Goal: Task Accomplishment & Management: Use online tool/utility

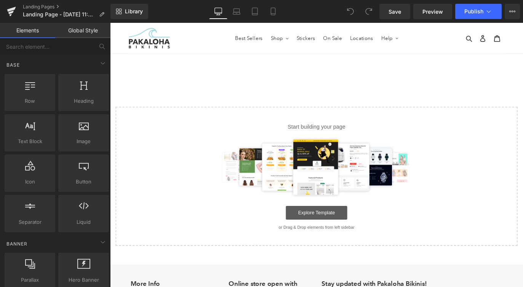
click at [319, 232] on link "Explore Template" at bounding box center [340, 235] width 69 height 15
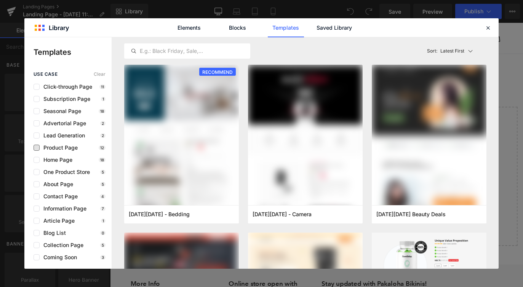
click at [51, 149] on span "Product Page" at bounding box center [59, 148] width 38 height 6
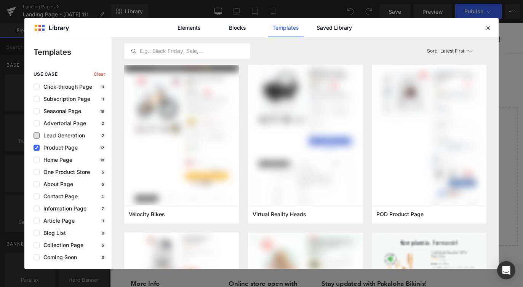
click at [53, 135] on span "Lead Generation" at bounding box center [62, 136] width 45 height 6
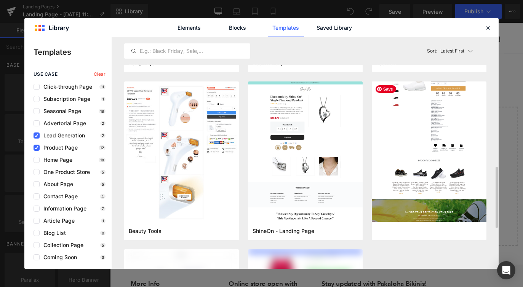
scroll to position [561, 0]
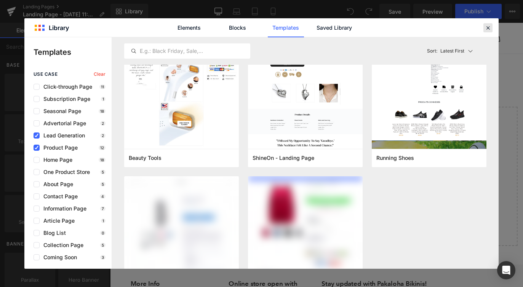
click at [487, 28] on icon at bounding box center [488, 27] width 7 height 7
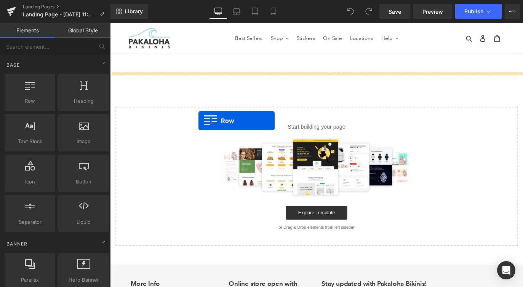
drag, startPoint x: 135, startPoint y: 120, endPoint x: 209, endPoint y: 132, distance: 75.2
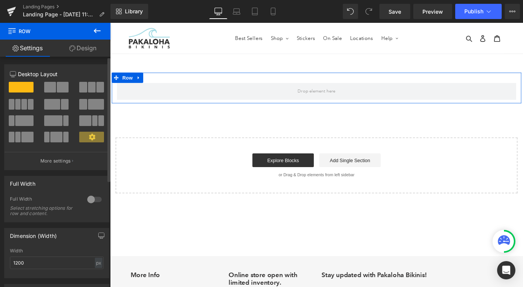
click at [91, 205] on div at bounding box center [94, 200] width 18 height 12
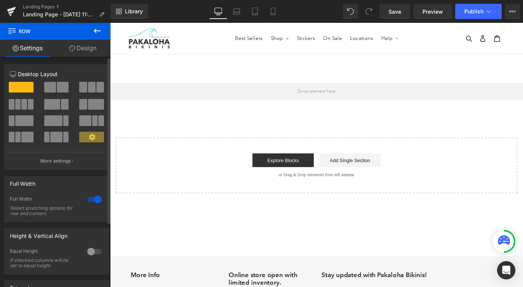
drag, startPoint x: 93, startPoint y: 87, endPoint x: 88, endPoint y: 98, distance: 12.0
click at [90, 98] on div at bounding box center [57, 90] width 106 height 17
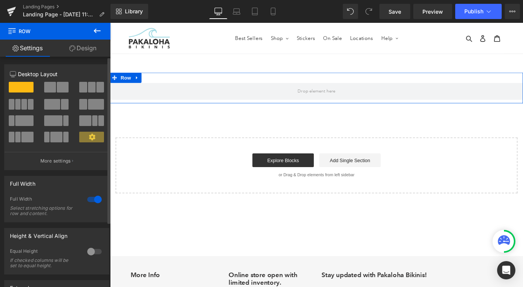
click at [88, 91] on span at bounding box center [92, 87] width 8 height 11
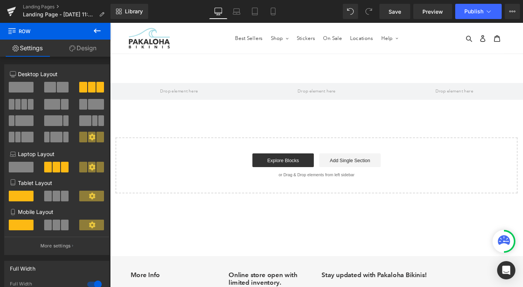
drag, startPoint x: 196, startPoint y: 114, endPoint x: 189, endPoint y: 119, distance: 8.2
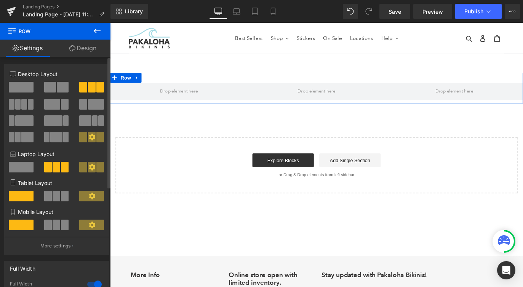
click at [29, 91] on span at bounding box center [21, 87] width 25 height 11
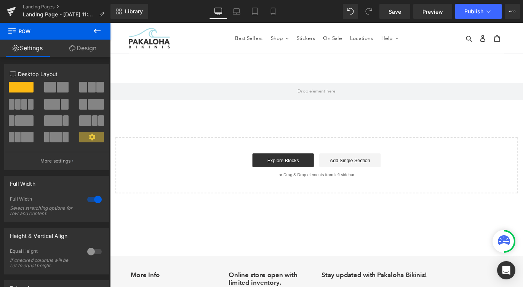
click at [95, 32] on icon at bounding box center [97, 30] width 9 height 9
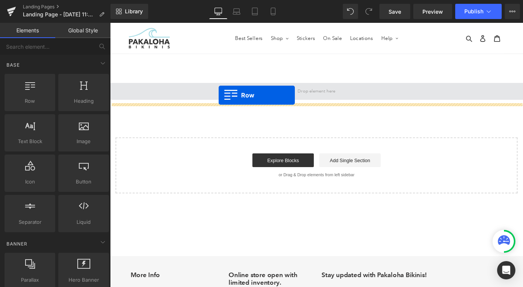
drag, startPoint x: 137, startPoint y: 122, endPoint x: 231, endPoint y: 104, distance: 96.0
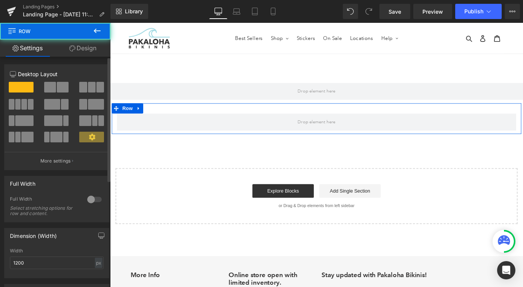
click at [83, 88] on span at bounding box center [83, 87] width 8 height 11
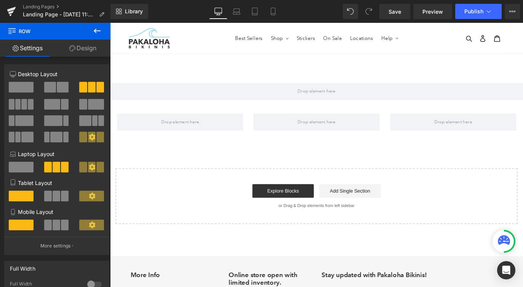
click at [96, 30] on icon at bounding box center [97, 31] width 7 height 5
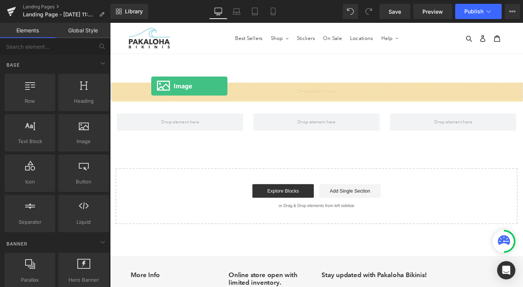
drag, startPoint x: 198, startPoint y: 163, endPoint x: 156, endPoint y: 93, distance: 81.0
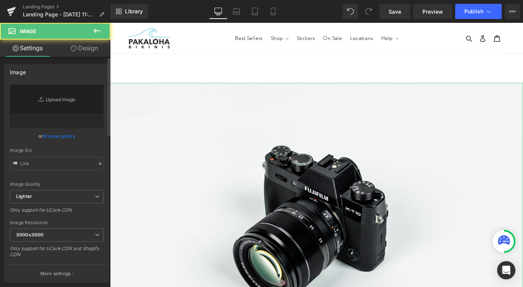
type input "//[DOMAIN_NAME][URL]"
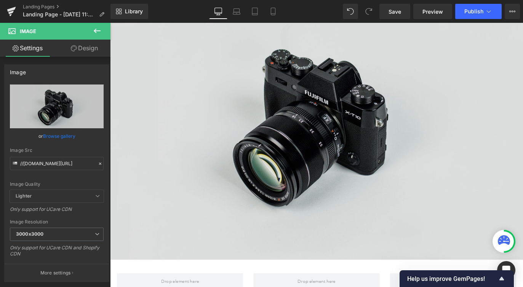
scroll to position [254, 0]
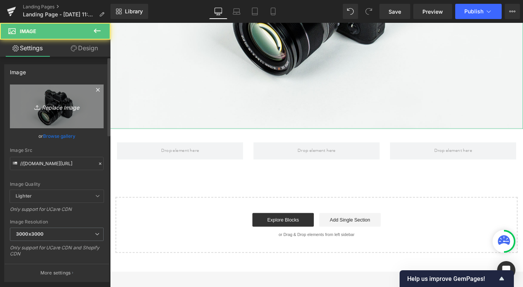
click at [33, 100] on link "Replace Image" at bounding box center [57, 107] width 94 height 44
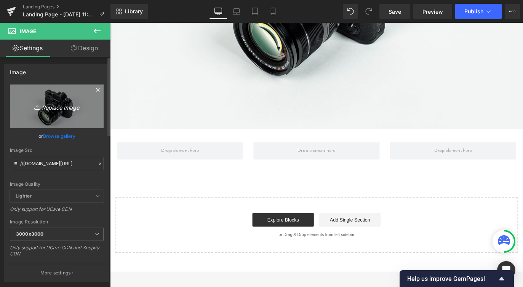
type input "C:\fakepath\wholesale-banner.png"
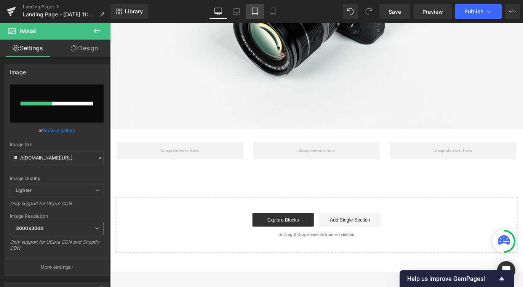
type input "[URL][DOMAIN_NAME]"
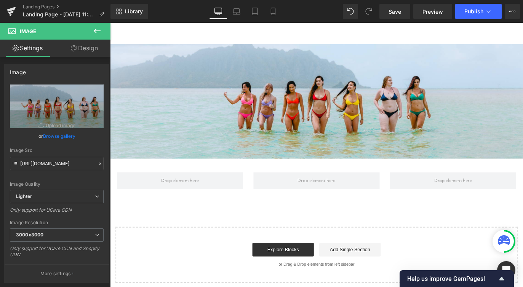
scroll to position [10, 0]
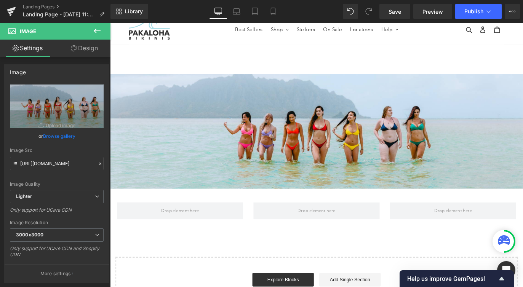
click at [95, 27] on icon at bounding box center [97, 30] width 9 height 9
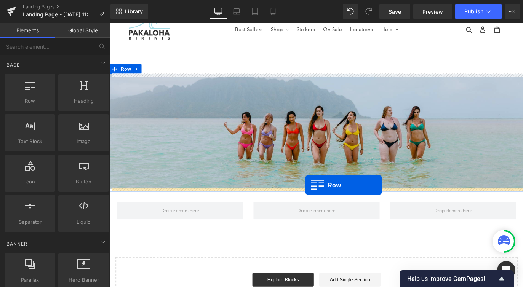
drag, startPoint x: 147, startPoint y: 112, endPoint x: 329, endPoint y: 204, distance: 203.7
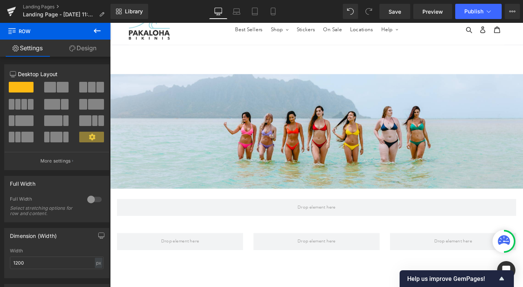
click at [95, 35] on icon at bounding box center [97, 30] width 9 height 9
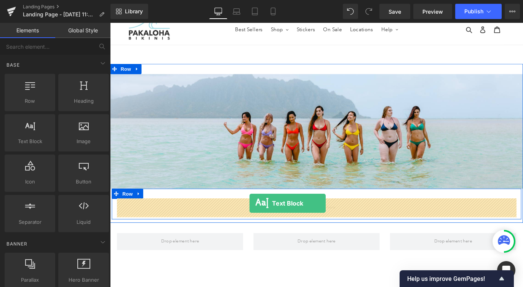
drag, startPoint x: 140, startPoint y: 155, endPoint x: 266, endPoint y: 224, distance: 143.3
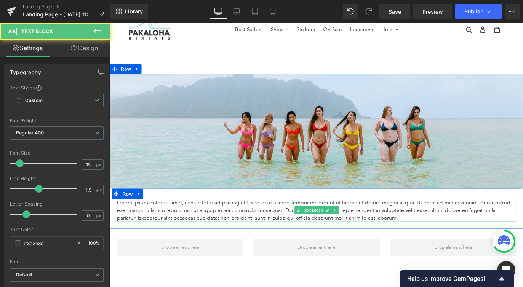
click at [266, 224] on p "Lorem ipsum dolor sit amet, consectetur adipiscing elit, sed do eiusmod tempor …" at bounding box center [341, 233] width 446 height 26
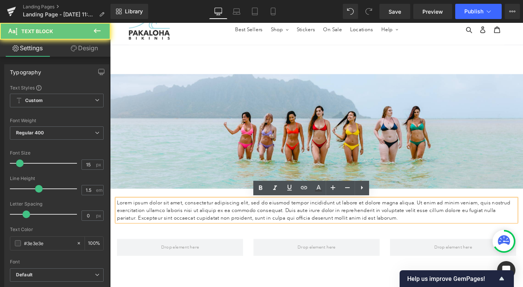
click at [266, 224] on p "Lorem ipsum dolor sit amet, consectetur adipiscing elit, sed do eiusmod tempor …" at bounding box center [341, 233] width 446 height 26
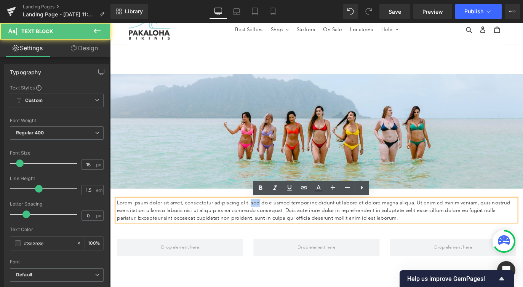
click at [266, 224] on p "Lorem ipsum dolor sit amet, consectetur adipiscing elit, sed do eiusmod tempor …" at bounding box center [341, 233] width 446 height 26
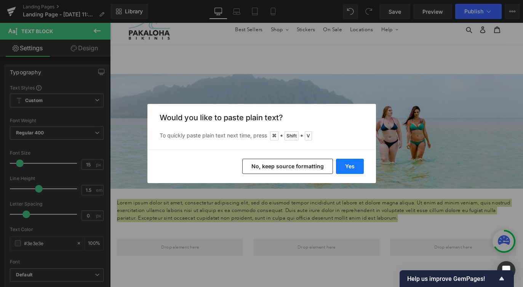
click at [352, 172] on button "Yes" at bounding box center [350, 166] width 28 height 15
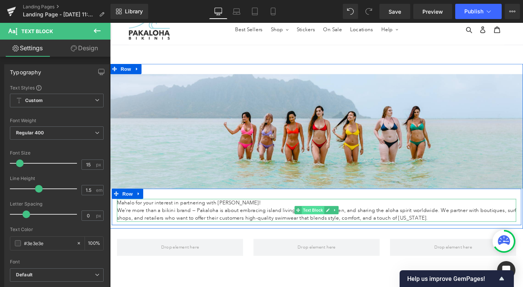
click at [339, 234] on span "Text Block" at bounding box center [336, 232] width 25 height 9
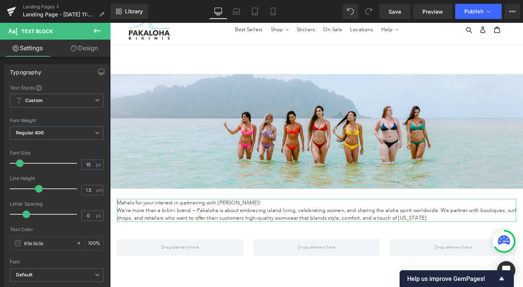
click at [81, 49] on link "Design" at bounding box center [84, 48] width 55 height 17
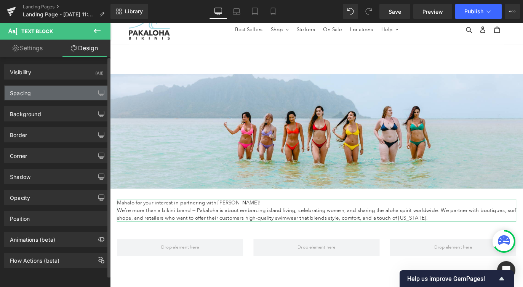
click at [25, 90] on div "Spacing" at bounding box center [20, 91] width 21 height 11
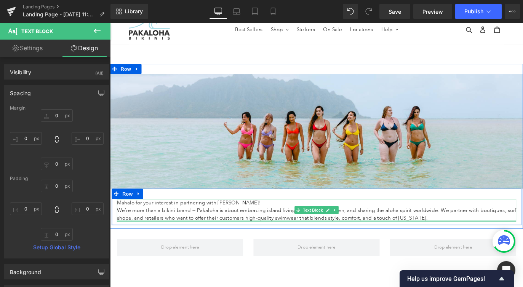
click at [162, 244] on div at bounding box center [341, 244] width 446 height 2
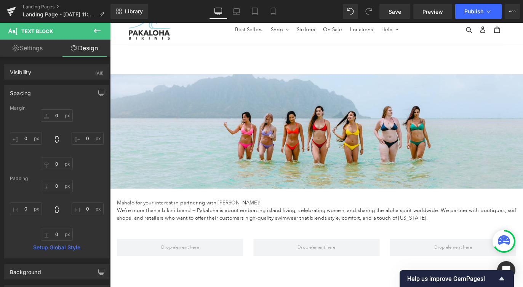
click at [99, 31] on icon at bounding box center [97, 31] width 7 height 5
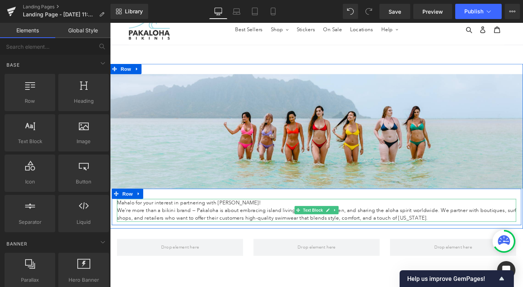
click at [168, 243] on p "We’re more than a bikini brand — Pakaloha is about embracing island living, cel…" at bounding box center [341, 236] width 446 height 17
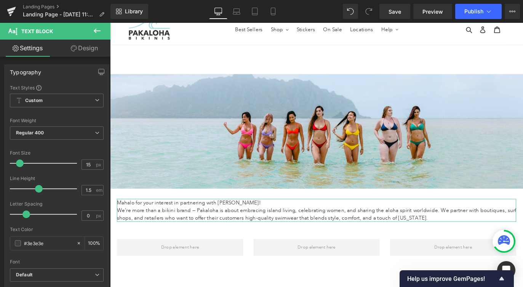
click at [87, 47] on link "Design" at bounding box center [84, 48] width 55 height 17
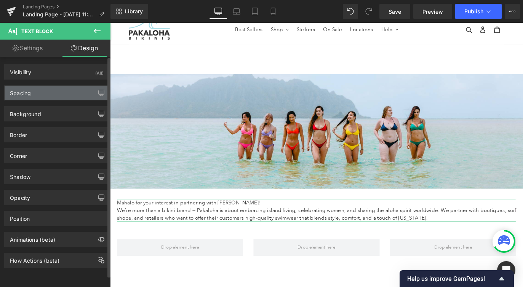
click at [29, 90] on div "Spacing" at bounding box center [20, 91] width 21 height 11
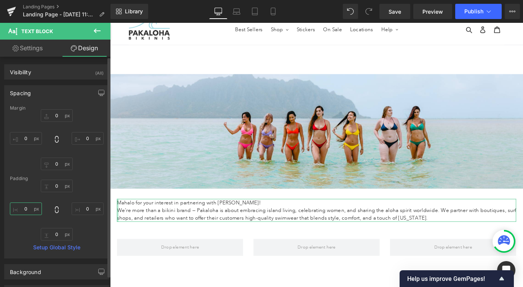
click at [26, 205] on input "0" at bounding box center [26, 209] width 32 height 13
type input "40"
click at [84, 207] on input "0" at bounding box center [88, 209] width 32 height 13
type input "40"
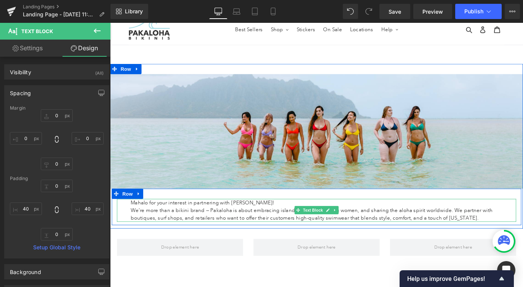
click at [225, 226] on p "Mahalo for your interest in partnering with [PERSON_NAME]!" at bounding box center [340, 224] width 415 height 9
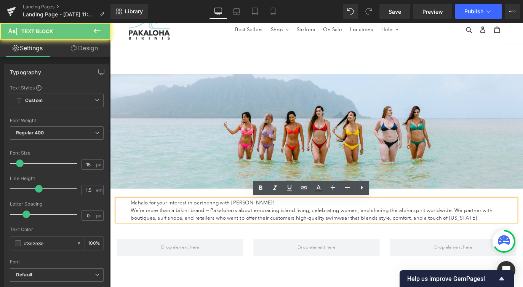
click at [239, 222] on p "Mahalo for your interest in partnering with [PERSON_NAME]!" at bounding box center [340, 224] width 415 height 9
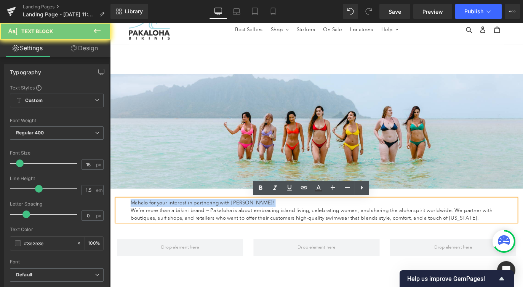
click at [239, 222] on p "Mahalo for your interest in partnering with [PERSON_NAME]!" at bounding box center [340, 224] width 415 height 9
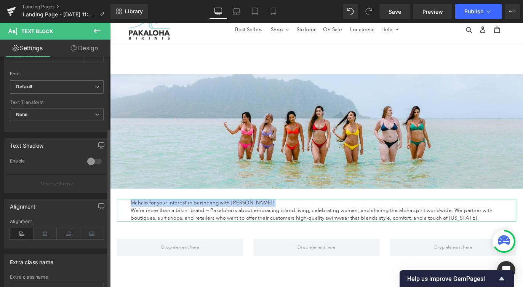
scroll to position [207, 0]
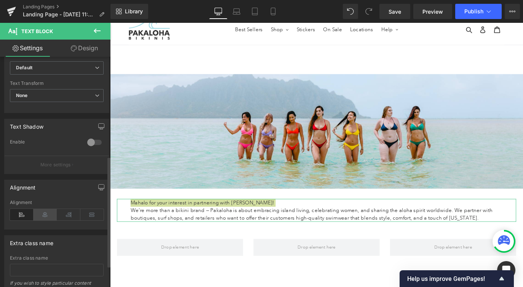
click at [43, 215] on icon at bounding box center [46, 214] width 24 height 11
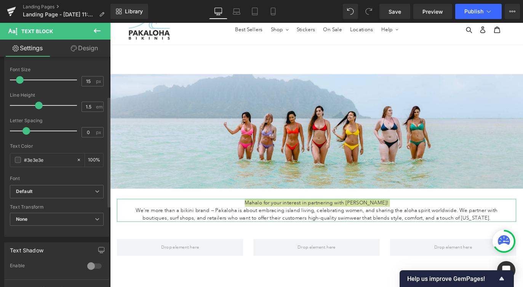
scroll to position [82, 0]
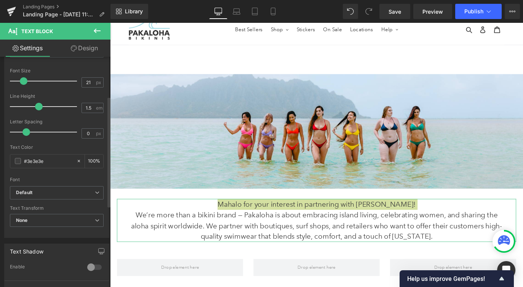
type input "20"
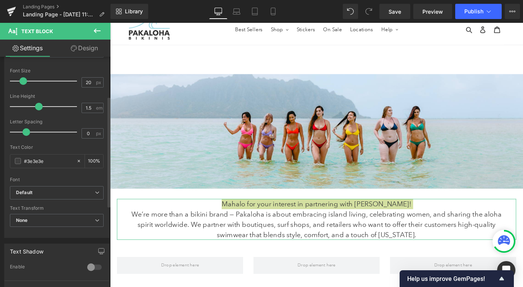
click at [22, 81] on span at bounding box center [23, 81] width 8 height 8
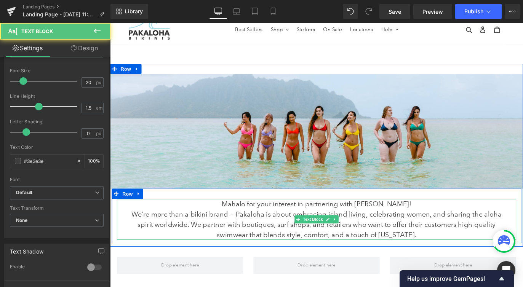
click at [272, 228] on p "Mahalo for your interest in partnering with [PERSON_NAME]!" at bounding box center [340, 225] width 415 height 11
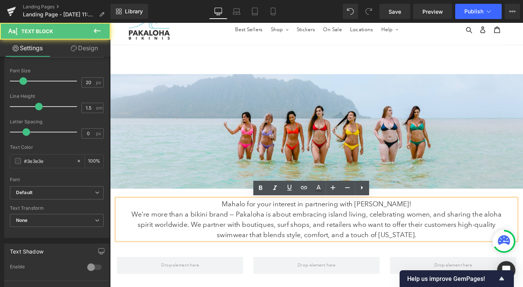
click at [272, 227] on p "Mahalo for your interest in partnering with [PERSON_NAME]!" at bounding box center [340, 225] width 415 height 11
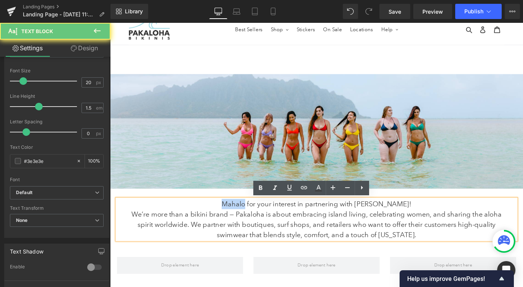
click at [272, 227] on p "Mahalo for your interest in partnering with [PERSON_NAME]!" at bounding box center [340, 225] width 415 height 11
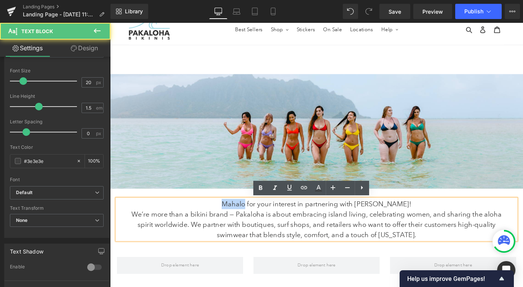
click at [272, 227] on p "Mahalo for your interest in partnering with [PERSON_NAME]!" at bounding box center [340, 225] width 415 height 11
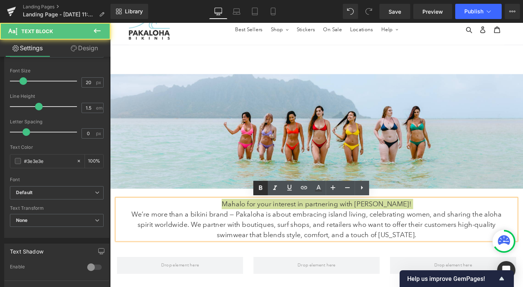
click at [262, 189] on icon at bounding box center [260, 188] width 3 height 5
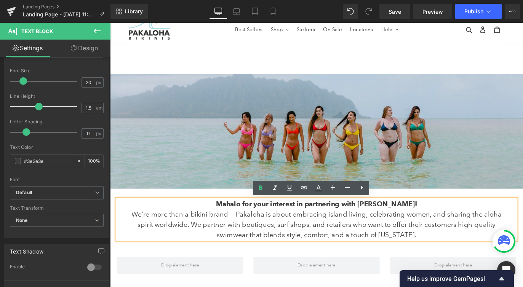
click at [169, 196] on img at bounding box center [340, 144] width 461 height 128
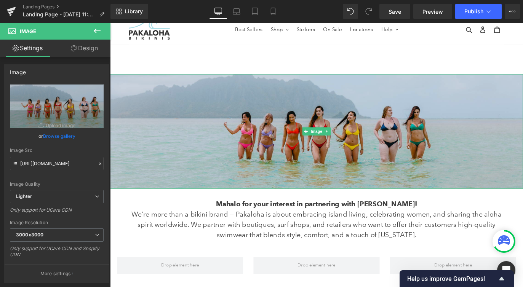
scroll to position [0, 0]
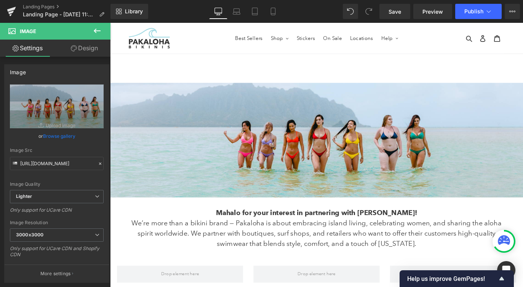
click at [94, 30] on icon at bounding box center [97, 30] width 9 height 9
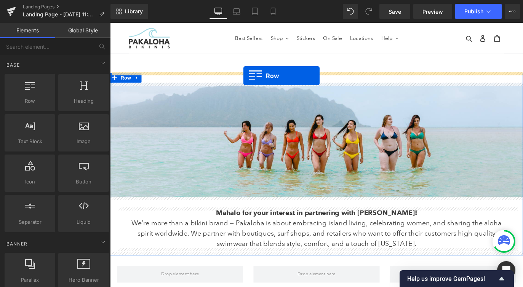
drag, startPoint x: 147, startPoint y: 114, endPoint x: 259, endPoint y: 82, distance: 116.2
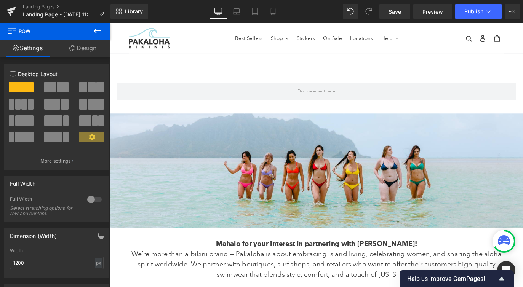
click at [96, 30] on icon at bounding box center [97, 30] width 9 height 9
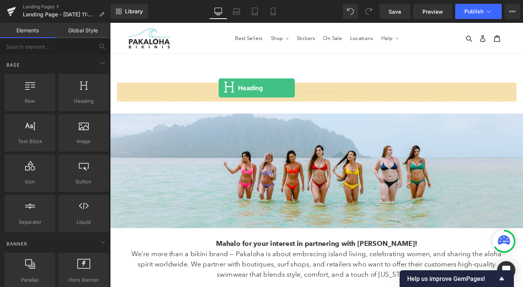
drag, startPoint x: 195, startPoint y: 118, endPoint x: 231, endPoint y: 96, distance: 42.7
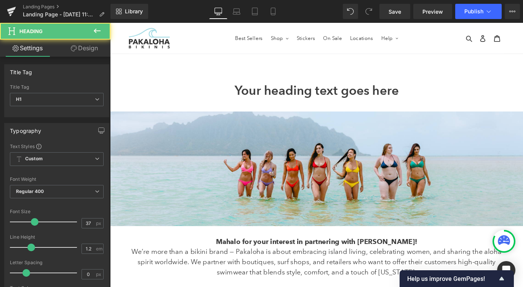
click at [281, 103] on h1 "Your heading text goes here" at bounding box center [341, 98] width 446 height 17
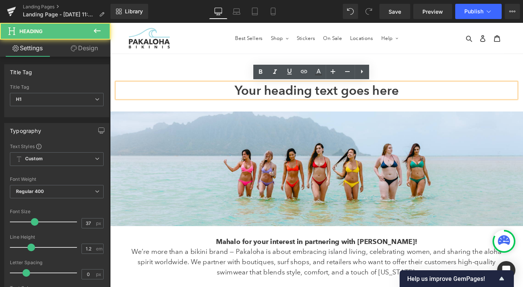
click at [281, 103] on h1 "Your heading text goes here" at bounding box center [341, 98] width 446 height 17
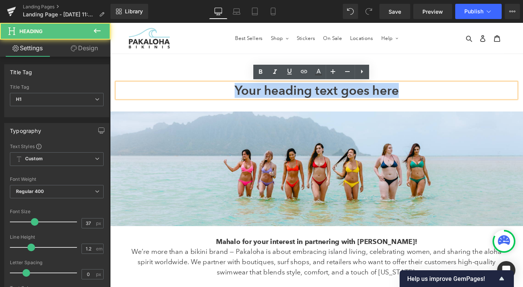
click at [281, 103] on h1 "Your heading text goes here" at bounding box center [341, 98] width 446 height 17
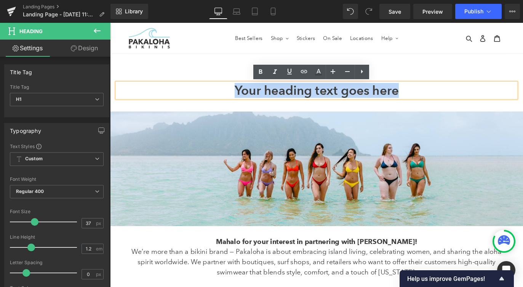
paste div
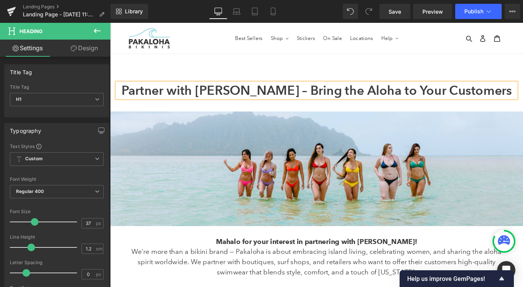
click at [304, 98] on h1 "Partner with [PERSON_NAME] – Bring the Aloha to Your Customers" at bounding box center [341, 98] width 446 height 17
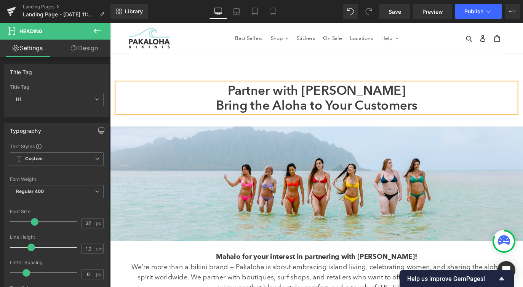
click at [312, 119] on h1 "Bring the Aloha to Your Customers" at bounding box center [341, 115] width 446 height 17
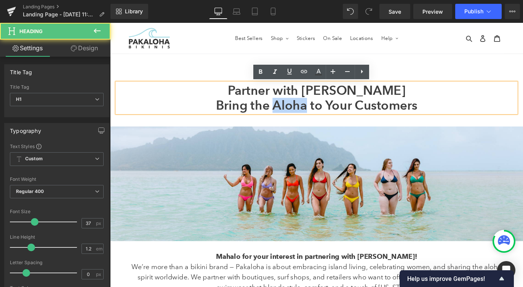
click at [312, 119] on h1 "Bring the Aloha to Your Customers" at bounding box center [341, 115] width 446 height 17
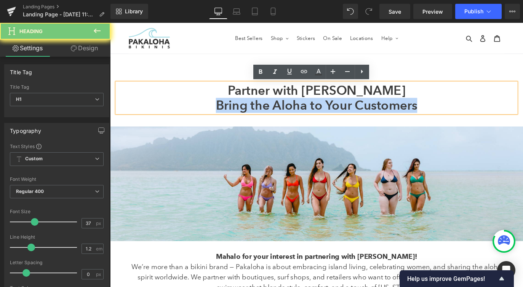
click at [312, 119] on h1 "Bring the Aloha to Your Customers" at bounding box center [341, 115] width 446 height 17
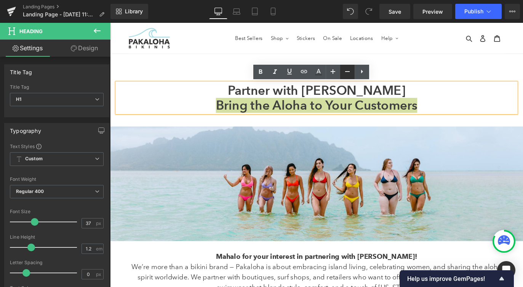
click at [346, 72] on icon at bounding box center [347, 71] width 9 height 9
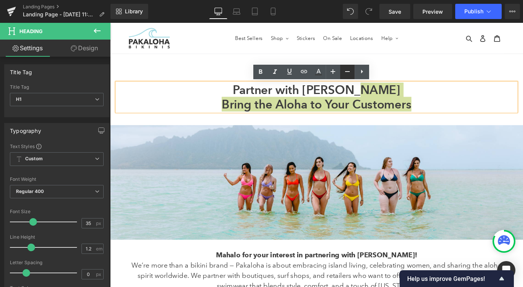
click at [346, 72] on icon at bounding box center [347, 71] width 9 height 9
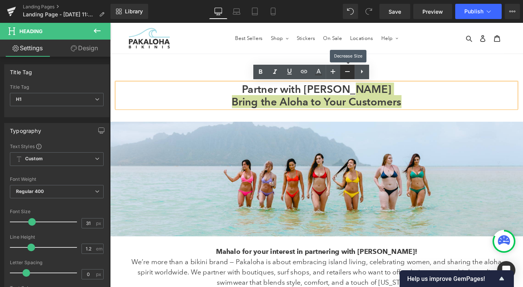
click at [346, 72] on icon at bounding box center [347, 71] width 9 height 9
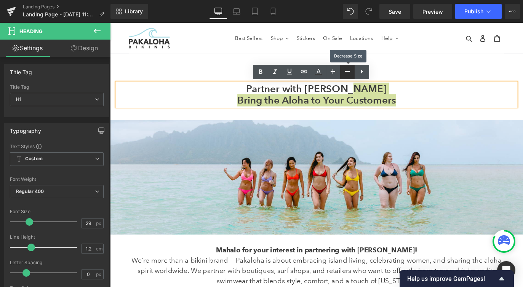
click at [346, 72] on icon at bounding box center [347, 71] width 9 height 9
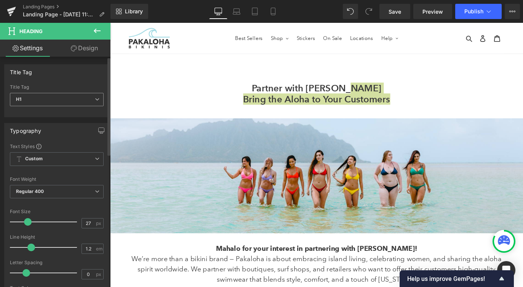
click at [38, 99] on span "H1" at bounding box center [57, 99] width 94 height 13
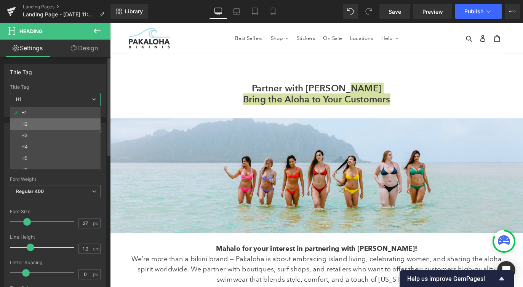
click at [38, 122] on li "H2" at bounding box center [57, 124] width 94 height 11
type input "21"
type input "2.1"
type input "100"
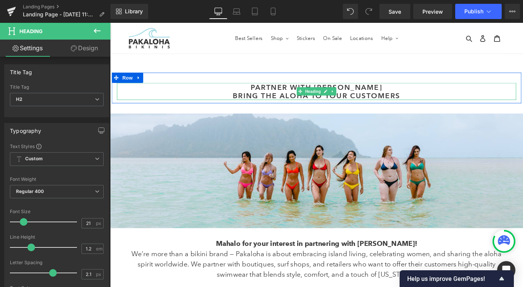
copy div "Bring the Aloha to Your Customers"
click at [273, 104] on h2 "Bring the Aloha to Your Customers" at bounding box center [341, 104] width 446 height 10
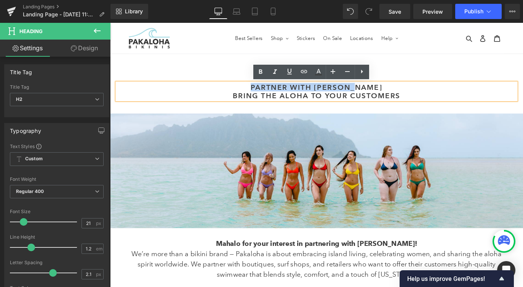
drag, startPoint x: 283, startPoint y: 95, endPoint x: 412, endPoint y: 95, distance: 129.2
click at [412, 95] on h2 "Partner with [PERSON_NAME]" at bounding box center [341, 95] width 446 height 10
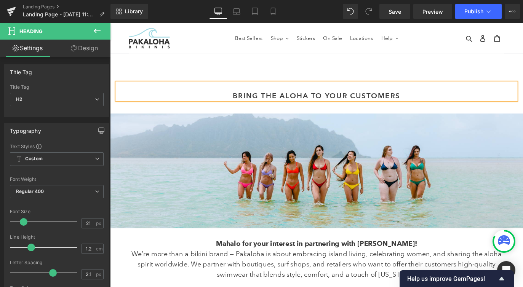
click at [247, 104] on h2 "Bring the Aloha to Your Customers" at bounding box center [341, 104] width 446 height 10
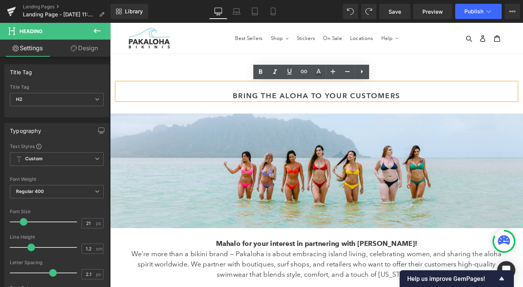
click at [110, 23] on div at bounding box center [110, 23] width 0 height 0
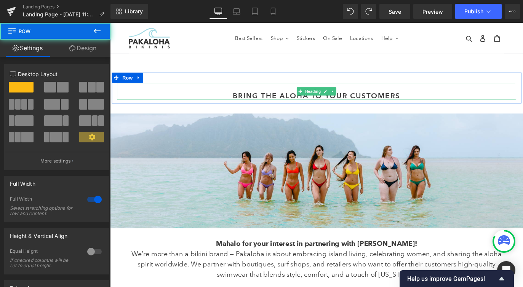
click at [396, 94] on h2 at bounding box center [341, 95] width 446 height 10
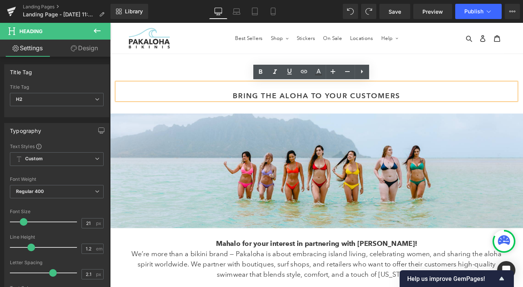
click at [244, 99] on h2 "Bring the Aloha to Your Customers" at bounding box center [341, 104] width 446 height 10
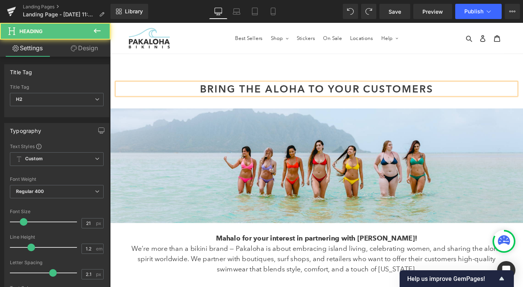
click at [256, 100] on span "Bring the Aloha to Your Customers" at bounding box center [340, 96] width 261 height 13
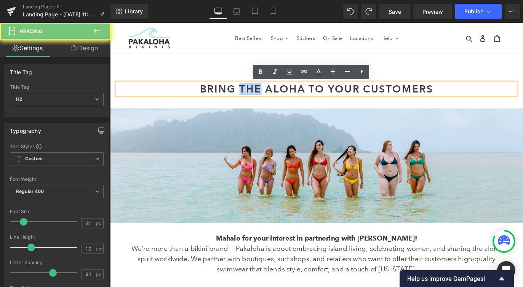
click at [256, 100] on span "Bring the Aloha to Your Customers" at bounding box center [340, 96] width 261 height 13
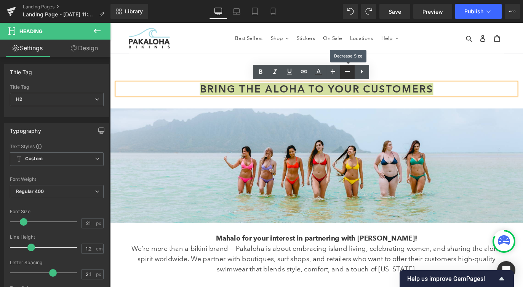
click at [348, 70] on icon at bounding box center [347, 71] width 9 height 9
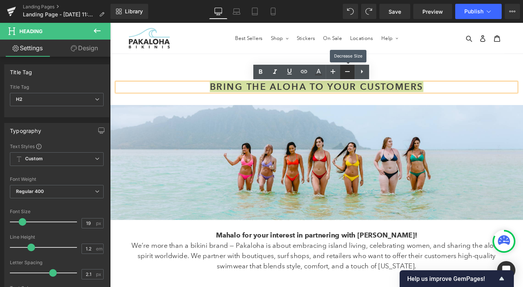
click at [348, 70] on icon at bounding box center [347, 71] width 9 height 9
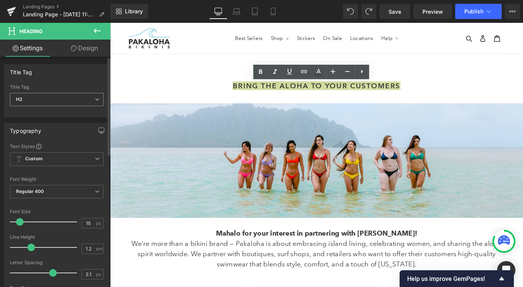
click at [80, 103] on span "H2" at bounding box center [57, 99] width 94 height 13
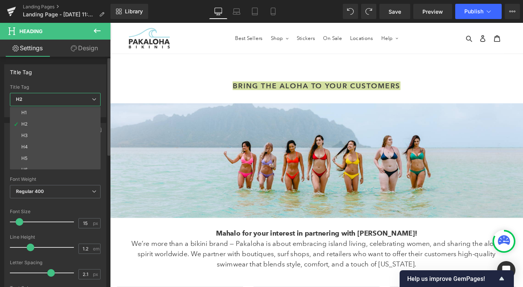
click at [67, 109] on li "H1" at bounding box center [57, 112] width 94 height 11
type input "27"
type input "0"
type input "100"
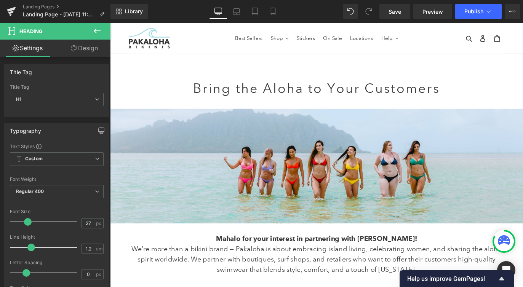
click at [253, 90] on div "Bring the Aloha to Your Customers Heading" at bounding box center [341, 97] width 446 height 14
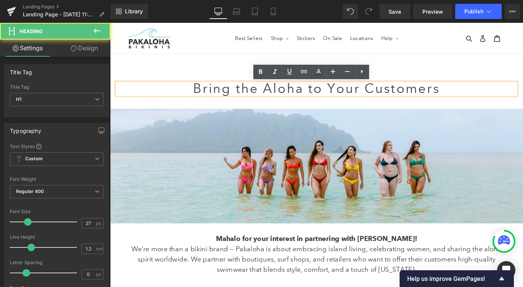
click at [278, 95] on span "Bring the Aloha to Your Customers" at bounding box center [341, 95] width 276 height 17
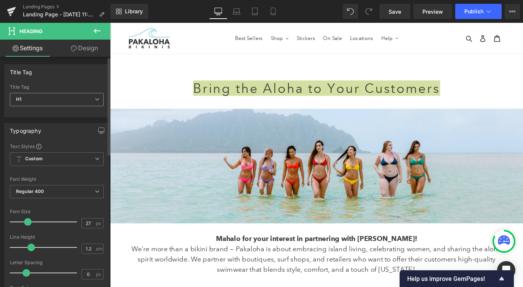
click at [36, 95] on span "H1" at bounding box center [57, 99] width 94 height 13
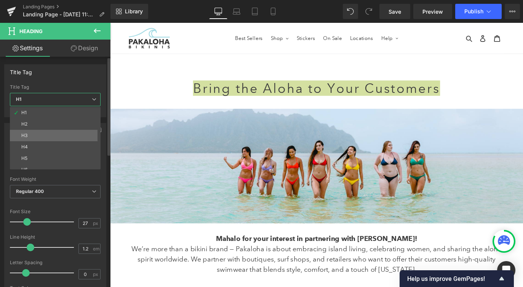
click at [35, 138] on li "H3" at bounding box center [57, 135] width 94 height 11
type input "28"
type input "100"
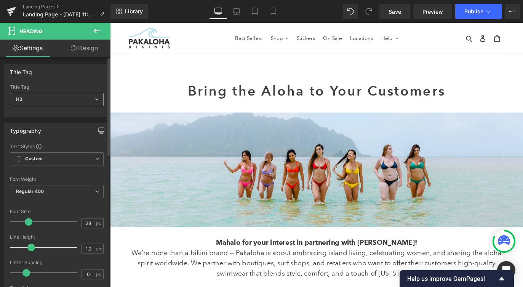
click at [27, 98] on span "H3" at bounding box center [57, 99] width 94 height 13
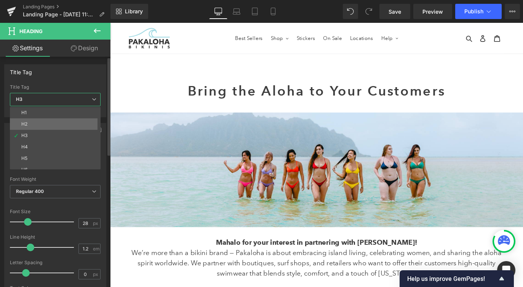
click at [27, 124] on div "H2" at bounding box center [24, 124] width 6 height 5
type input "15"
type input "2.1"
type input "100"
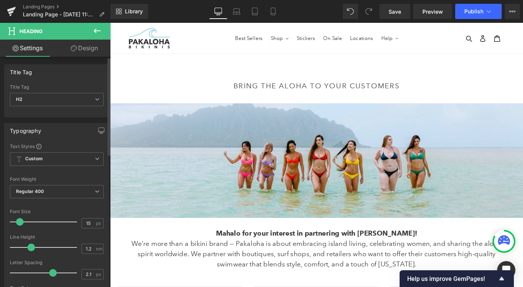
click at [28, 130] on div "Typography" at bounding box center [25, 128] width 31 height 11
click at [36, 98] on span "H2" at bounding box center [57, 99] width 94 height 13
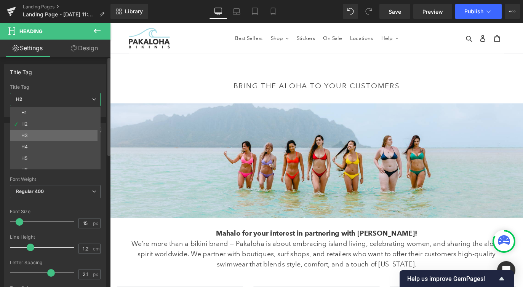
click at [34, 133] on li "H3" at bounding box center [57, 135] width 94 height 11
type input "28"
type input "0"
type input "100"
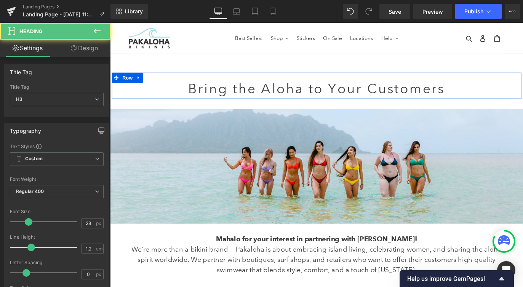
click at [276, 97] on span "Bring the Aloha to Your Customers" at bounding box center [340, 96] width 286 height 18
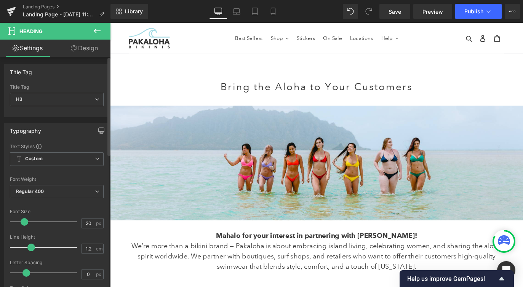
type input "18"
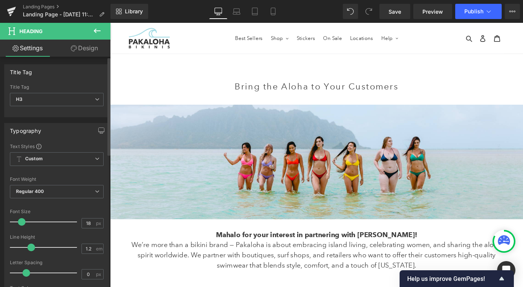
drag, startPoint x: 28, startPoint y: 223, endPoint x: 21, endPoint y: 223, distance: 6.5
click at [21, 223] on span at bounding box center [22, 222] width 8 height 8
click at [98, 24] on button at bounding box center [97, 31] width 27 height 17
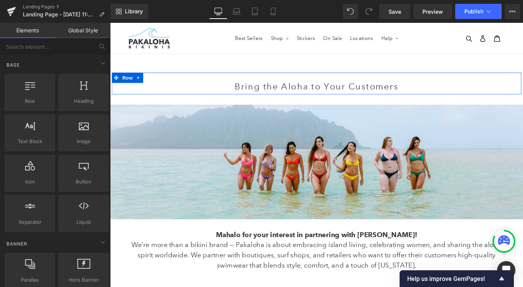
click at [296, 93] on span "Bring the Aloha to Your Customers" at bounding box center [340, 93] width 183 height 11
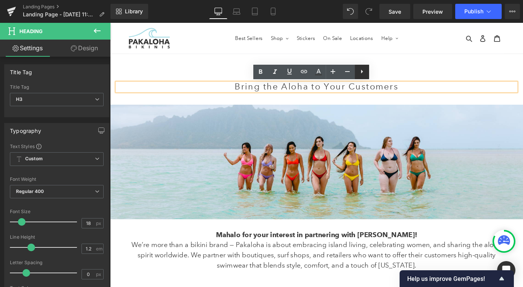
click at [362, 75] on icon at bounding box center [361, 71] width 9 height 9
click at [434, 95] on h3 "Bring the Aloha to Your Customers" at bounding box center [341, 95] width 446 height 10
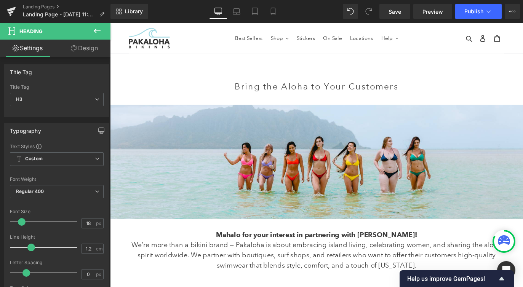
click at [100, 31] on icon at bounding box center [97, 30] width 9 height 9
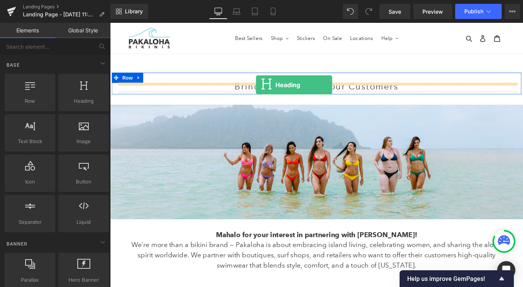
drag, startPoint x: 199, startPoint y: 112, endPoint x: 273, endPoint y: 92, distance: 76.9
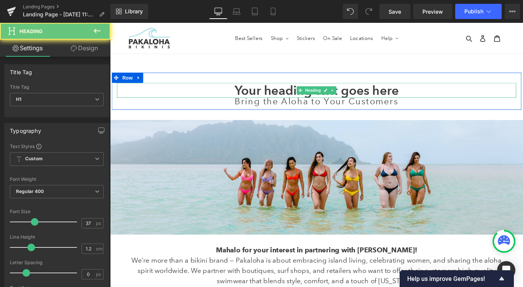
click at [271, 101] on h1 "Your heading text goes here" at bounding box center [341, 98] width 446 height 17
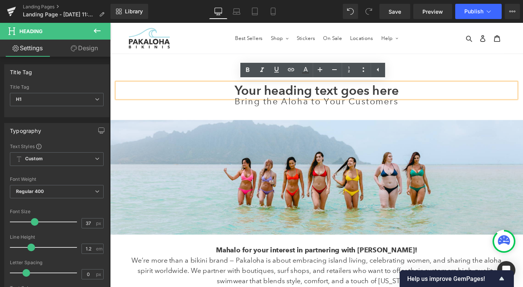
click at [271, 101] on h1 "Your heading text goes here" at bounding box center [341, 98] width 446 height 17
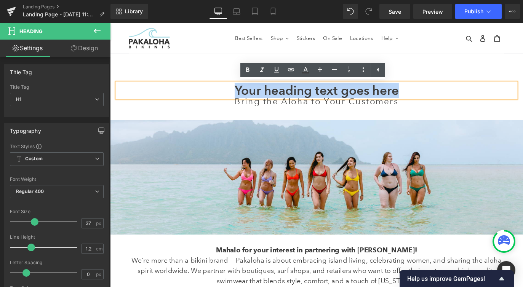
paste div
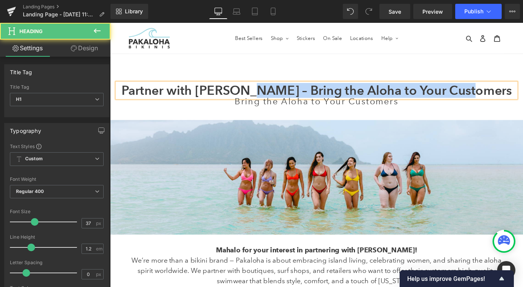
drag, startPoint x: 293, startPoint y: 95, endPoint x: 532, endPoint y: 91, distance: 239.4
click at [523, 91] on h1 "Partner with [PERSON_NAME] – Bring the Aloha to Your Customers" at bounding box center [341, 98] width 446 height 17
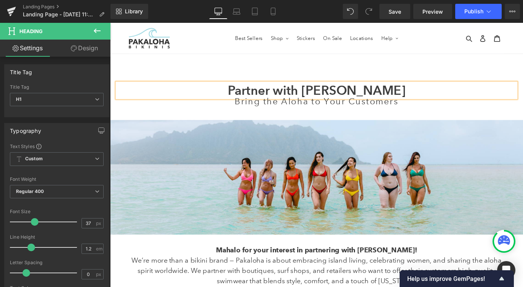
click at [359, 99] on h1 "Partner with [PERSON_NAME]" at bounding box center [341, 98] width 446 height 17
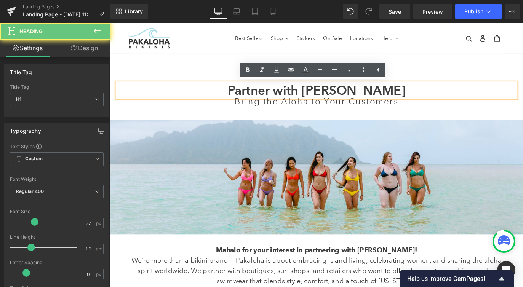
click at [359, 99] on h1 "Partner with [PERSON_NAME]" at bounding box center [341, 98] width 446 height 17
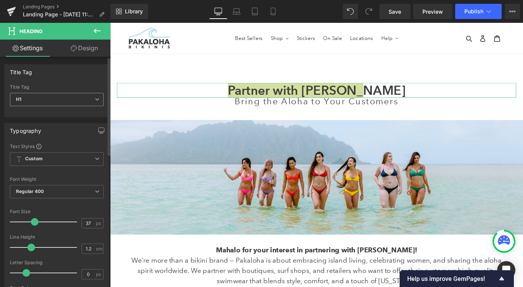
click at [42, 98] on span "H1" at bounding box center [57, 99] width 94 height 13
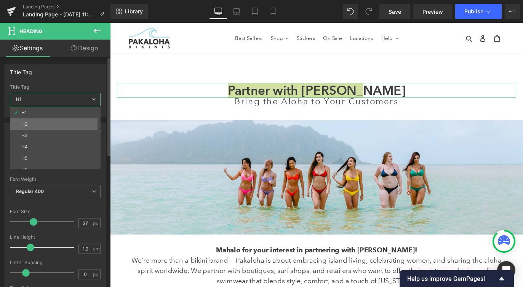
click at [38, 125] on li "H2" at bounding box center [57, 124] width 94 height 11
type input "21"
type input "2.1"
type input "100"
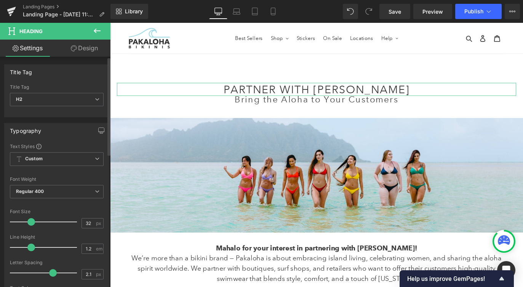
type input "33"
drag, startPoint x: 24, startPoint y: 220, endPoint x: 32, endPoint y: 220, distance: 8.0
click at [32, 220] on span at bounding box center [32, 222] width 8 height 8
click at [32, 197] on span "Regular 400" at bounding box center [57, 191] width 94 height 13
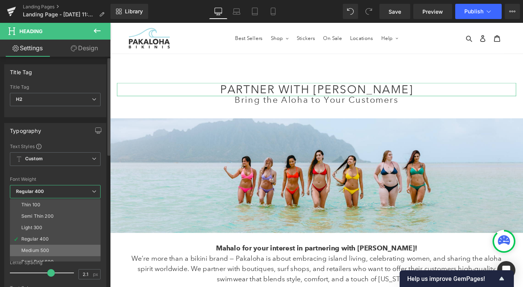
click at [34, 249] on div "Medium 500" at bounding box center [35, 250] width 28 height 5
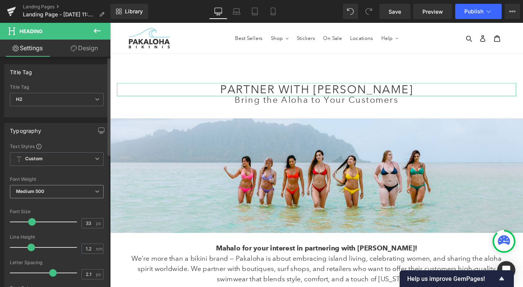
click at [34, 188] on span "Medium 500" at bounding box center [57, 191] width 94 height 13
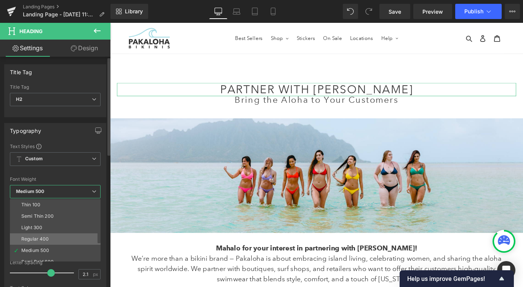
scroll to position [29, 0]
click at [32, 232] on div "Semi Bold 600" at bounding box center [37, 232] width 32 height 5
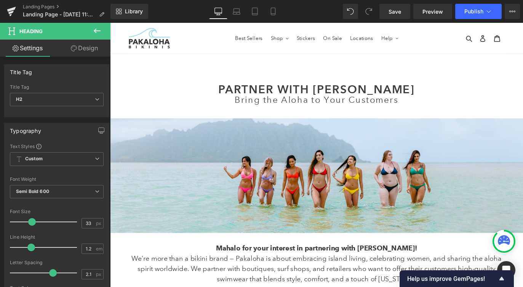
click at [174, 75] on main "Partner with [PERSON_NAME] Heading Bring the Aloha to Your Customers Heading Ro…" at bounding box center [340, 258] width 461 height 400
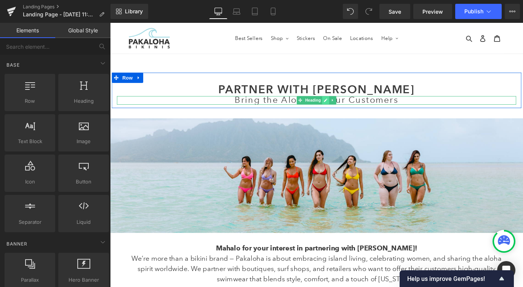
click at [354, 113] on link at bounding box center [351, 109] width 8 height 9
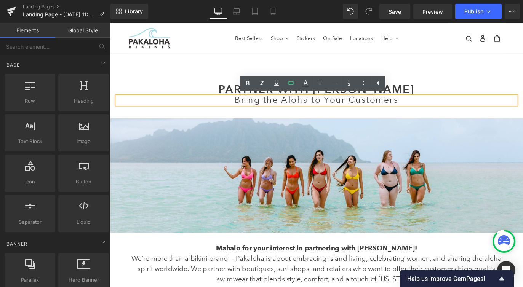
click at [351, 108] on span "Bring the Aloha to Your Customers" at bounding box center [340, 108] width 183 height 11
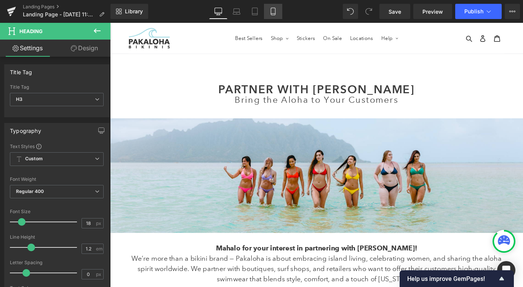
click at [275, 9] on icon at bounding box center [273, 12] width 8 height 8
click at [271, 13] on icon at bounding box center [273, 11] width 4 height 7
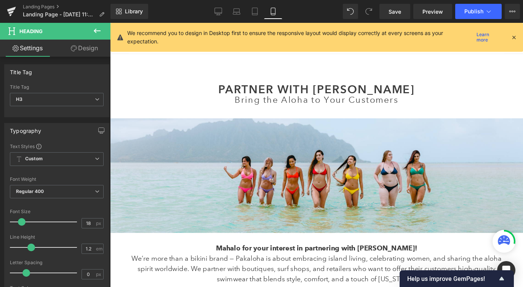
type input "100"
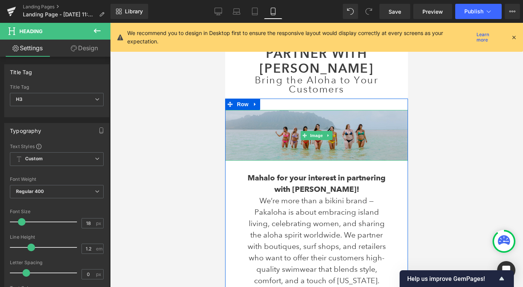
scroll to position [37, 0]
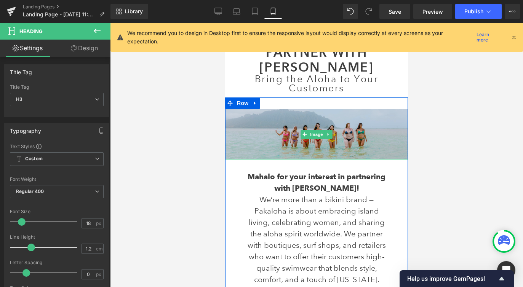
click at [272, 130] on img at bounding box center [316, 134] width 183 height 51
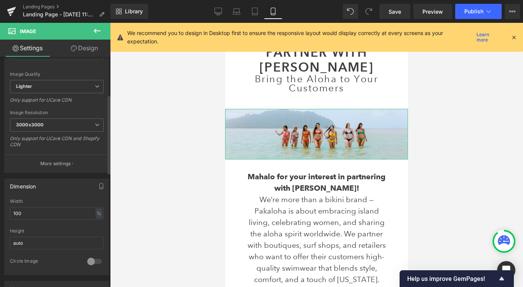
scroll to position [110, 0]
click at [30, 215] on input "100" at bounding box center [57, 213] width 94 height 13
type input "1"
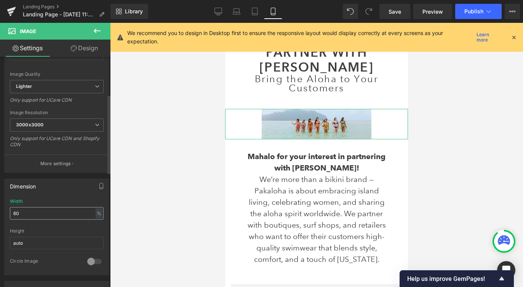
type input "6"
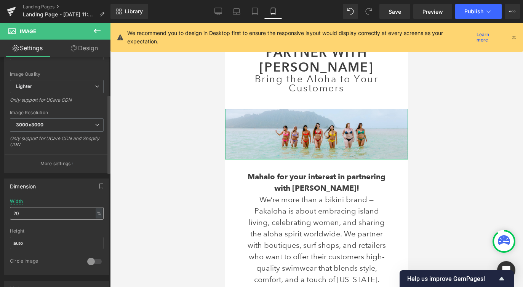
type input "2"
type input "100"
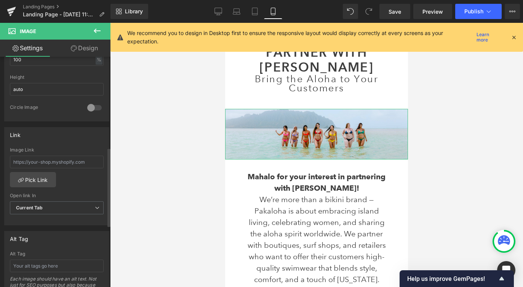
scroll to position [265, 0]
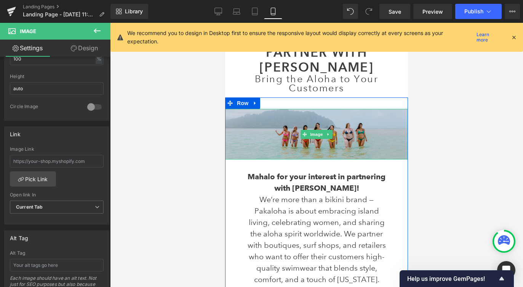
click at [279, 135] on img at bounding box center [316, 134] width 183 height 51
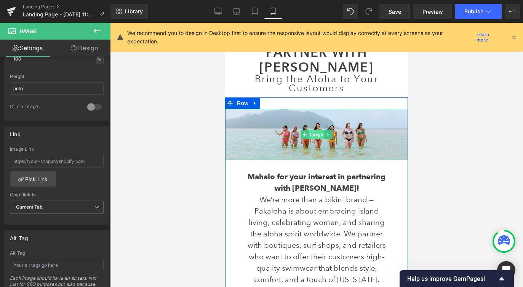
click at [316, 132] on span "Image" at bounding box center [317, 134] width 16 height 9
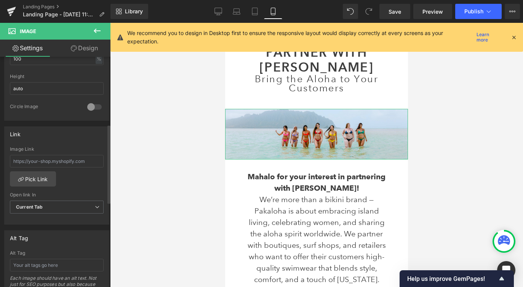
scroll to position [0, 0]
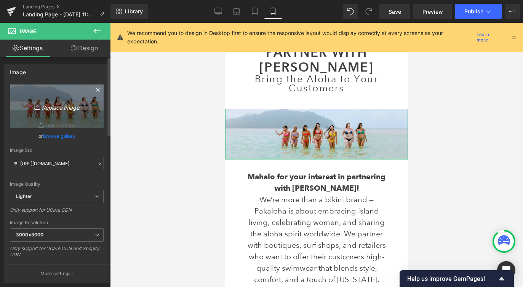
click at [56, 116] on link "Replace Image" at bounding box center [57, 107] width 94 height 44
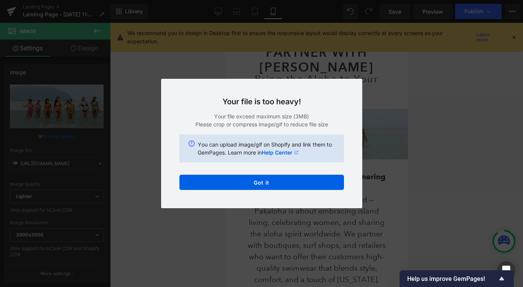
click at [252, 191] on div "Your file is too heavy! Your file exceed maximum size (3MB) Please crop or comp…" at bounding box center [261, 144] width 201 height 130
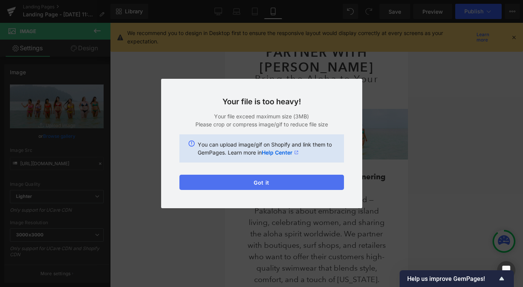
click at [247, 188] on button "Got it" at bounding box center [261, 182] width 165 height 15
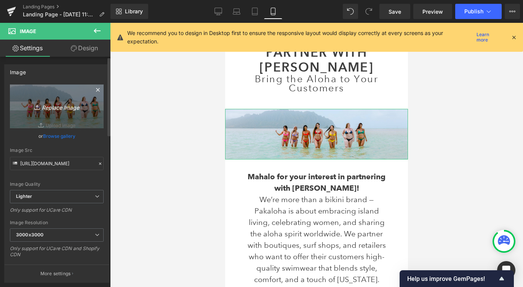
click at [57, 117] on link "Replace Image" at bounding box center [57, 107] width 94 height 44
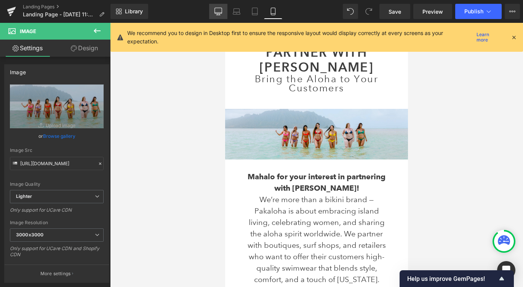
click at [221, 13] on icon at bounding box center [219, 12] width 8 height 8
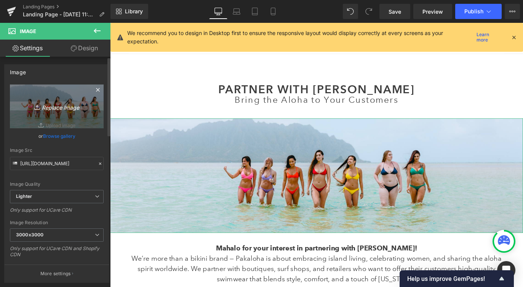
click at [60, 121] on link "Replace Image" at bounding box center [57, 107] width 94 height 44
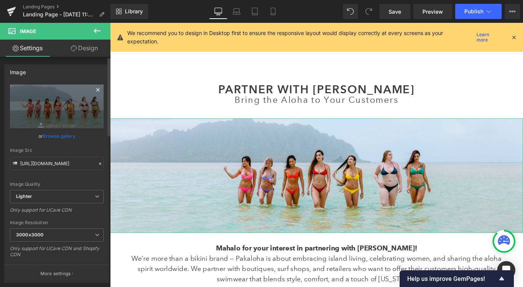
click at [94, 90] on icon at bounding box center [97, 89] width 9 height 9
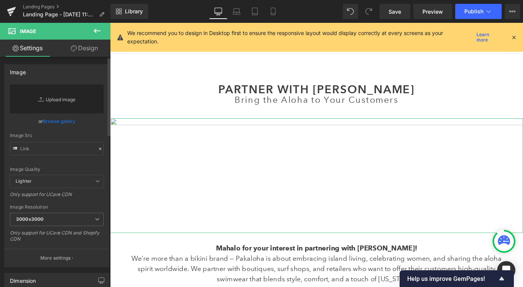
click at [46, 100] on link "Replace Image" at bounding box center [57, 99] width 94 height 29
click at [61, 109] on link "Replace Image" at bounding box center [57, 99] width 94 height 29
click at [65, 94] on link "Replace Image" at bounding box center [57, 99] width 94 height 29
click at [59, 123] on link "Browse gallery" at bounding box center [59, 121] width 32 height 13
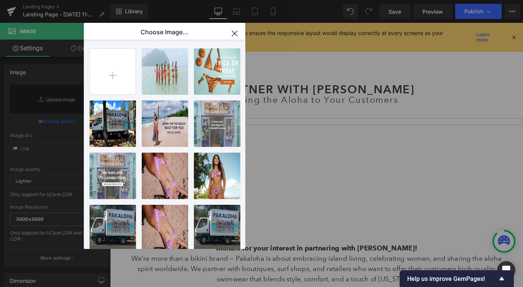
type input "C:\fakepath\_L7A7081.jpg"
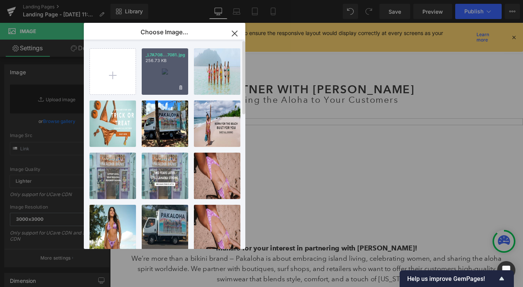
click at [171, 75] on div "_L7A708...7081.jpg 256.73 KB" at bounding box center [165, 71] width 46 height 46
type input "[URL][DOMAIN_NAME]"
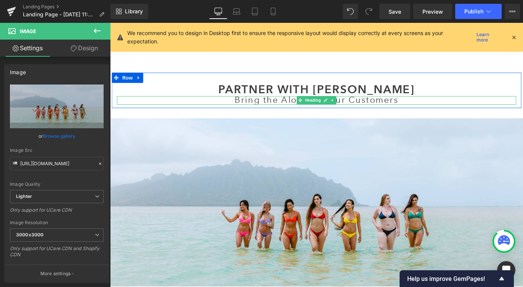
click at [277, 111] on span "Bring the Aloha to Your Customers" at bounding box center [340, 108] width 183 height 11
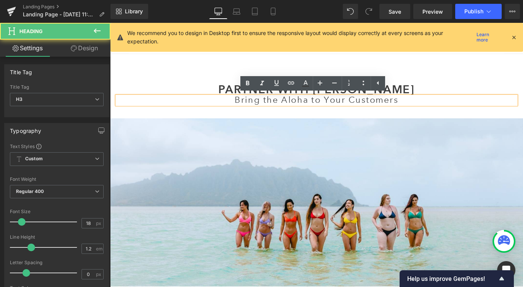
click at [255, 108] on span "Bring the Aloha to Your Customers" at bounding box center [340, 108] width 183 height 11
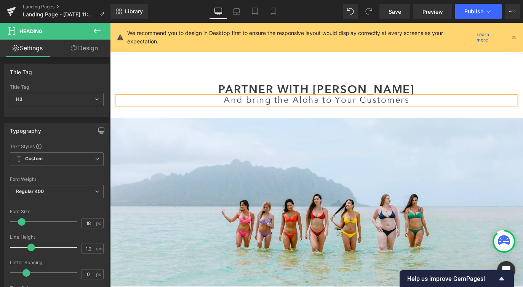
click at [311, 107] on span "And bring the Aloha to Your Customers" at bounding box center [340, 108] width 207 height 11
click at [383, 106] on span "And bring Aloha to Your Customers" at bounding box center [340, 108] width 187 height 11
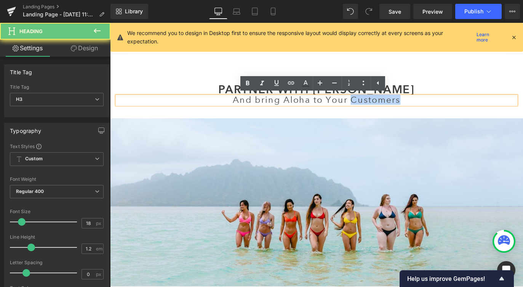
click at [383, 106] on span "And bring Aloha to Your Customers" at bounding box center [340, 108] width 187 height 11
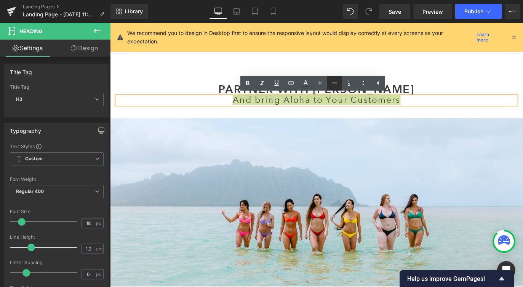
click at [337, 86] on icon at bounding box center [334, 83] width 9 height 9
type input "16"
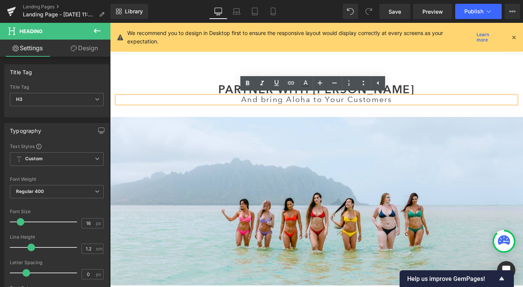
click at [478, 64] on main "Partner with [PERSON_NAME] Heading And bring Aloha to Your Customers Heading Ro…" at bounding box center [340, 287] width 461 height 458
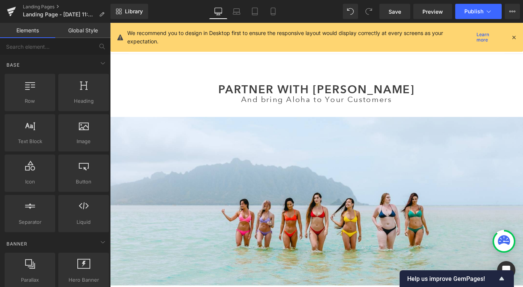
click at [401, 109] on span "And bring Aloha to Your Customers" at bounding box center [340, 108] width 169 height 10
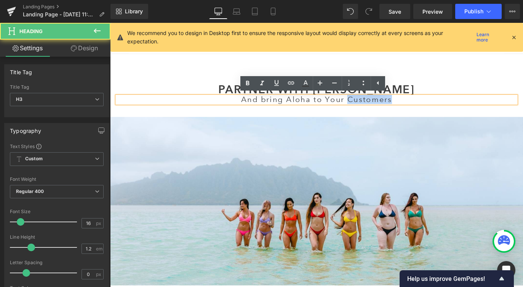
click at [401, 109] on span "And bring Aloha to Your Customers" at bounding box center [340, 108] width 169 height 10
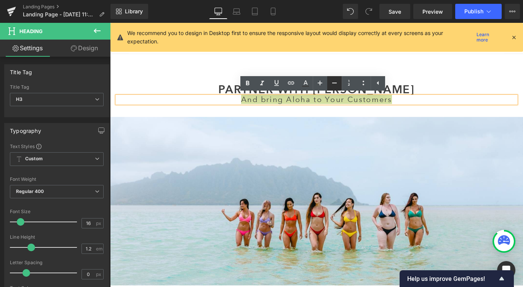
click at [333, 83] on icon at bounding box center [334, 83] width 5 height 1
type input "14"
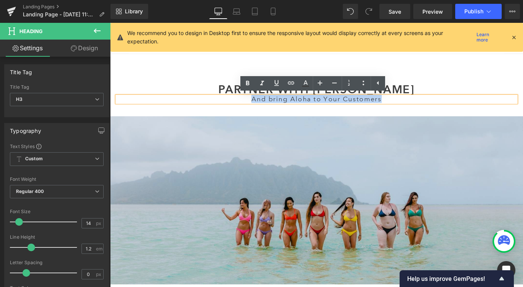
click at [350, 143] on img at bounding box center [340, 221] width 461 height 188
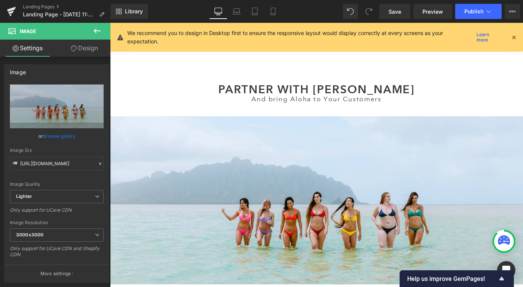
click at [317, 72] on main "Partner with [PERSON_NAME] Heading And bring Aloha to Your Customers Heading Ro…" at bounding box center [340, 287] width 461 height 458
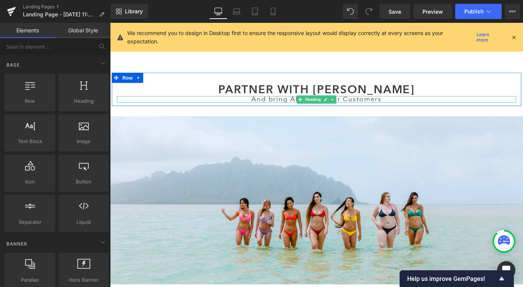
click at [295, 108] on span "And bring Aloha to Your Customers" at bounding box center [341, 107] width 146 height 9
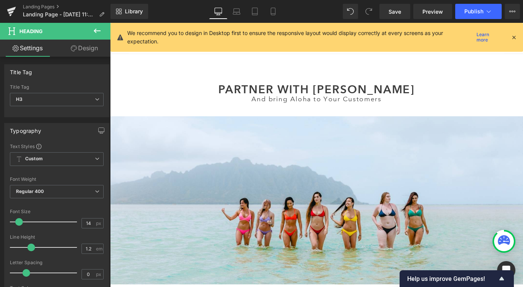
click at [90, 52] on link "Design" at bounding box center [84, 48] width 55 height 17
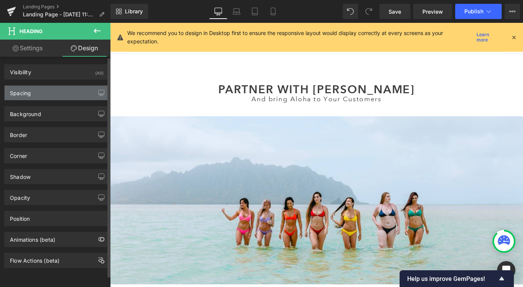
click at [48, 98] on div "Spacing" at bounding box center [57, 93] width 104 height 14
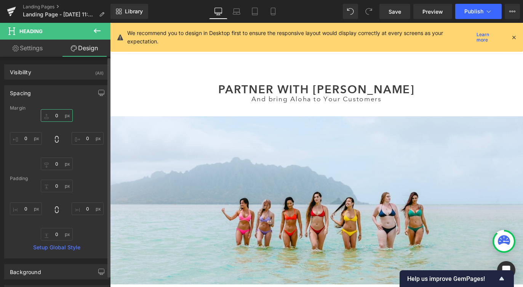
click at [50, 119] on input "0" at bounding box center [57, 115] width 32 height 13
click at [53, 187] on input "0" at bounding box center [57, 186] width 32 height 13
type input "5"
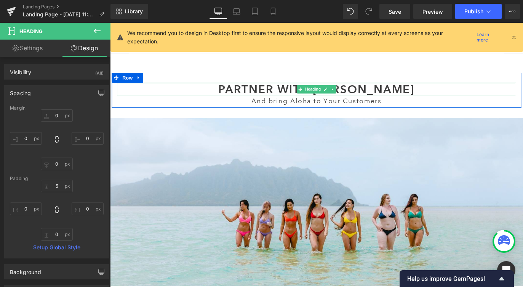
click at [202, 92] on h2 "Partner with [PERSON_NAME]" at bounding box center [341, 97] width 446 height 15
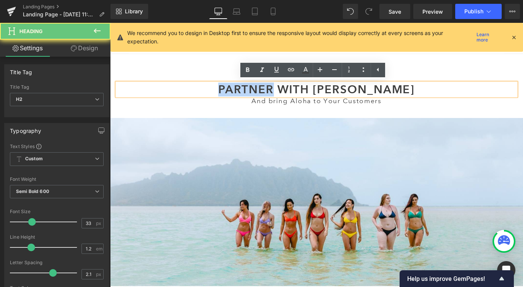
click at [202, 92] on h2 "Partner with [PERSON_NAME]" at bounding box center [341, 97] width 446 height 15
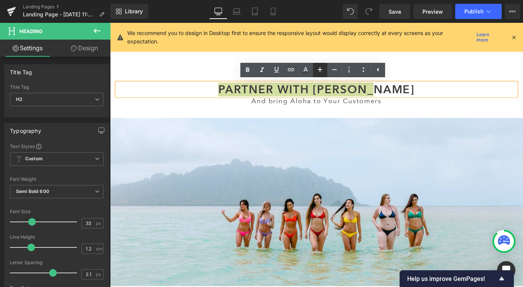
click at [322, 69] on icon at bounding box center [320, 69] width 9 height 9
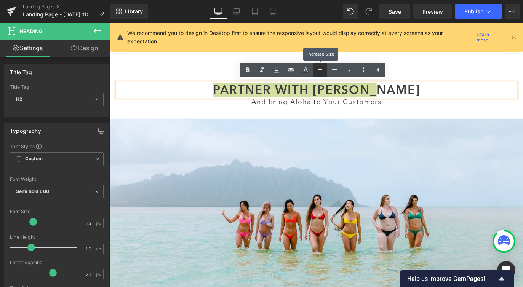
click at [322, 69] on icon at bounding box center [320, 69] width 9 height 9
type input "37"
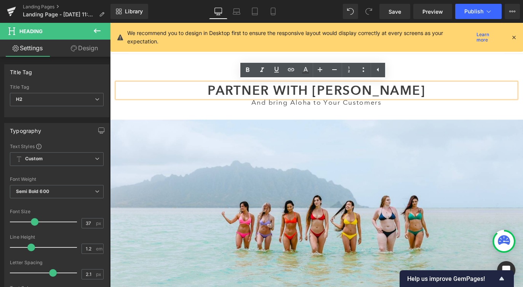
click at [125, 97] on h2 "Partner with [PERSON_NAME]" at bounding box center [341, 98] width 446 height 17
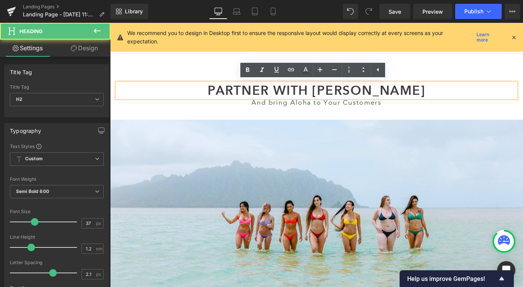
click at [144, 71] on main "Partner with [PERSON_NAME] Heading And bring Aloha to Your Customers Heading Ro…" at bounding box center [340, 288] width 461 height 461
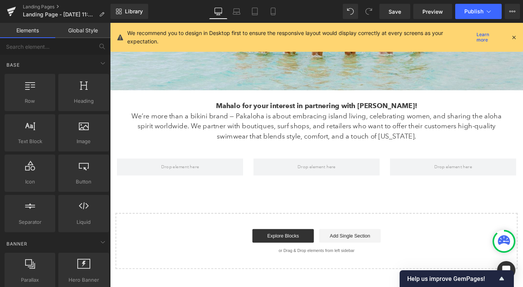
scroll to position [239, 0]
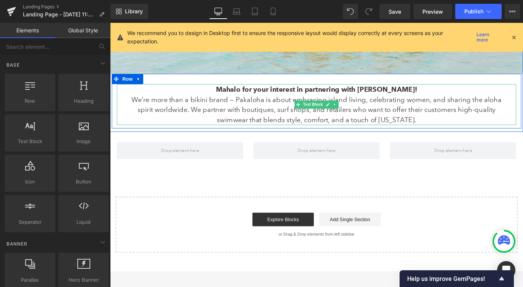
click at [341, 98] on strong "Mahalo for your interest in partnering with [PERSON_NAME]!" at bounding box center [340, 97] width 225 height 9
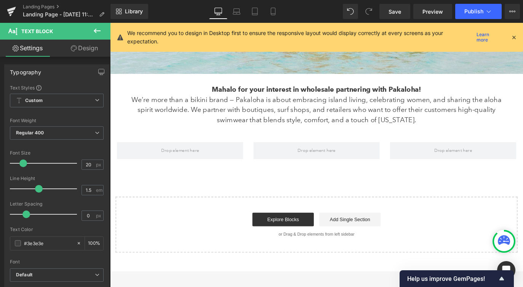
click at [97, 25] on button at bounding box center [97, 31] width 27 height 17
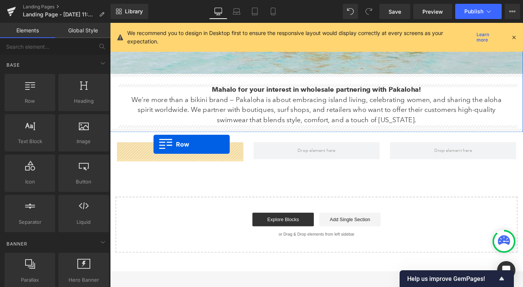
drag, startPoint x: 143, startPoint y: 127, endPoint x: 159, endPoint y: 159, distance: 35.1
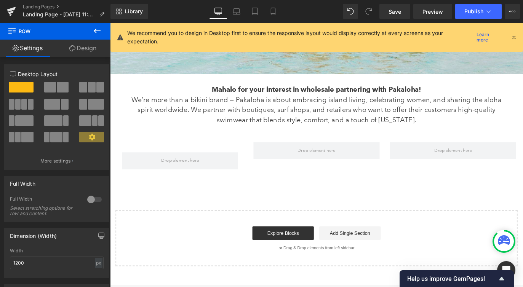
click at [95, 29] on icon at bounding box center [97, 30] width 9 height 9
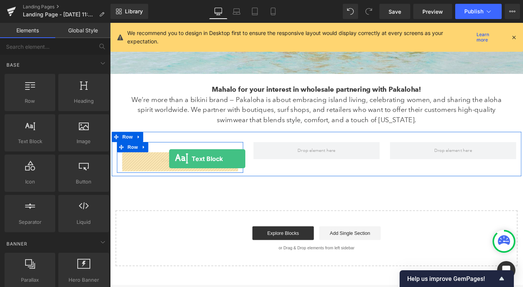
drag, startPoint x: 146, startPoint y: 152, endPoint x: 176, endPoint y: 175, distance: 38.1
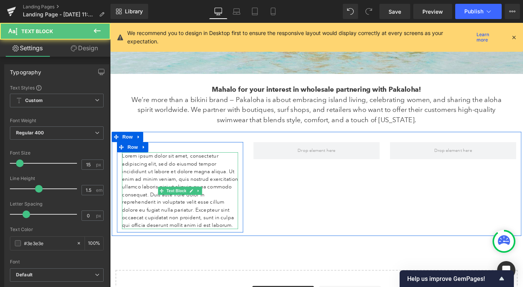
click at [178, 176] on p "Lorem ipsum dolor sit amet, consectetur adipiscing elit, sed do eiusmod tempor …" at bounding box center [188, 211] width 130 height 86
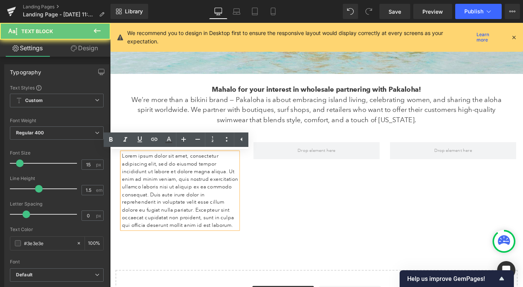
click at [178, 176] on p "Lorem ipsum dolor sit amet, consectetur adipiscing elit, sed do eiusmod tempor …" at bounding box center [188, 211] width 130 height 86
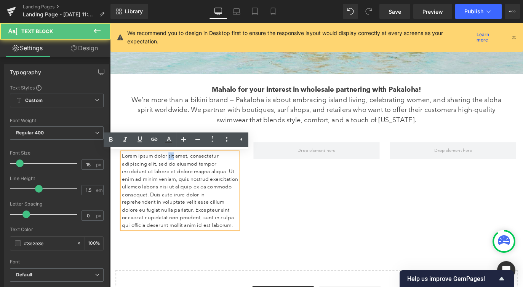
click at [178, 176] on p "Lorem ipsum dolor sit amet, consectetur adipiscing elit, sed do eiusmod tempor …" at bounding box center [188, 211] width 130 height 86
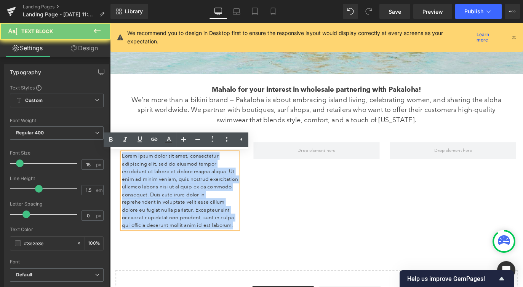
click at [178, 176] on p "Lorem ipsum dolor sit amet, consectetur adipiscing elit, sed do eiusmod tempor …" at bounding box center [188, 211] width 130 height 86
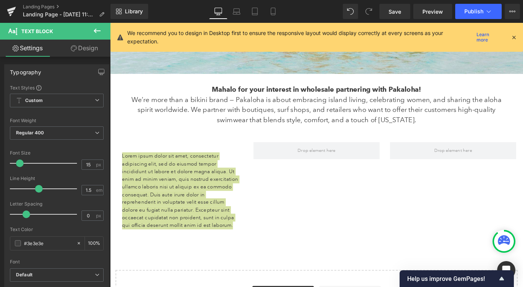
click at [95, 32] on icon at bounding box center [97, 30] width 9 height 9
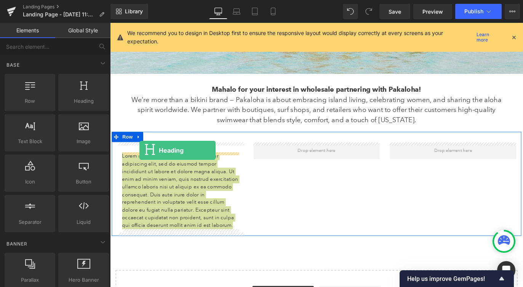
drag, startPoint x: 194, startPoint y: 111, endPoint x: 143, endPoint y: 165, distance: 74.9
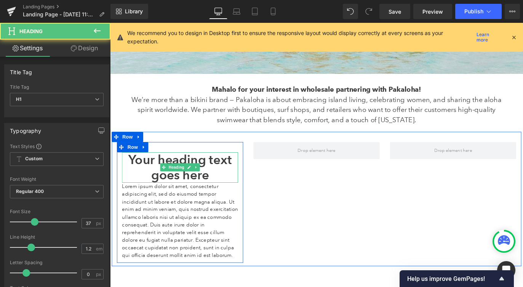
click at [144, 176] on h1 "Your heading text goes here" at bounding box center [188, 185] width 130 height 34
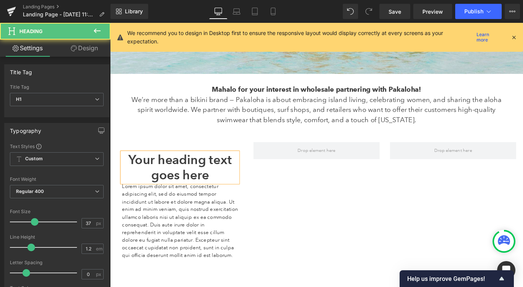
click at [144, 176] on h1 "Your heading text goes here" at bounding box center [188, 185] width 130 height 34
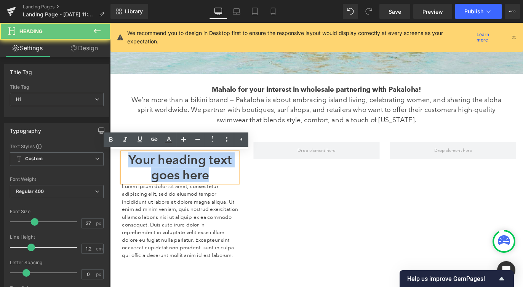
click at [144, 176] on h1 "Your heading text goes here" at bounding box center [188, 185] width 130 height 34
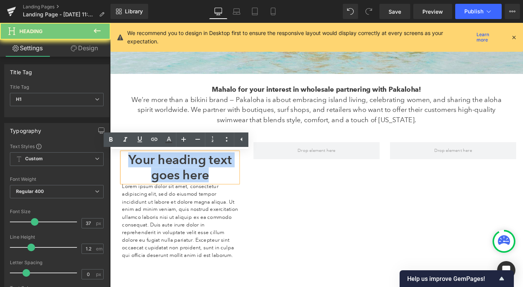
paste div
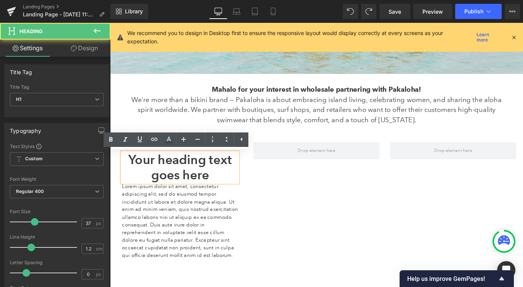
click at [205, 185] on h1 "Your heading text goes here" at bounding box center [188, 185] width 130 height 34
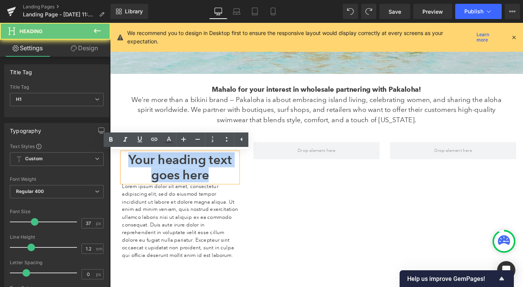
click at [205, 185] on h1 "Your heading text goes here" at bounding box center [188, 185] width 130 height 34
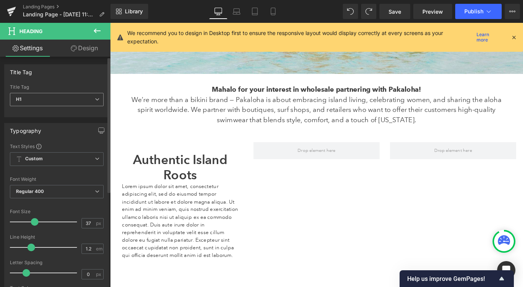
click at [59, 100] on span "H1" at bounding box center [57, 99] width 94 height 13
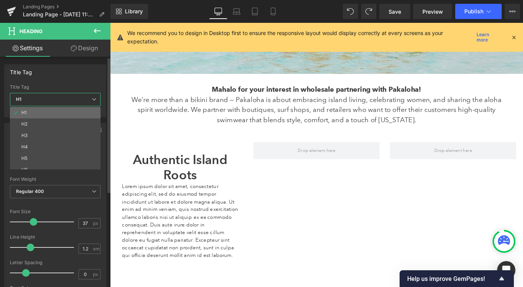
click at [57, 118] on li "H1" at bounding box center [57, 112] width 94 height 11
type input "100"
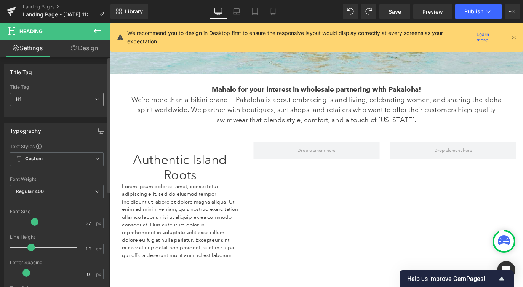
click at [57, 95] on span "H1" at bounding box center [57, 99] width 94 height 13
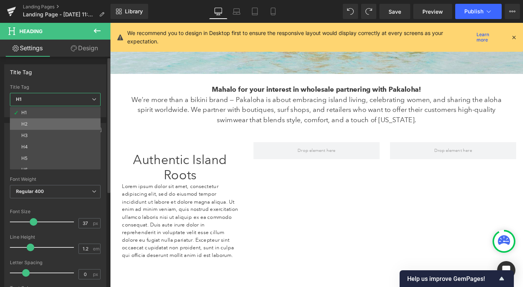
click at [56, 119] on li "H2" at bounding box center [57, 124] width 94 height 11
type input "21"
type input "2.1"
type input "100"
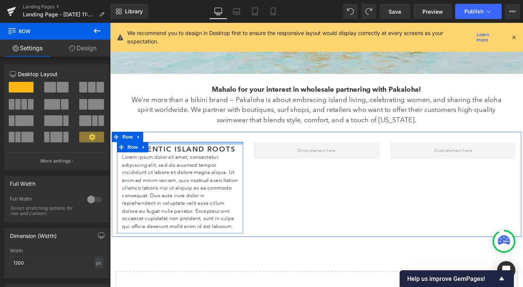
drag, startPoint x: 226, startPoint y: 163, endPoint x: 226, endPoint y: 154, distance: 8.4
click at [226, 154] on div "Authentic Island Roots Heading Lorem ipsum dolor sit amet, consectetur adipisci…" at bounding box center [340, 203] width 457 height 117
click at [216, 190] on p "Lorem ipsum dolor sit amet, consectetur adipiscing elit, sed do eiusmod tempor …" at bounding box center [188, 212] width 130 height 86
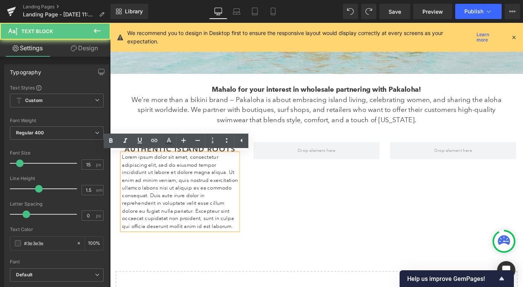
click at [216, 190] on p "Lorem ipsum dolor sit amet, consectetur adipiscing elit, sed do eiusmod tempor …" at bounding box center [188, 212] width 130 height 86
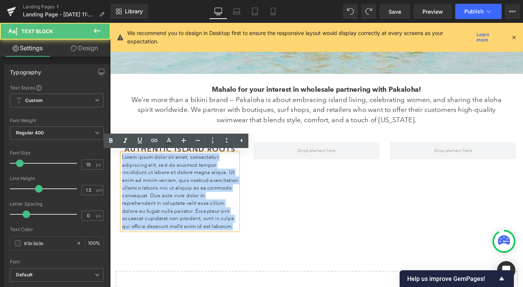
click at [216, 190] on p "Lorem ipsum dolor sit amet, consectetur adipiscing elit, sed do eiusmod tempor …" at bounding box center [188, 212] width 130 height 86
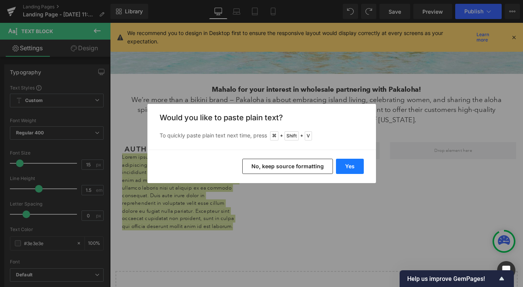
click at [346, 169] on button "Yes" at bounding box center [350, 166] width 28 height 15
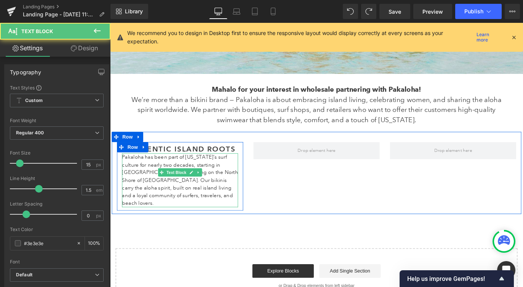
click at [174, 172] on p "Pakaloha has been part of [US_STATE]’s surf culture for nearly two decades, sta…" at bounding box center [188, 199] width 130 height 60
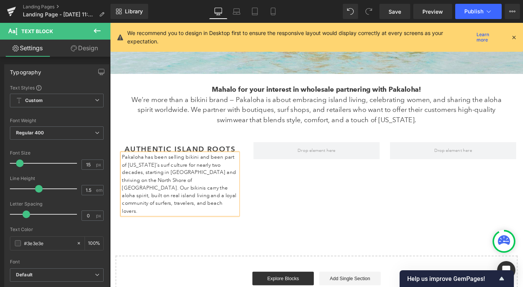
click at [110, 23] on div at bounding box center [110, 23] width 0 height 0
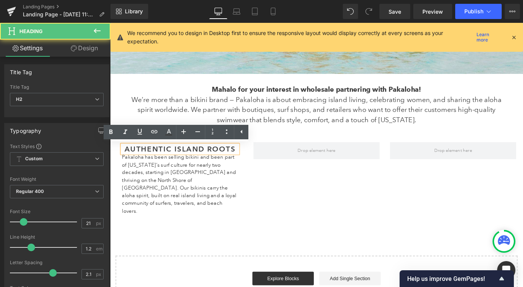
click at [132, 162] on h2 "Authentic Island Roots" at bounding box center [188, 164] width 130 height 10
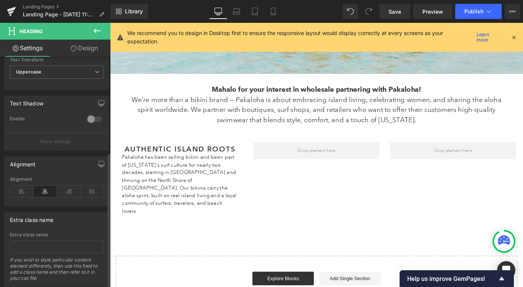
scroll to position [296, 0]
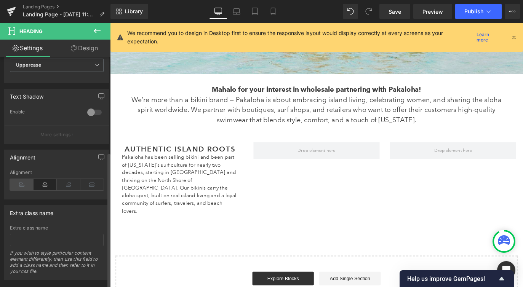
click at [15, 186] on icon at bounding box center [22, 184] width 24 height 11
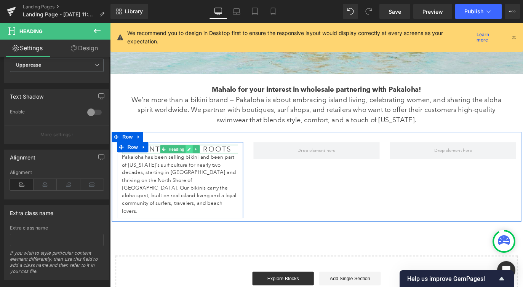
click at [195, 165] on link at bounding box center [199, 164] width 8 height 9
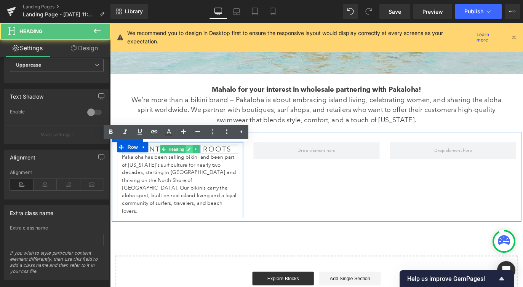
click at [194, 165] on h2 "Authentic Island Roots" at bounding box center [188, 164] width 130 height 10
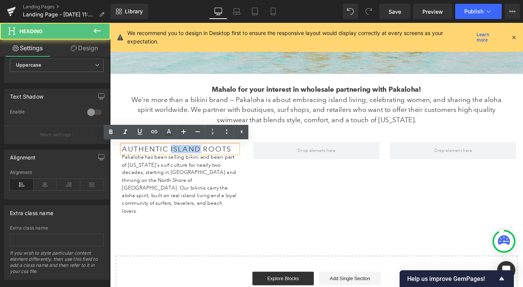
click at [194, 165] on h2 "Authentic Island Roots" at bounding box center [188, 164] width 130 height 10
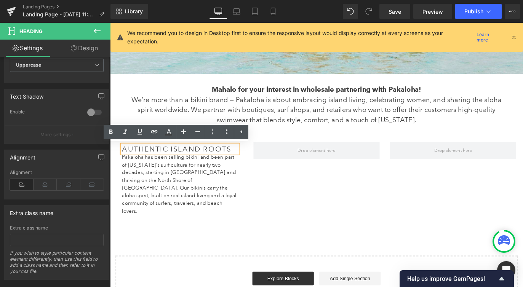
click at [179, 163] on h2 "Authentic Island Roots" at bounding box center [188, 164] width 130 height 10
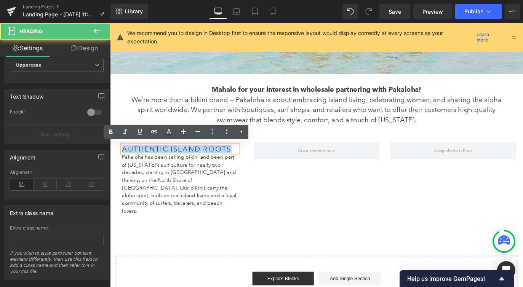
click at [179, 163] on h2 "Authentic Island Roots" at bounding box center [188, 164] width 130 height 10
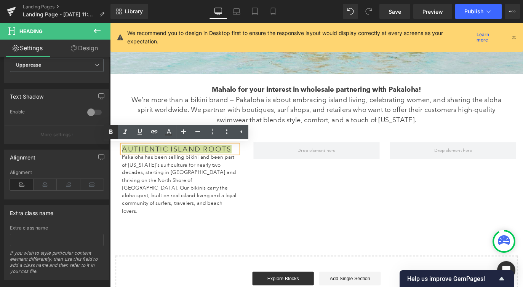
click at [108, 131] on icon at bounding box center [110, 132] width 9 height 9
click at [202, 240] on div "Partner with [PERSON_NAME] Heading And bring Aloha to Your Customers Heading Ro…" at bounding box center [340, 93] width 461 height 506
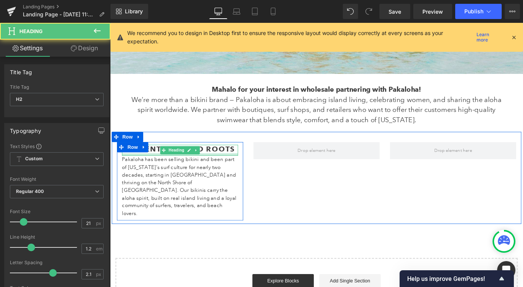
click at [229, 170] on div at bounding box center [188, 170] width 130 height 3
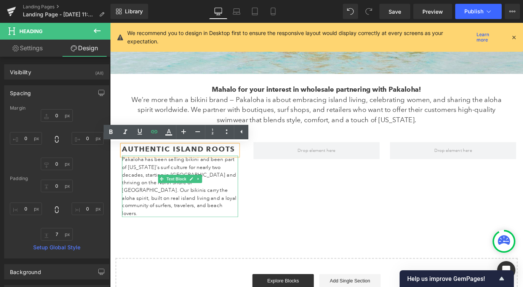
click at [207, 177] on p "Pakaloha has been selling bikini and been part of [US_STATE]’s surf culture for…" at bounding box center [188, 205] width 130 height 69
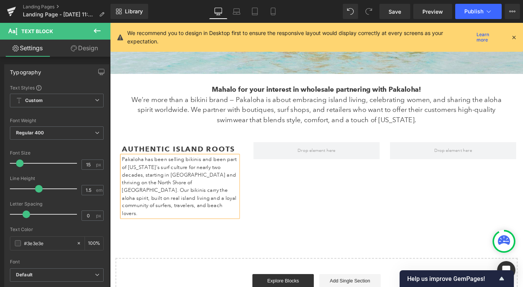
click at [149, 192] on p "Pakaloha has been selling bikinis and been part of [US_STATE]’s surf culture fo…" at bounding box center [188, 205] width 130 height 69
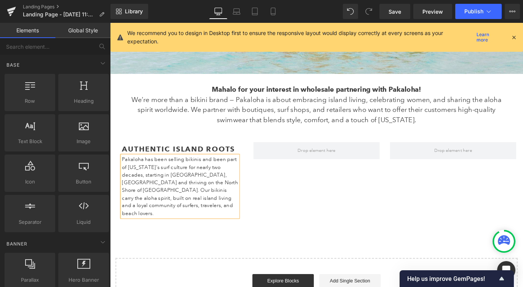
click at [168, 231] on div "Partner with [PERSON_NAME] Heading And bring Aloha to Your Customers Heading Ro…" at bounding box center [340, 94] width 461 height 509
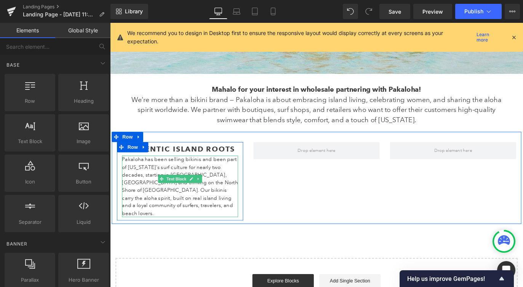
click at [161, 194] on p "Pakaloha has been selling bikinis and been part of [US_STATE]’s surf culture fo…" at bounding box center [188, 205] width 130 height 69
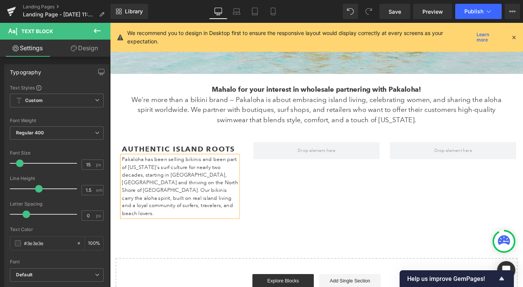
click at [188, 250] on div "Partner with [PERSON_NAME] Heading And bring Aloha to Your Customers Heading Ro…" at bounding box center [340, 94] width 461 height 509
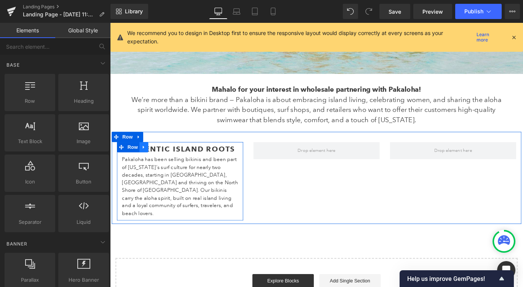
click at [151, 161] on link at bounding box center [148, 161] width 10 height 11
click at [159, 164] on icon at bounding box center [157, 161] width 5 height 5
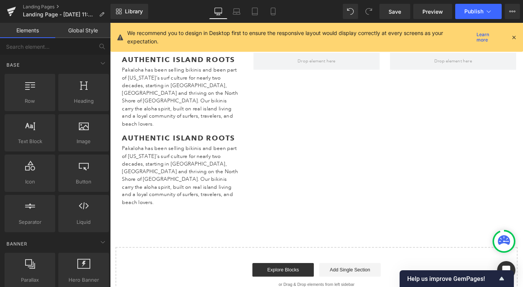
scroll to position [335, 0]
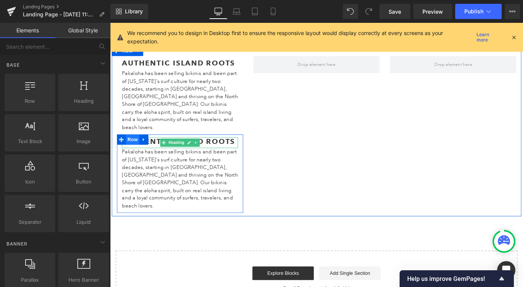
click at [133, 147] on span "Row" at bounding box center [135, 152] width 15 height 11
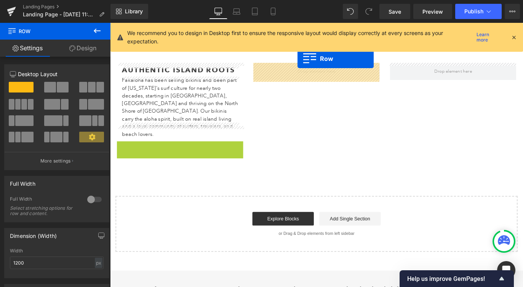
scroll to position [312, 0]
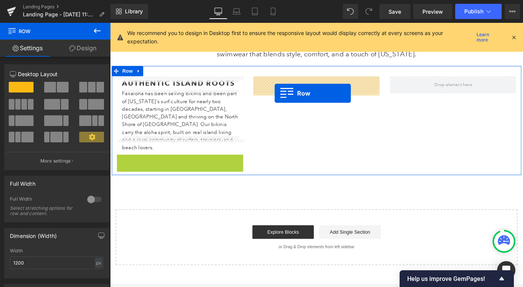
drag, startPoint x: 123, startPoint y: 136, endPoint x: 293, endPoint y: 101, distance: 174.2
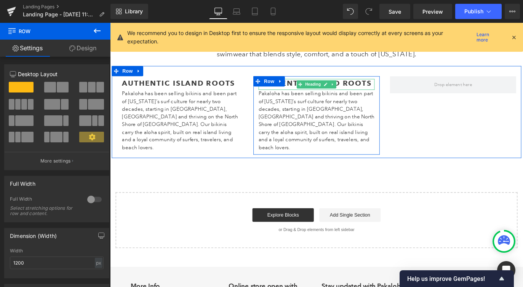
click at [312, 90] on strong "Authentic Island Roots" at bounding box center [339, 91] width 126 height 10
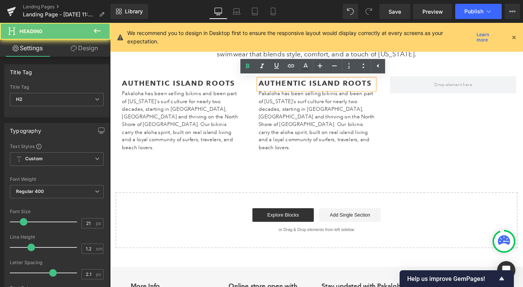
click at [312, 90] on strong "Authentic Island Roots" at bounding box center [339, 91] width 126 height 10
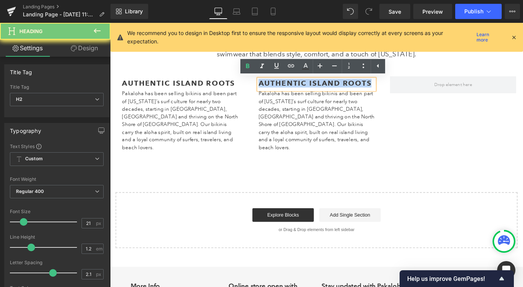
click at [312, 90] on strong "Authentic Island Roots" at bounding box center [339, 91] width 126 height 10
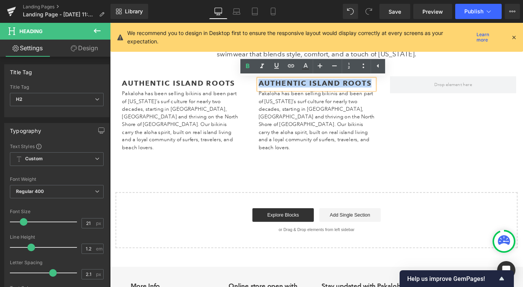
paste div
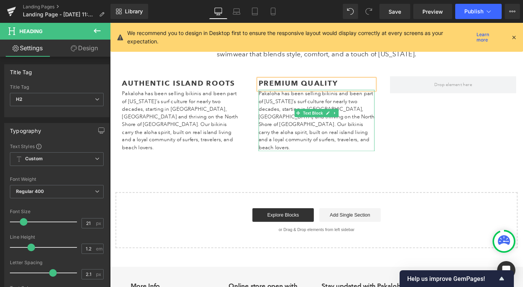
click at [300, 122] on p "Pakaloha has been selling bikinis and been part of [US_STATE]’s surf culture fo…" at bounding box center [341, 132] width 130 height 69
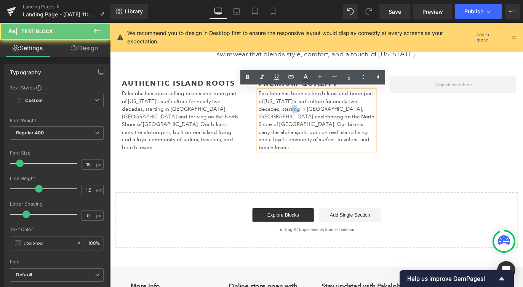
click at [300, 122] on p "Pakaloha has been selling bikinis and been part of [US_STATE]’s surf culture fo…" at bounding box center [341, 132] width 130 height 69
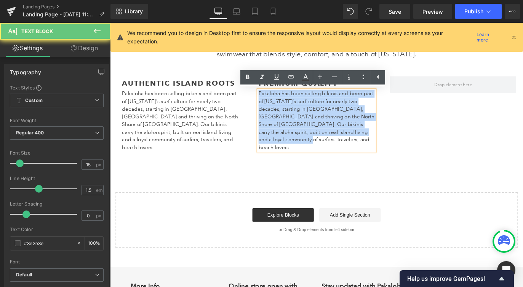
click at [300, 122] on p "Pakaloha has been selling bikinis and been part of [US_STATE]’s surf culture fo…" at bounding box center [341, 132] width 130 height 69
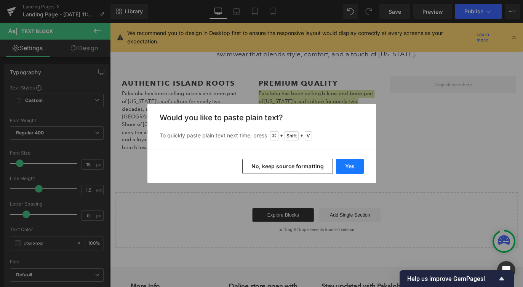
click at [341, 166] on button "Yes" at bounding box center [350, 166] width 28 height 15
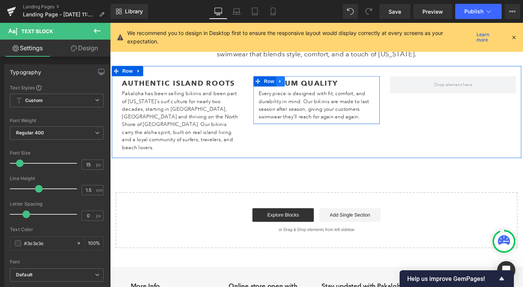
click at [301, 89] on icon at bounding box center [300, 89] width 5 height 6
click at [311, 89] on icon at bounding box center [310, 88] width 5 height 5
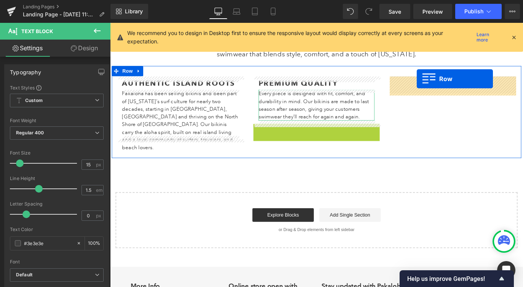
drag, startPoint x: 273, startPoint y: 141, endPoint x: 453, endPoint y: 85, distance: 187.8
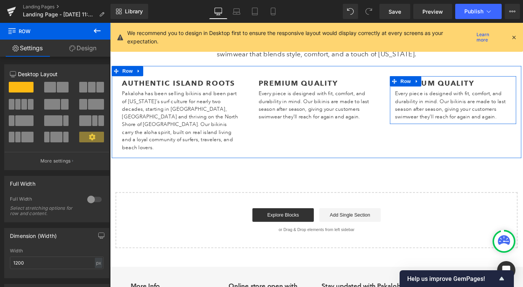
click at [481, 86] on b "Premium Quality" at bounding box center [472, 91] width 89 height 10
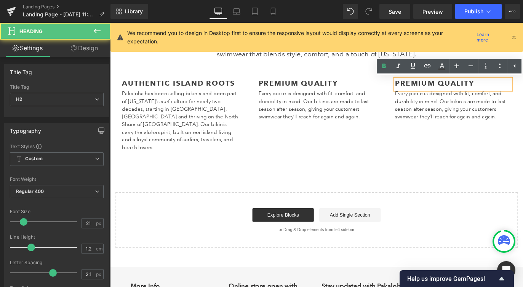
click at [481, 88] on b "Premium Quality" at bounding box center [472, 91] width 89 height 10
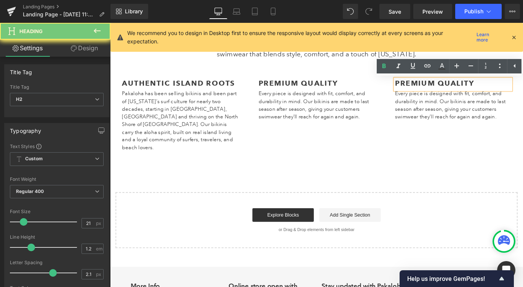
click at [481, 88] on b "Premium Quality" at bounding box center [472, 91] width 89 height 10
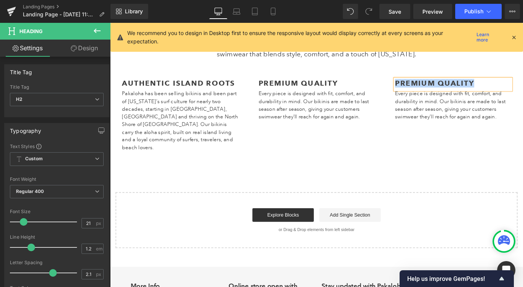
paste div
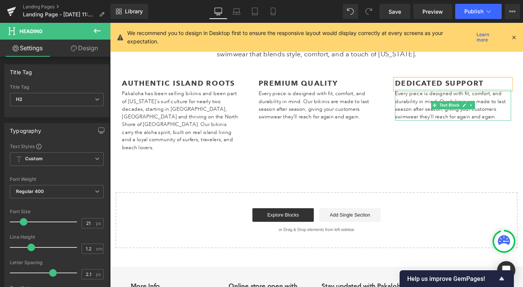
click at [445, 118] on p "Every piece is designed with fit, comfort, and durability in mind. Our bikinis …" at bounding box center [493, 115] width 130 height 34
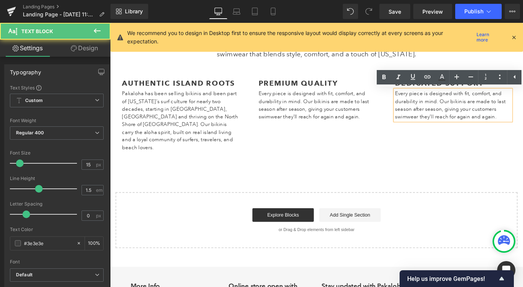
click at [445, 117] on p "Every piece is designed with fit, comfort, and durability in mind. Our bikinis …" at bounding box center [493, 115] width 130 height 34
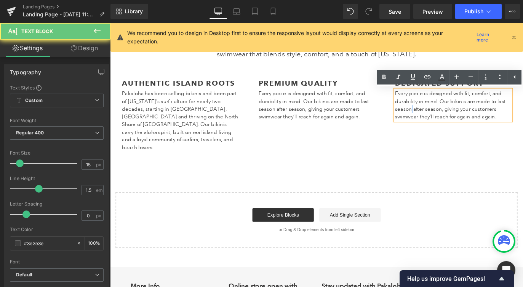
click at [445, 117] on p "Every piece is designed with fit, comfort, and durability in mind. Our bikinis …" at bounding box center [493, 115] width 130 height 34
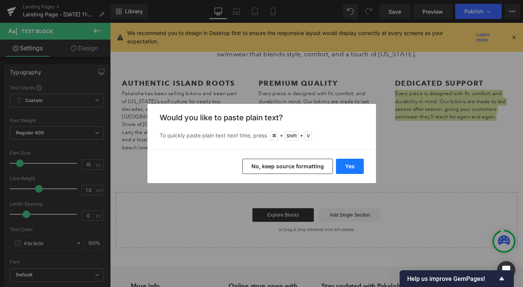
click at [351, 171] on button "Yes" at bounding box center [350, 166] width 28 height 15
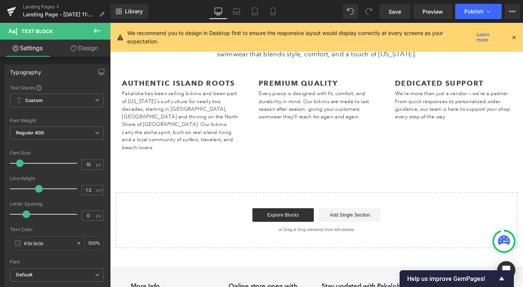
click at [308, 172] on div "Partner with [PERSON_NAME] Heading And bring Aloha to Your Customers Heading Ro…" at bounding box center [340, 20] width 461 height 509
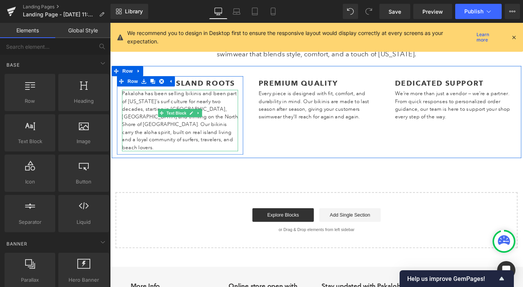
click at [188, 143] on p "Pakaloha has been selling bikinis and been part of [US_STATE]’s surf culture fo…" at bounding box center [188, 132] width 130 height 69
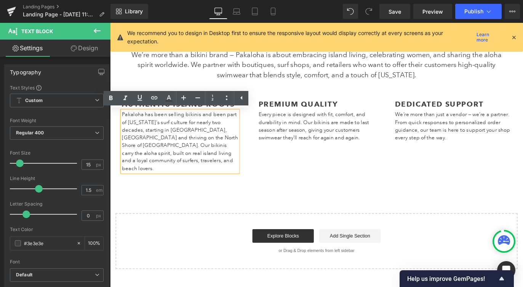
scroll to position [287, 0]
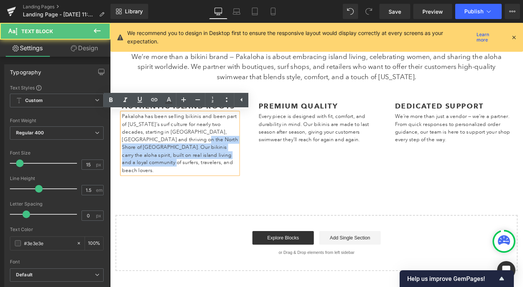
click at [255, 174] on div "Authentic Island Roots Heading [GEOGRAPHIC_DATA] has been selling bikinis and b…" at bounding box center [188, 151] width 141 height 81
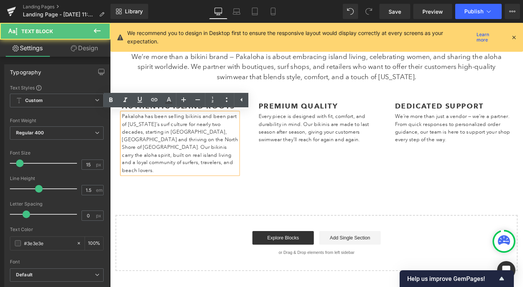
click at [210, 128] on p "Pakaloha has been selling bikinis and been part of [US_STATE]’s surf culture fo…" at bounding box center [188, 157] width 130 height 69
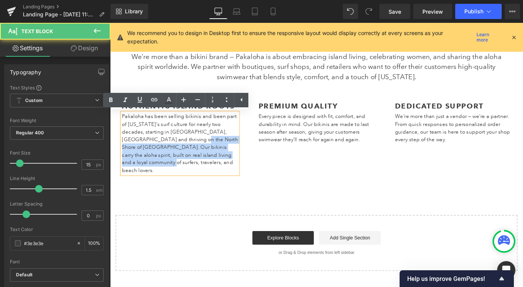
drag, startPoint x: 181, startPoint y: 155, endPoint x: 267, endPoint y: 190, distance: 92.6
click at [267, 189] on div "Partner with [PERSON_NAME] Heading And bring Aloha to Your Customers Heading Ro…" at bounding box center [340, 46] width 461 height 509
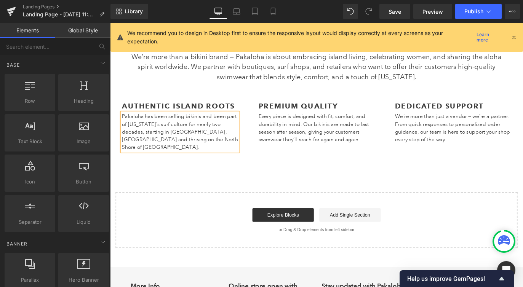
click at [275, 191] on div "Partner with [PERSON_NAME] Heading And bring Aloha to Your Customers Heading Ro…" at bounding box center [340, 33] width 461 height 483
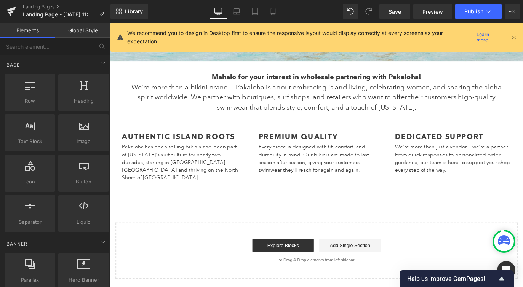
scroll to position [244, 0]
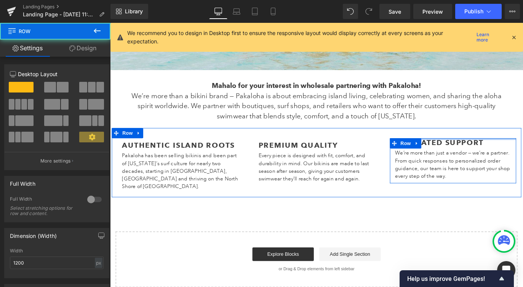
drag, startPoint x: 481, startPoint y: 152, endPoint x: 481, endPoint y: 146, distance: 5.8
click at [481, 146] on div "Authentic Island Roots Heading [GEOGRAPHIC_DATA] has been selling bikinis and b…" at bounding box center [340, 178] width 457 height 77
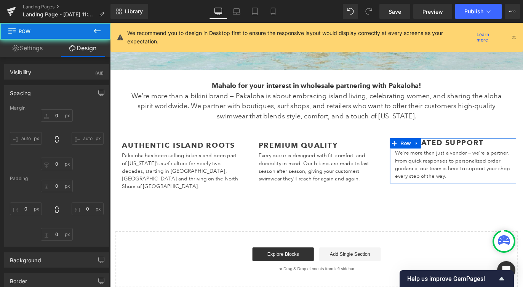
type input "0"
type input "10"
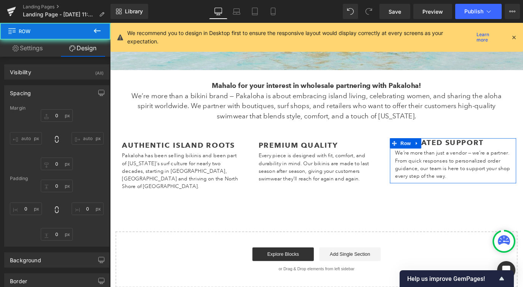
type input "0"
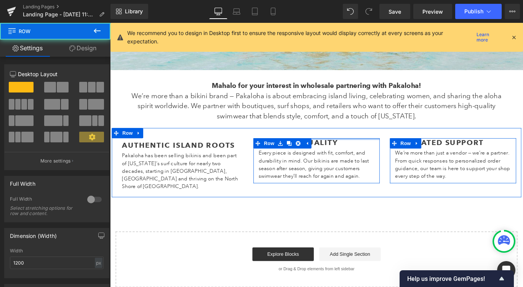
drag, startPoint x: 350, startPoint y: 153, endPoint x: 350, endPoint y: 145, distance: 8.0
click at [350, 145] on div "Authentic Island Roots Heading [GEOGRAPHIC_DATA] has been selling bikinis and b…" at bounding box center [340, 178] width 457 height 77
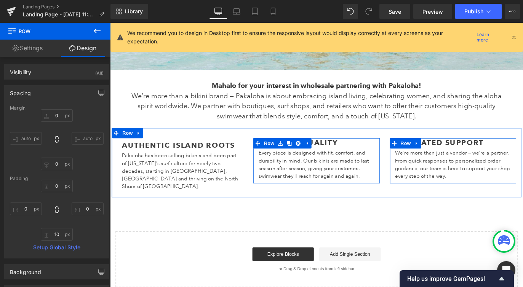
type input "0"
type input "10"
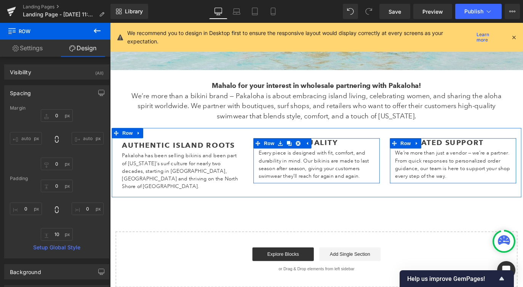
type input "0"
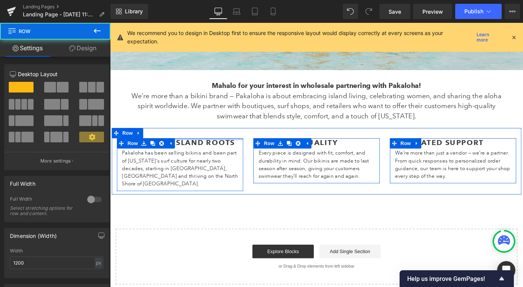
drag, startPoint x: 215, startPoint y: 154, endPoint x: 215, endPoint y: 147, distance: 6.9
click at [215, 147] on div "Authentic Island Roots Heading [GEOGRAPHIC_DATA] has been selling bikinis and b…" at bounding box center [340, 177] width 457 height 74
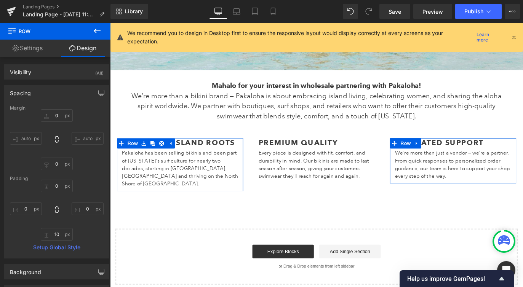
click at [363, 228] on div "Partner with [PERSON_NAME] Heading And bring Aloha to Your Customers Heading Ro…" at bounding box center [340, 75] width 461 height 480
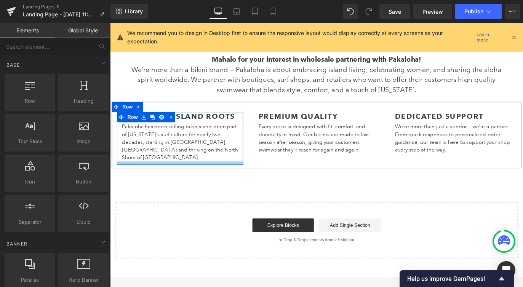
scroll to position [270, 0]
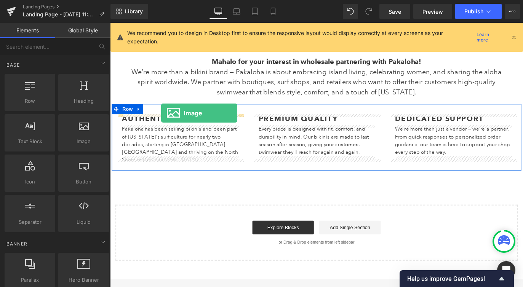
drag, startPoint x: 205, startPoint y: 147, endPoint x: 167, endPoint y: 124, distance: 44.6
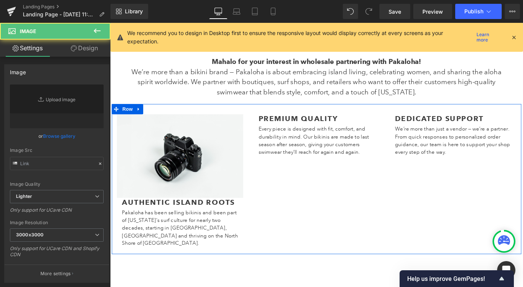
type input "//[DOMAIN_NAME][URL]"
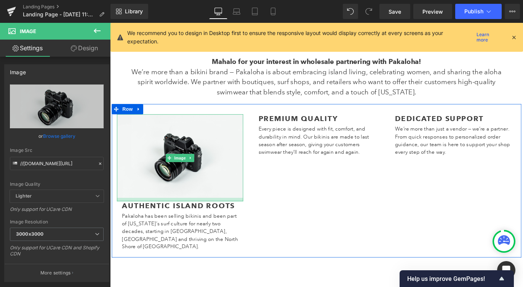
drag, startPoint x: 157, startPoint y: 217, endPoint x: 157, endPoint y: 221, distance: 3.8
click at [157, 221] on div at bounding box center [188, 220] width 141 height 4
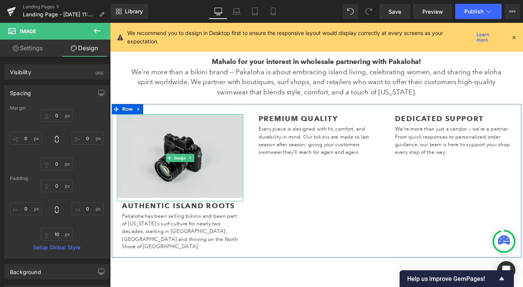
click at [183, 144] on img at bounding box center [188, 173] width 141 height 97
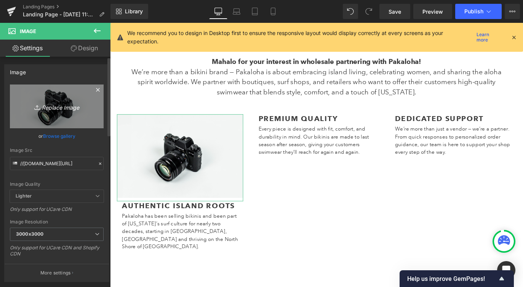
click at [45, 108] on icon "Replace Image" at bounding box center [56, 107] width 61 height 10
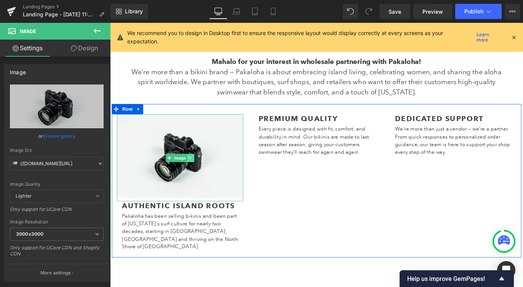
click at [199, 173] on icon at bounding box center [200, 173] width 4 height 5
click at [198, 172] on icon at bounding box center [196, 173] width 4 height 5
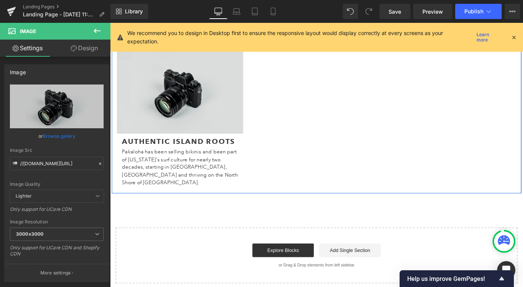
scroll to position [396, 0]
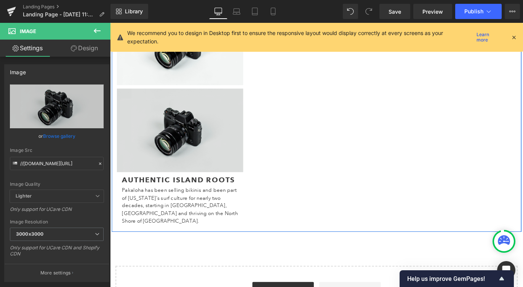
click at [221, 110] on img at bounding box center [188, 144] width 141 height 97
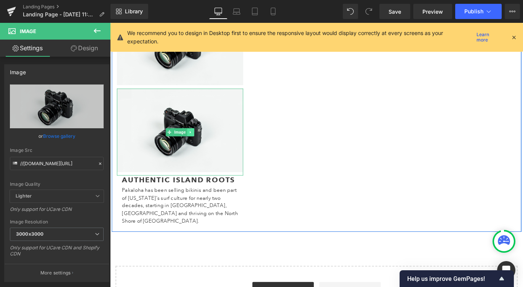
click at [200, 145] on icon at bounding box center [199, 145] width 1 height 3
click at [197, 144] on icon at bounding box center [196, 145] width 4 height 4
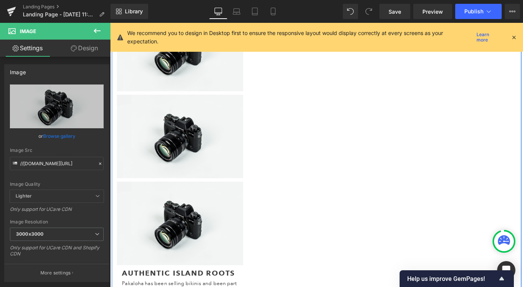
scroll to position [325, 0]
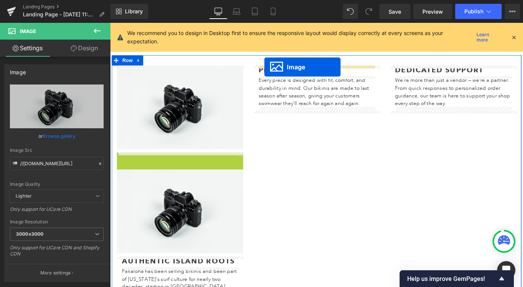
drag, startPoint x: 165, startPoint y: 217, endPoint x: 282, endPoint y: 72, distance: 186.9
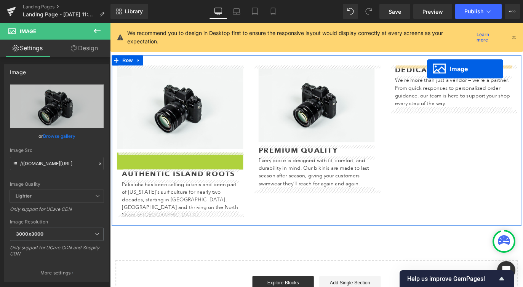
drag, startPoint x: 175, startPoint y: 217, endPoint x: 464, endPoint y: 74, distance: 323.0
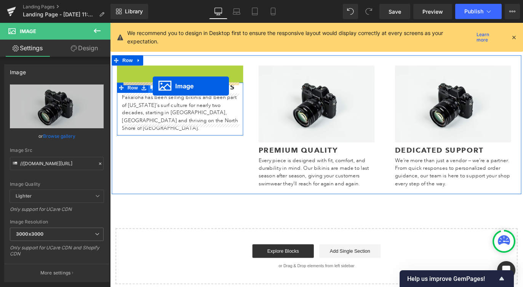
drag, startPoint x: 165, startPoint y: 120, endPoint x: 158, endPoint y: 94, distance: 27.5
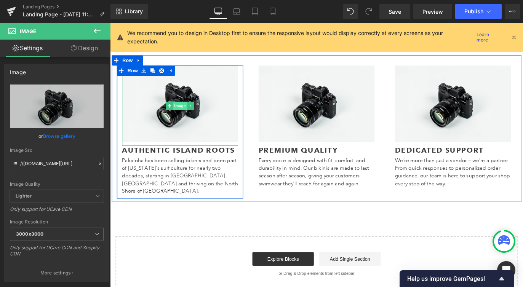
click at [186, 117] on span "Image" at bounding box center [188, 115] width 16 height 9
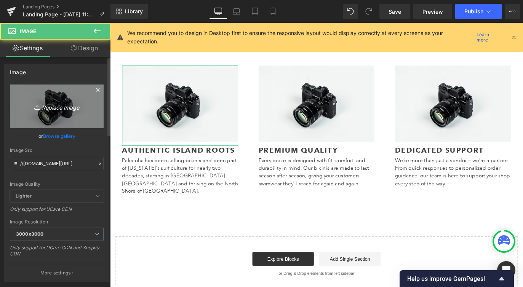
click at [59, 106] on icon "Replace Image" at bounding box center [56, 107] width 61 height 10
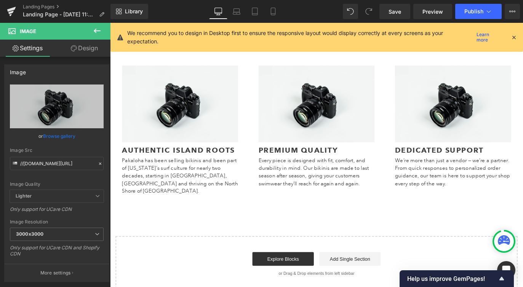
type input "C:\fakepath\2.png"
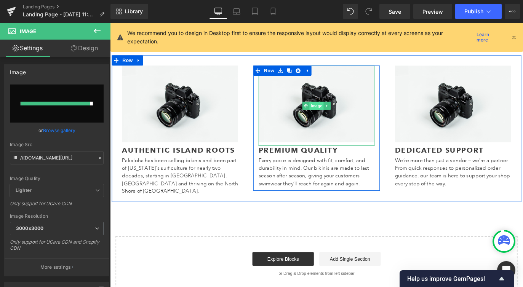
type input "[URL][DOMAIN_NAME]"
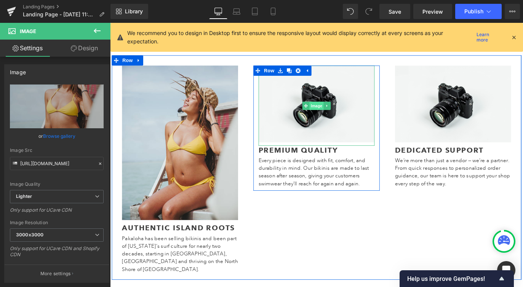
click at [337, 114] on span "Image" at bounding box center [341, 115] width 16 height 9
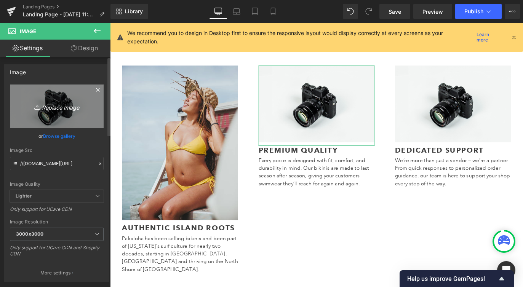
click at [61, 101] on link "Replace Image" at bounding box center [57, 107] width 94 height 44
type input "C:\fakepath\1.png"
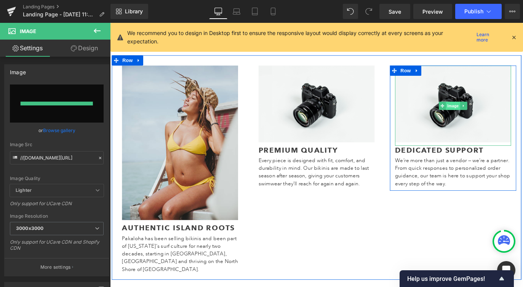
type input "[URL][DOMAIN_NAME]"
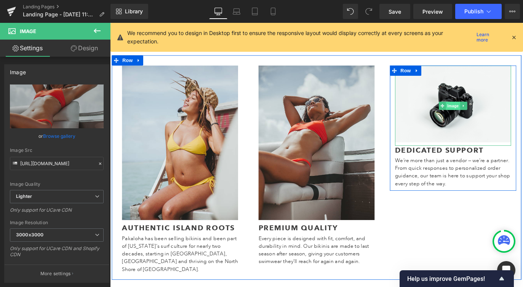
click at [489, 117] on span "Image" at bounding box center [493, 115] width 16 height 9
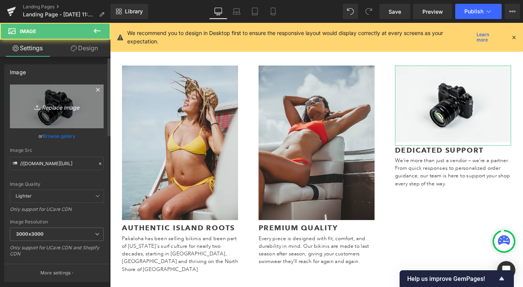
click at [60, 108] on icon "Replace Image" at bounding box center [56, 107] width 61 height 10
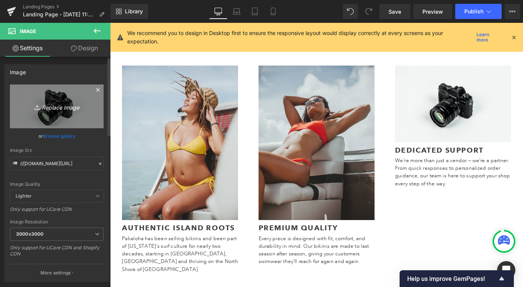
type input "C:\fakepath\3.png"
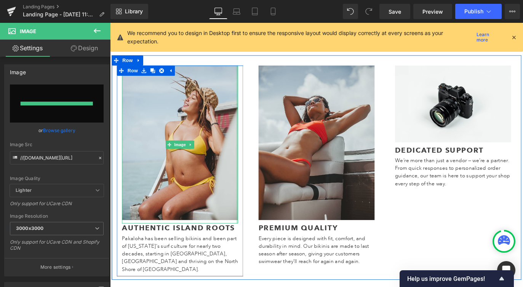
type input "[URL][DOMAIN_NAME]"
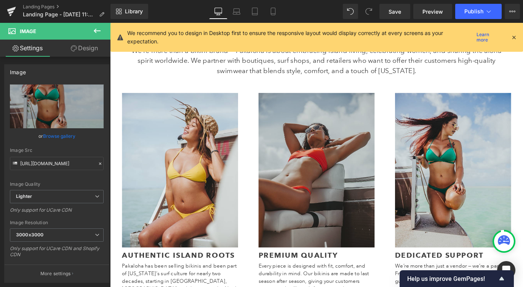
scroll to position [221, 0]
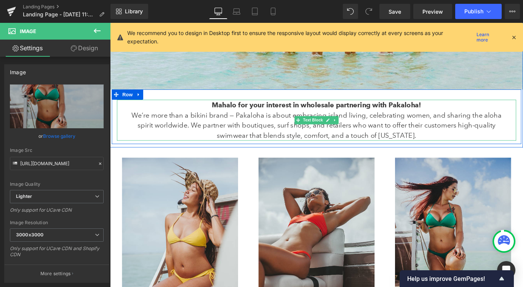
click at [269, 115] on strong "Mahalo for your interest in wholesale partnering with Pakaloha!" at bounding box center [341, 114] width 234 height 9
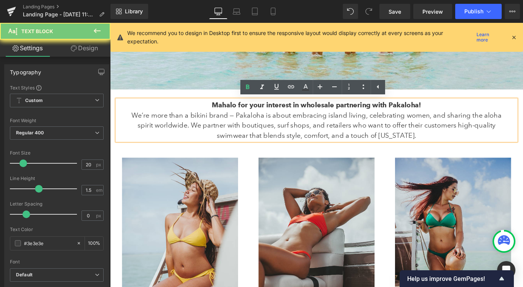
click at [269, 115] on strong "Mahalo for your interest in wholesale partnering with Pakaloha!" at bounding box center [341, 114] width 234 height 9
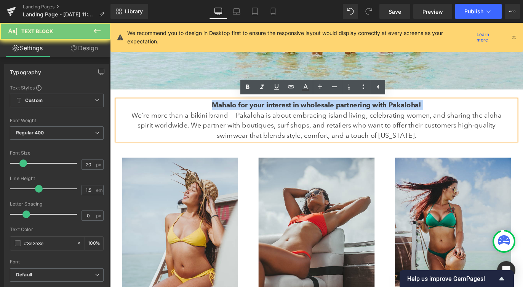
copy strong "Mahalo for your interest in wholesale partnering with Pakaloha!"
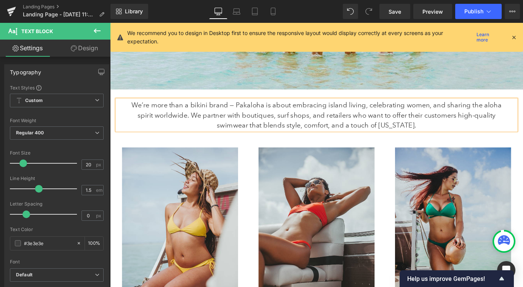
scroll to position [312, 0]
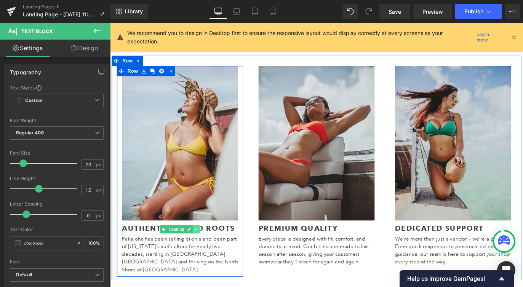
click at [204, 254] on icon at bounding box center [206, 254] width 4 height 5
click at [205, 254] on link at bounding box center [203, 253] width 8 height 9
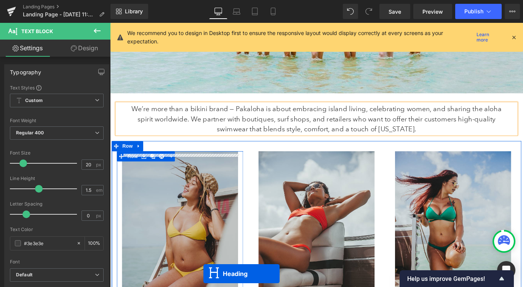
scroll to position [214, 0]
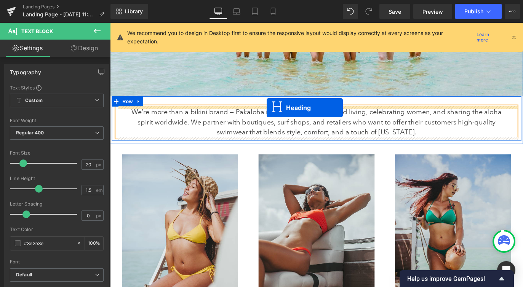
drag, startPoint x: 170, startPoint y: 157, endPoint x: 285, endPoint y: 117, distance: 121.8
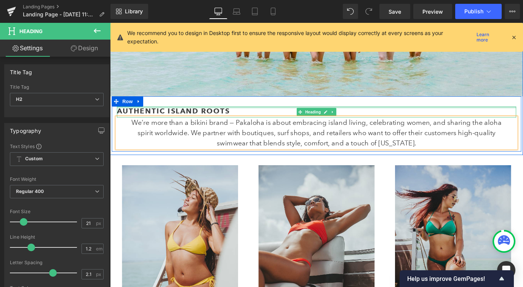
click at [168, 117] on div at bounding box center [341, 117] width 446 height 2
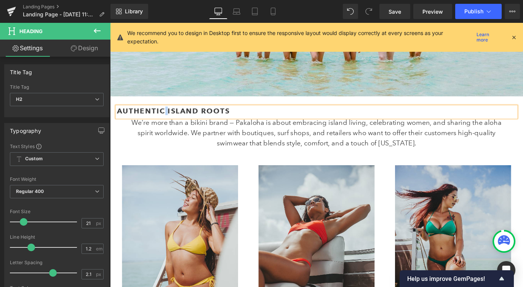
click at [168, 117] on strong "Authentic Island Roots" at bounding box center [181, 121] width 126 height 10
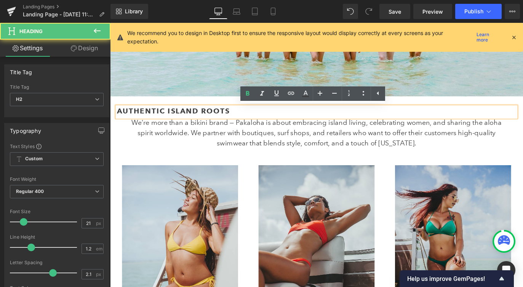
click at [168, 120] on strong "Authentic Island Roots" at bounding box center [181, 121] width 126 height 10
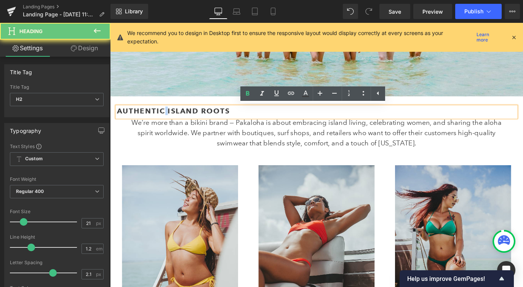
click at [168, 120] on strong "Authentic Island Roots" at bounding box center [181, 121] width 126 height 10
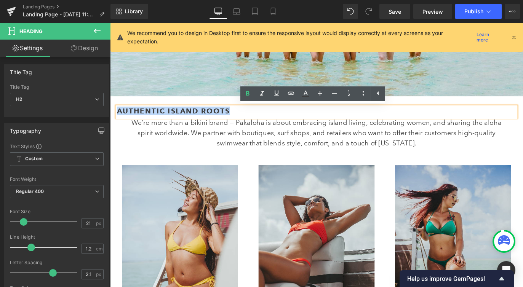
paste div
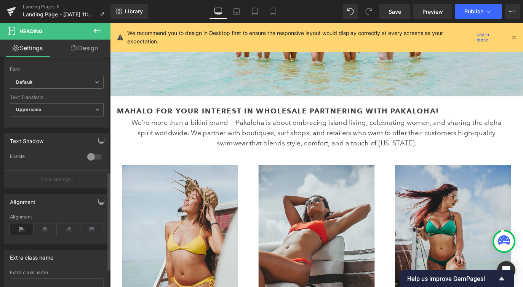
scroll to position [285, 0]
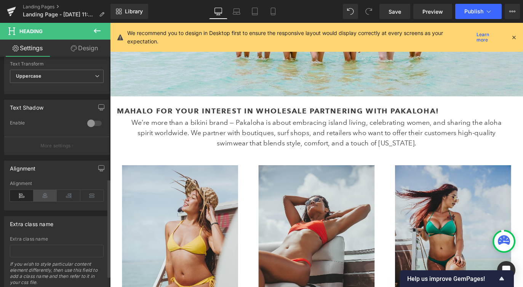
click at [46, 199] on icon at bounding box center [46, 195] width 24 height 11
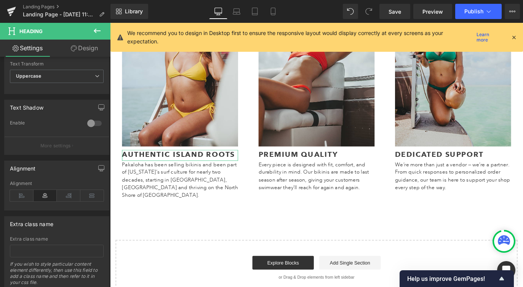
scroll to position [473, 0]
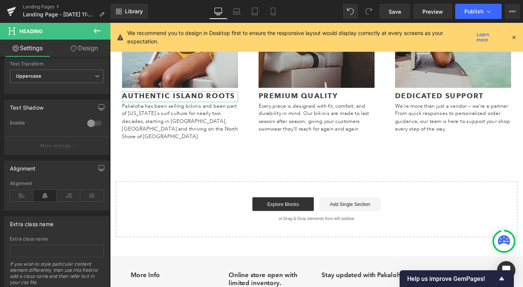
click at [95, 32] on icon at bounding box center [97, 30] width 9 height 9
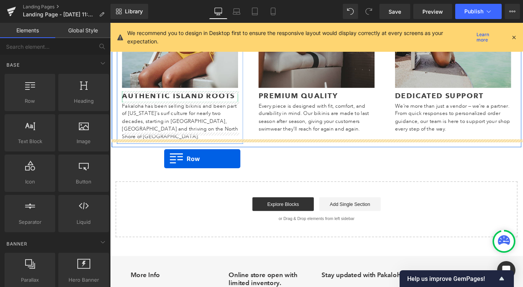
drag, startPoint x: 143, startPoint y: 122, endPoint x: 171, endPoint y: 175, distance: 59.3
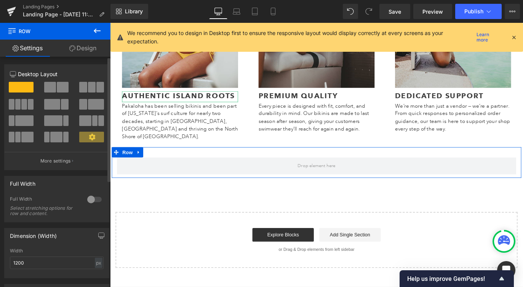
click at [66, 92] on span at bounding box center [63, 87] width 12 height 11
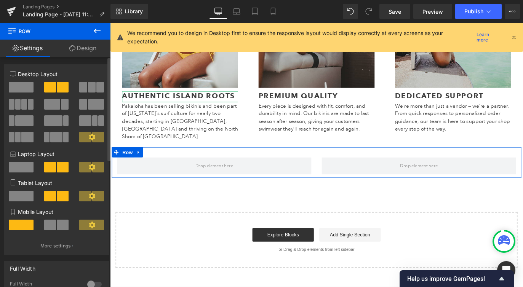
click at [61, 105] on span at bounding box center [65, 104] width 8 height 11
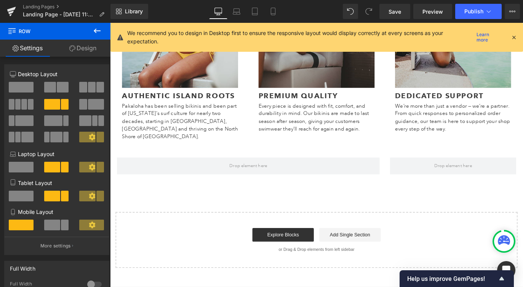
click at [93, 30] on icon at bounding box center [97, 30] width 9 height 9
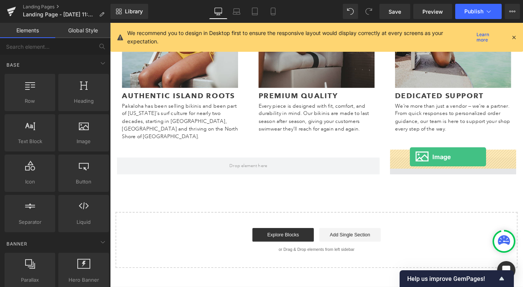
drag, startPoint x: 210, startPoint y: 157, endPoint x: 445, endPoint y: 172, distance: 234.9
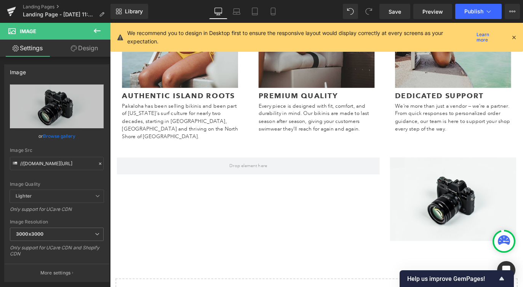
click at [98, 29] on icon at bounding box center [97, 30] width 9 height 9
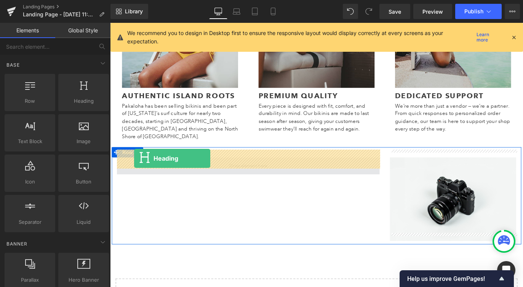
drag, startPoint x: 193, startPoint y: 125, endPoint x: 137, endPoint y: 175, distance: 74.8
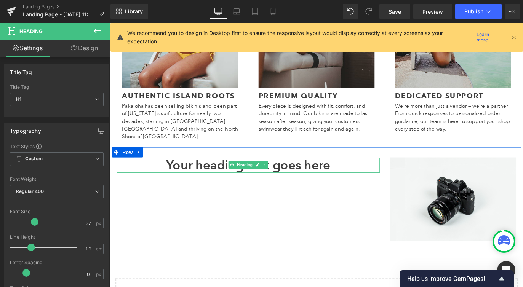
click at [174, 174] on h1 "Your heading text goes here" at bounding box center [264, 181] width 293 height 17
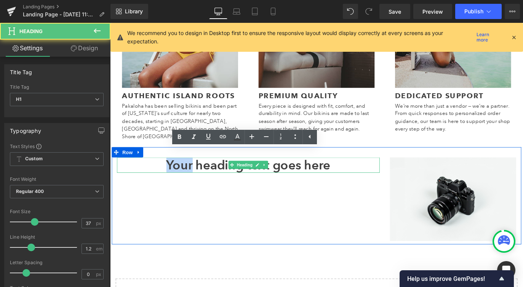
click at [174, 174] on h1 "Your heading text goes here" at bounding box center [264, 181] width 293 height 17
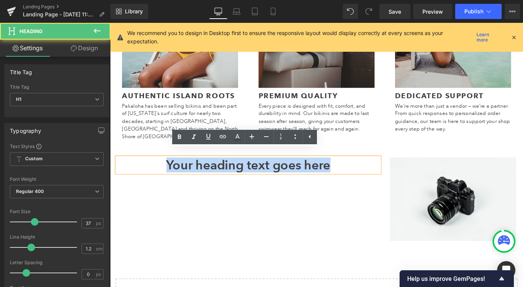
click at [174, 174] on h1 "Your heading text goes here" at bounding box center [264, 181] width 293 height 17
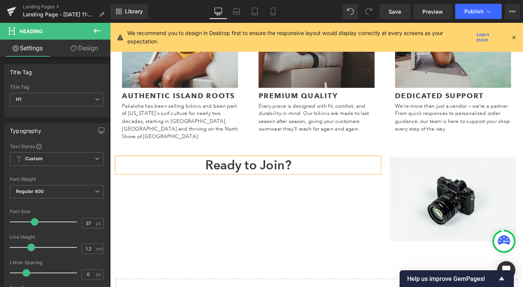
click at [229, 176] on h1 "Ready to Join?" at bounding box center [264, 181] width 293 height 17
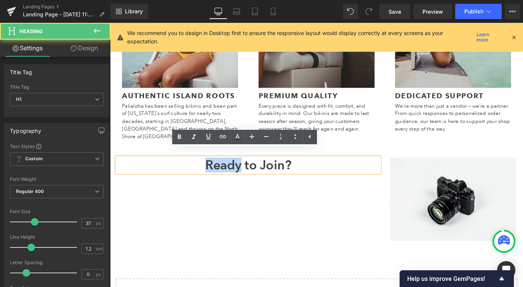
click at [229, 176] on h1 "Ready to Join?" at bounding box center [264, 181] width 293 height 17
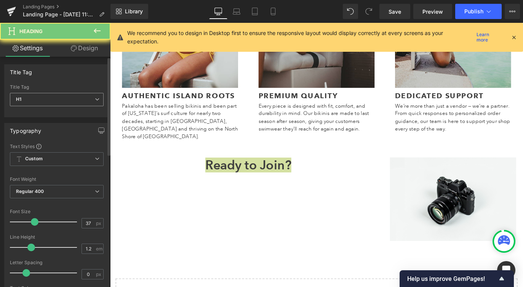
click at [34, 96] on span "H1" at bounding box center [57, 99] width 94 height 13
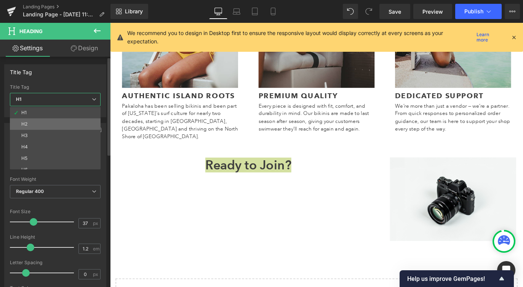
click at [27, 122] on div "H2" at bounding box center [24, 124] width 6 height 5
type input "21"
type input "2.1"
type input "100"
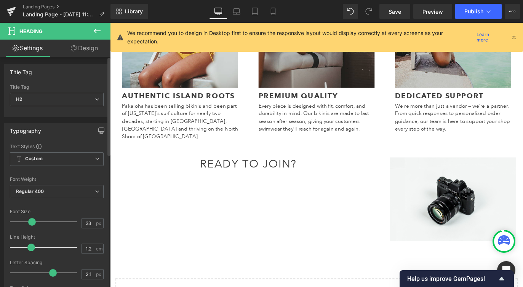
type input "35"
drag, startPoint x: 25, startPoint y: 220, endPoint x: 34, endPoint y: 220, distance: 9.1
click at [34, 220] on span at bounding box center [33, 222] width 8 height 8
click at [25, 198] on span "Regular 400" at bounding box center [57, 191] width 94 height 13
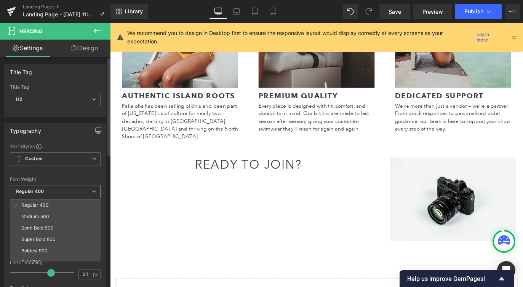
scroll to position [39, 0]
click at [29, 234] on div "Super Bold 800" at bounding box center [38, 234] width 34 height 5
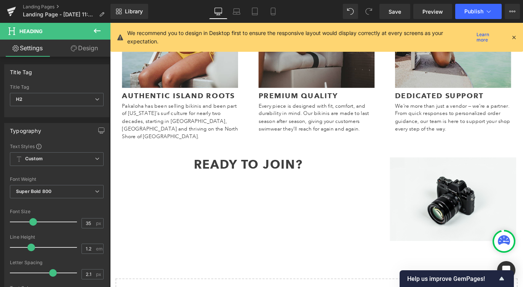
click at [97, 30] on icon at bounding box center [97, 30] width 9 height 9
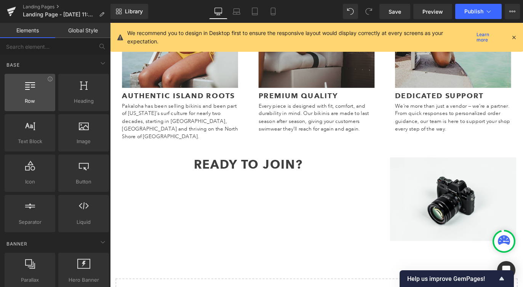
click at [30, 94] on div at bounding box center [30, 88] width 46 height 17
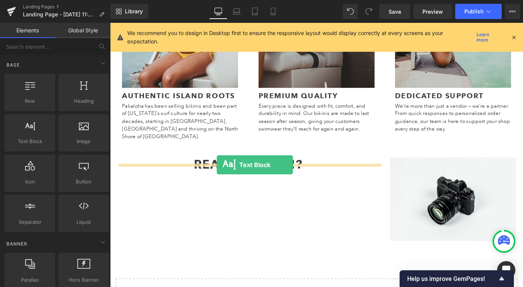
drag, startPoint x: 144, startPoint y: 149, endPoint x: 229, endPoint y: 182, distance: 91.3
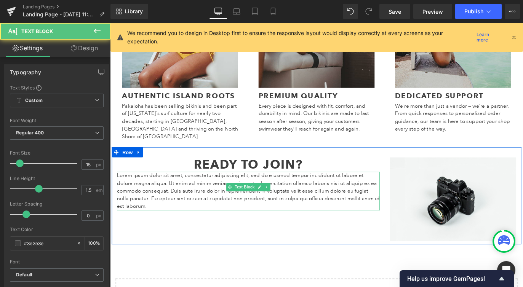
click at [208, 197] on p "Lorem ipsum dolor sit amet, consectetur adipiscing elit, sed do eiusmod tempor …" at bounding box center [264, 210] width 293 height 43
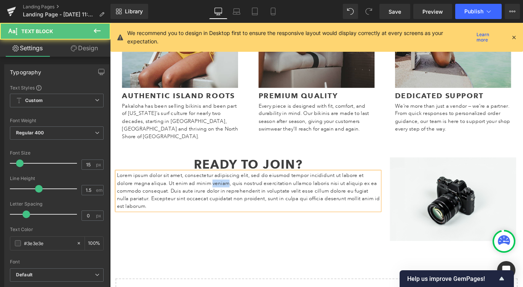
click at [208, 197] on p "Lorem ipsum dolor sit amet, consectetur adipiscing elit, sed do eiusmod tempor …" at bounding box center [264, 210] width 293 height 43
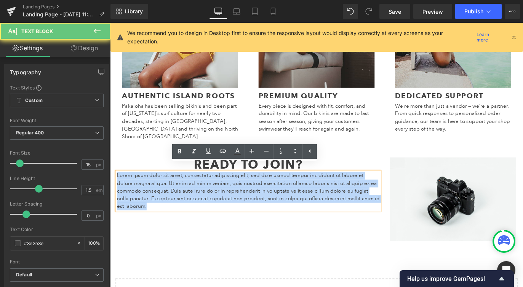
click at [208, 197] on p "Lorem ipsum dolor sit amet, consectetur adipiscing elit, sed do eiusmod tempor …" at bounding box center [264, 210] width 293 height 43
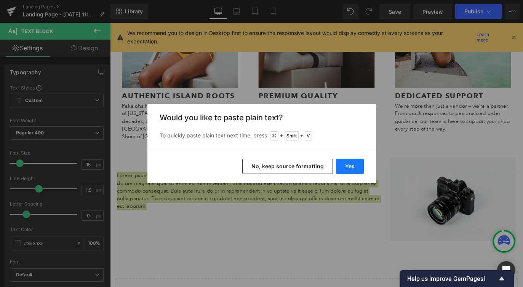
click at [344, 165] on button "Yes" at bounding box center [350, 166] width 28 height 15
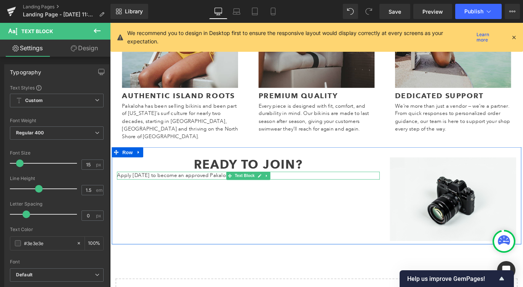
click at [160, 189] on p "Apply [DATE] to become an approved Pakaloha retailer." at bounding box center [264, 193] width 293 height 9
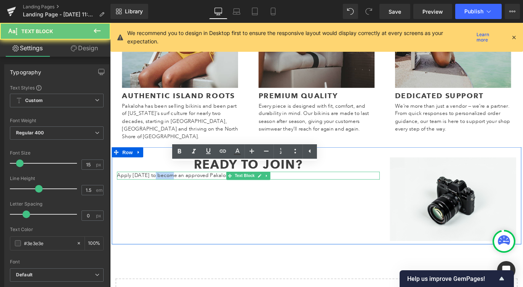
click at [160, 189] on p "Apply [DATE] to become an approved Pakaloha retailer." at bounding box center [264, 193] width 293 height 9
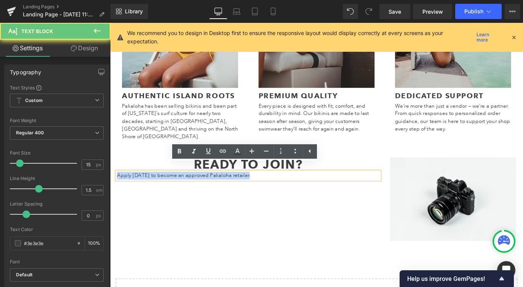
click at [160, 189] on p "Apply [DATE] to become an approved Pakaloha retailer." at bounding box center [264, 193] width 293 height 9
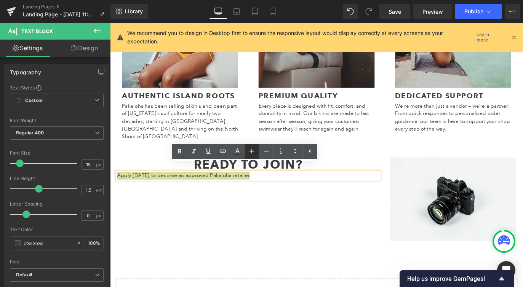
click at [250, 149] on icon at bounding box center [251, 151] width 9 height 9
type input "21"
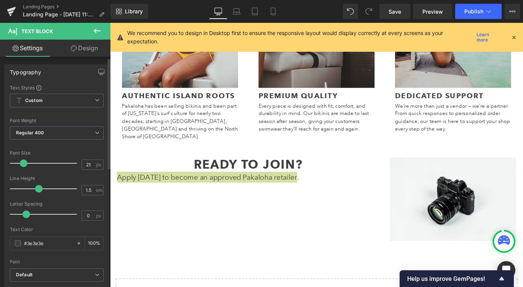
scroll to position [204, 0]
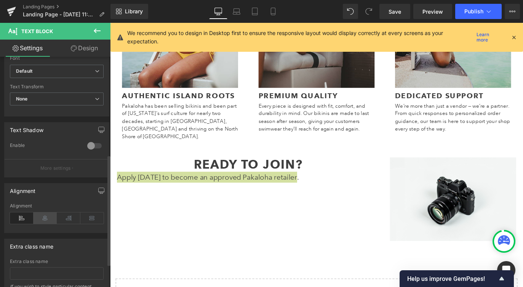
click at [42, 215] on icon at bounding box center [46, 218] width 24 height 11
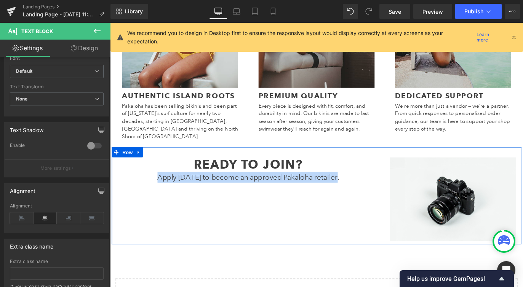
click at [211, 215] on div "Ready to Join? Heading Apply [DATE] to become an approved Pakaloha retailer. Te…" at bounding box center [340, 216] width 457 height 109
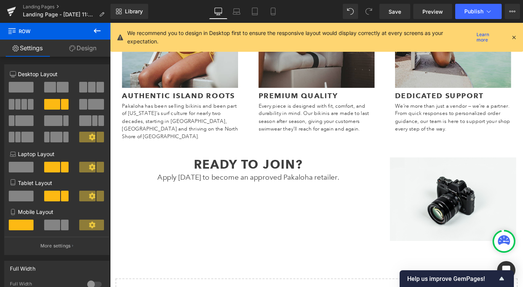
click at [95, 28] on icon at bounding box center [97, 30] width 9 height 9
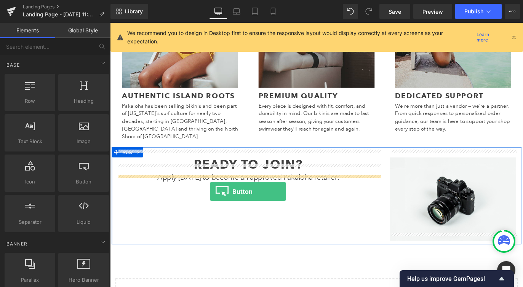
drag, startPoint x: 191, startPoint y: 197, endPoint x: 222, endPoint y: 211, distance: 34.4
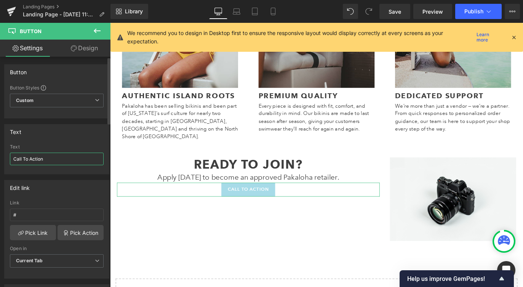
click at [48, 161] on input "Call To Action" at bounding box center [57, 159] width 94 height 13
paste input "Apply for a Wholesale Account"
type input "Apply for a Wholesale Account"
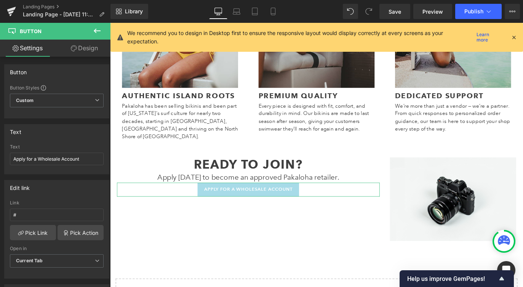
click at [88, 52] on link "Design" at bounding box center [84, 48] width 55 height 17
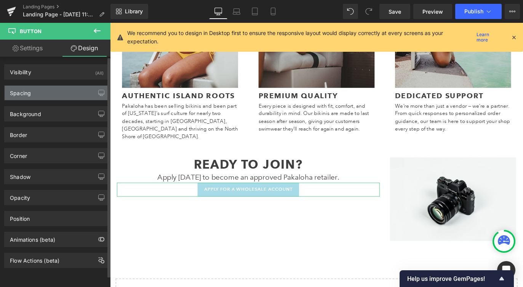
type input "0"
type input "10"
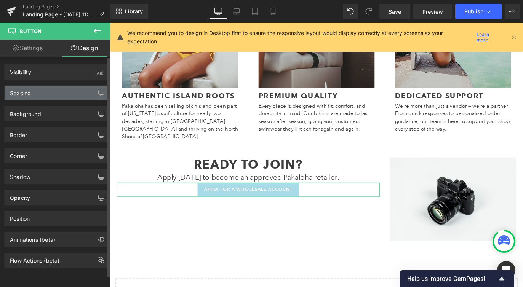
type input "18"
type input "10"
type input "18"
click at [47, 92] on div "Spacing" at bounding box center [57, 93] width 104 height 14
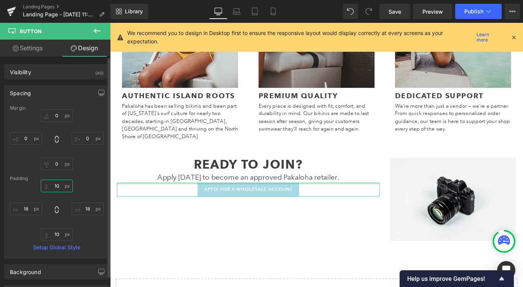
click at [50, 186] on input "10" at bounding box center [57, 186] width 32 height 13
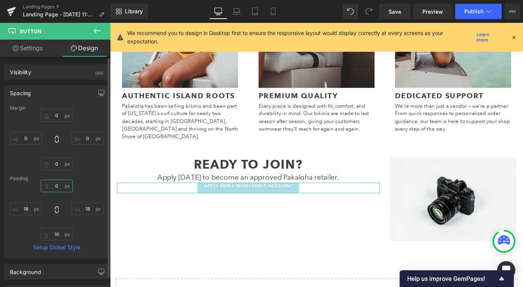
type input "10"
click at [55, 115] on input "0" at bounding box center [57, 115] width 32 height 13
type input "20"
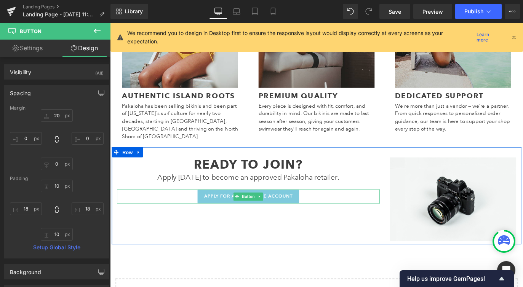
click at [221, 213] on span "Apply for a Wholesale Account" at bounding box center [264, 217] width 99 height 8
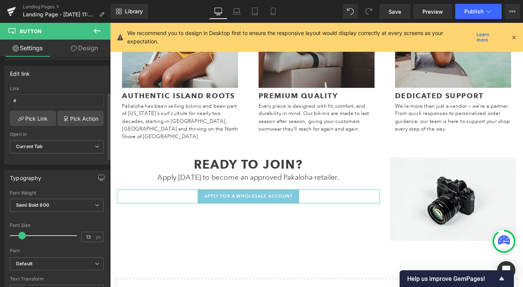
scroll to position [168, 0]
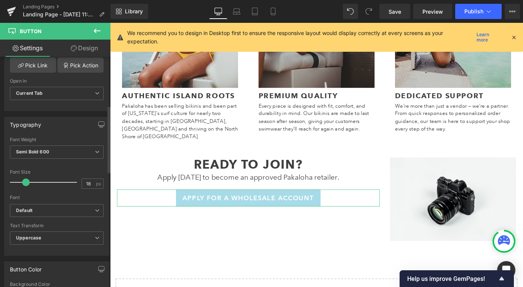
type input "17"
click at [24, 182] on span at bounding box center [25, 183] width 8 height 8
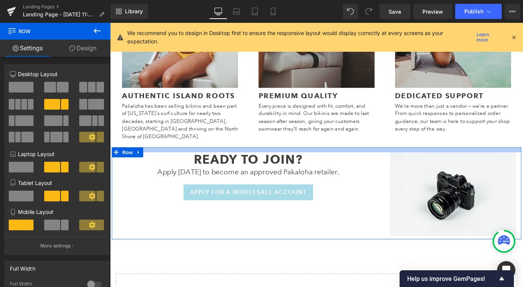
drag, startPoint x: 226, startPoint y: 164, endPoint x: 227, endPoint y: 159, distance: 5.7
click at [227, 162] on div at bounding box center [340, 165] width 457 height 6
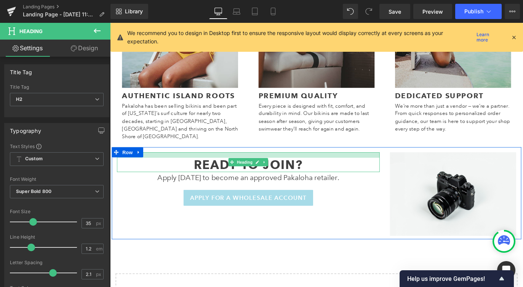
drag, startPoint x: 231, startPoint y: 160, endPoint x: 231, endPoint y: 166, distance: 6.5
click at [231, 168] on div "Ready to Join? Heading" at bounding box center [264, 179] width 293 height 22
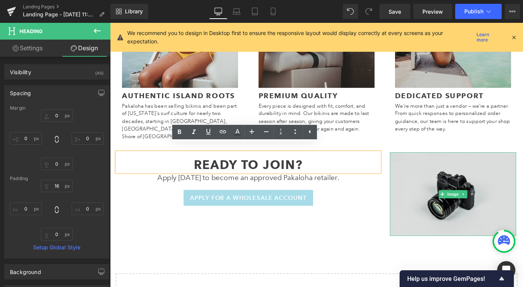
click at [458, 208] on img at bounding box center [493, 214] width 141 height 93
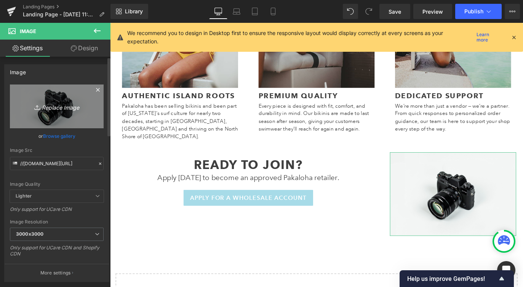
click at [29, 100] on link "Replace Image" at bounding box center [57, 107] width 94 height 44
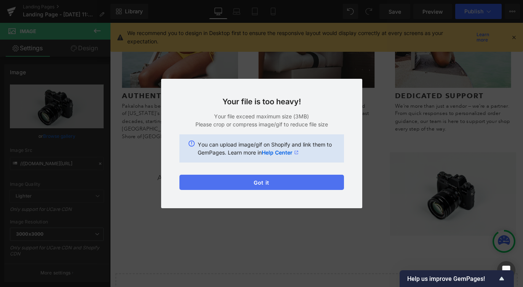
click at [262, 188] on button "Got it" at bounding box center [261, 182] width 165 height 15
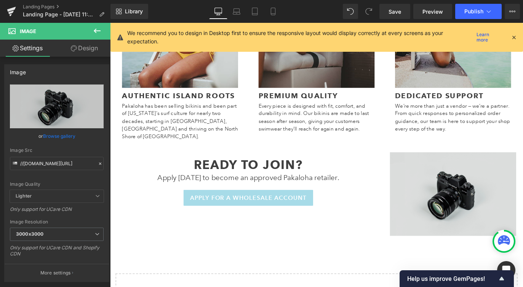
click at [439, 221] on img at bounding box center [493, 214] width 141 height 93
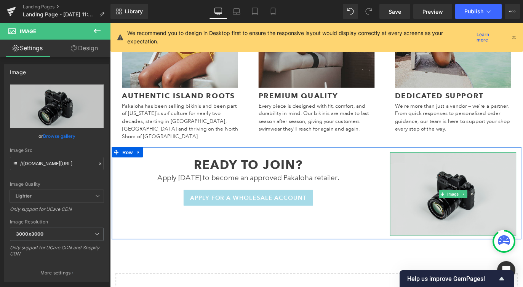
click at [467, 188] on img at bounding box center [493, 214] width 141 height 93
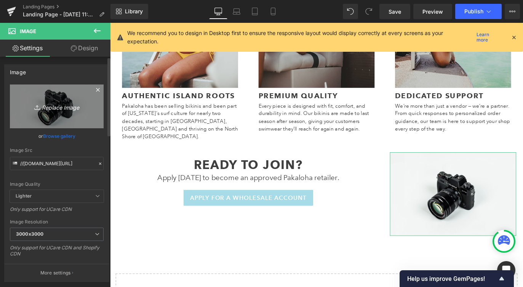
click at [54, 109] on icon "Replace Image" at bounding box center [56, 107] width 61 height 10
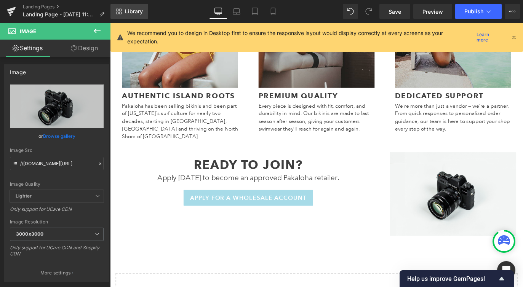
type input "C:\fakepath\1.png"
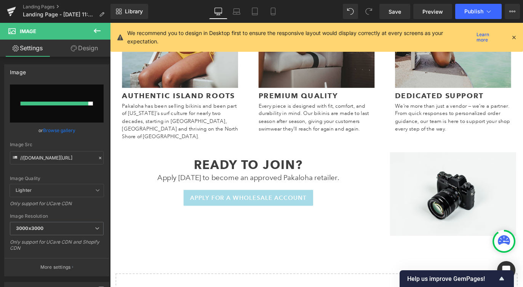
type input "[URL][DOMAIN_NAME]"
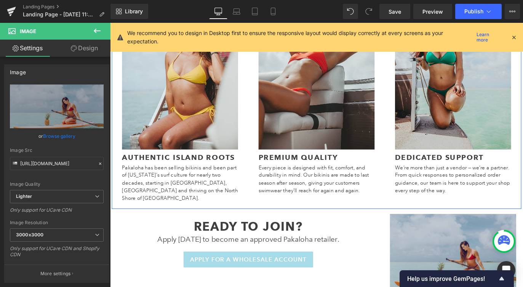
scroll to position [428, 0]
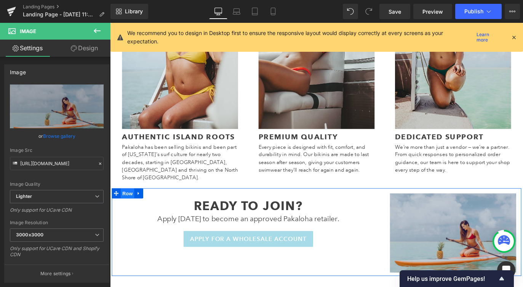
click at [132, 208] on span "Row" at bounding box center [129, 213] width 15 height 11
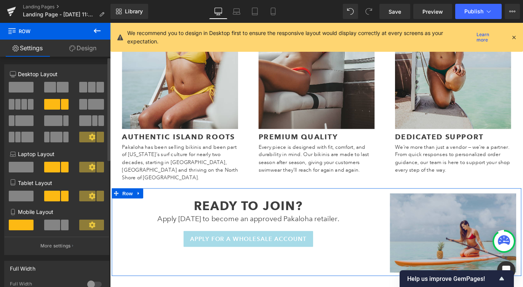
click at [53, 89] on span at bounding box center [50, 87] width 12 height 11
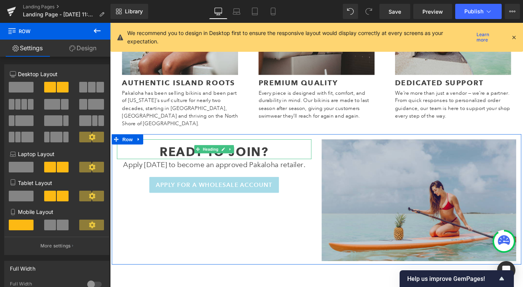
scroll to position [497, 0]
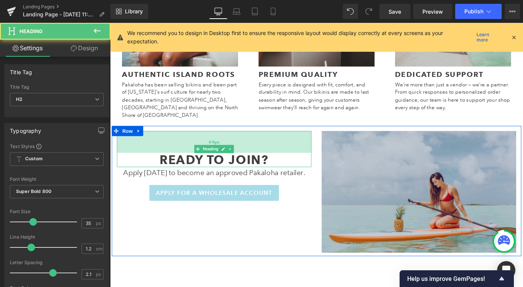
drag, startPoint x: 180, startPoint y: 144, endPoint x: 423, endPoint y: 41, distance: 264.2
click at [182, 161] on div "64px" at bounding box center [226, 156] width 217 height 24
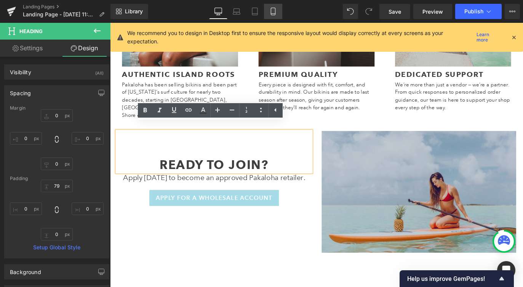
click at [271, 9] on icon at bounding box center [273, 11] width 4 height 7
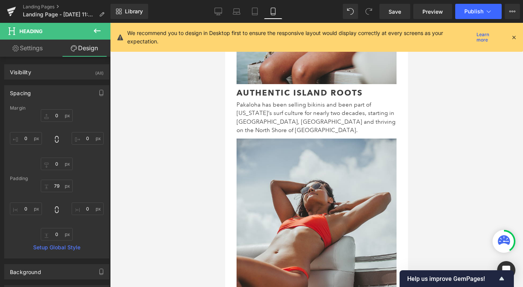
type input "0"
type input "79"
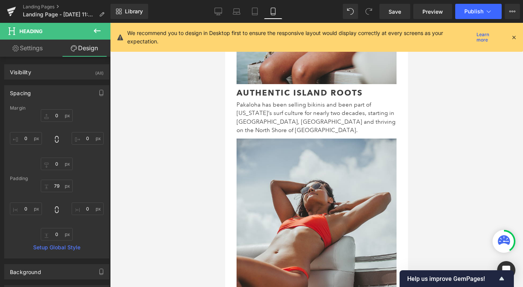
type input "0"
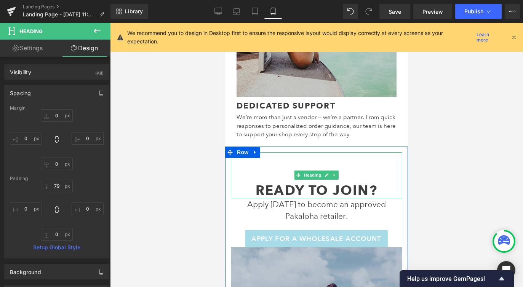
click at [284, 159] on div "Ready to Join?" at bounding box center [316, 175] width 171 height 46
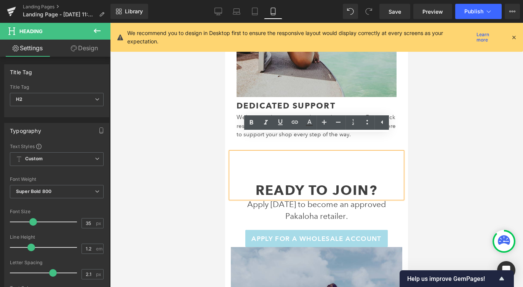
click at [277, 164] on div "Ready to Join?" at bounding box center [316, 175] width 171 height 46
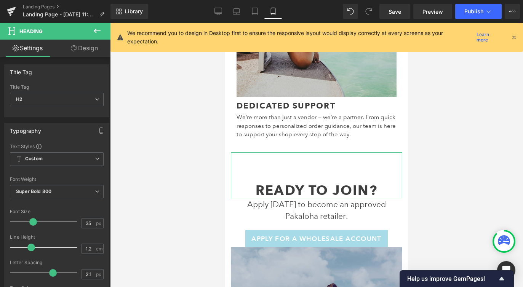
click at [92, 53] on link "Design" at bounding box center [84, 48] width 55 height 17
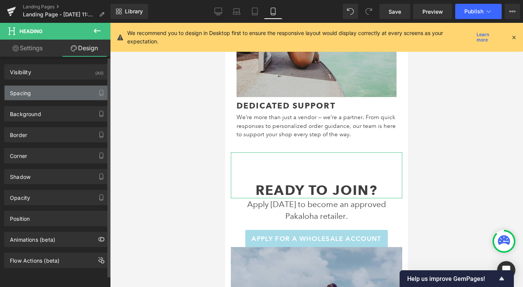
type input "0"
type input "79"
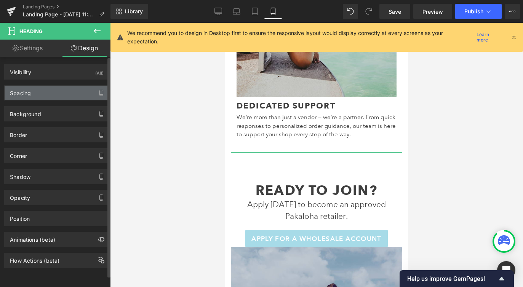
type input "0"
click at [51, 94] on div "Spacing" at bounding box center [57, 93] width 104 height 14
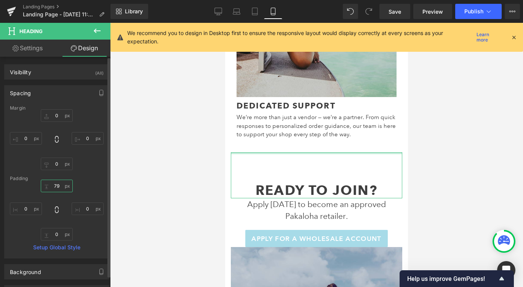
click at [58, 186] on input "79" at bounding box center [57, 186] width 32 height 13
click at [54, 186] on input "79" at bounding box center [57, 186] width 32 height 13
type input "9"
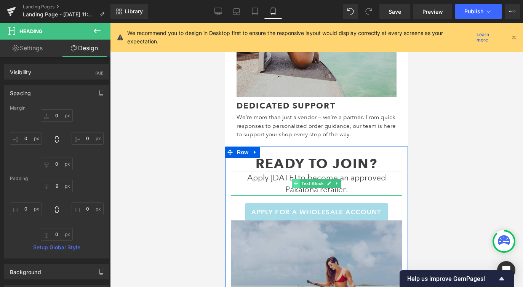
click at [295, 181] on icon at bounding box center [296, 183] width 4 height 4
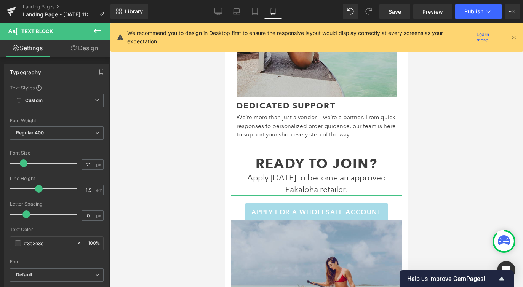
click at [82, 41] on link "Design" at bounding box center [84, 48] width 55 height 17
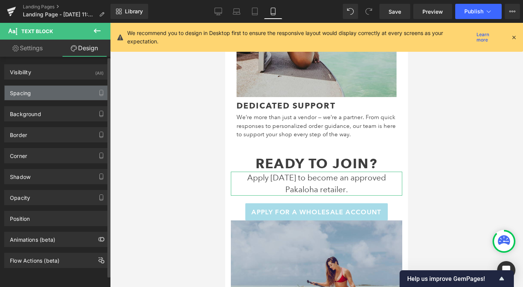
click at [41, 95] on div "Spacing" at bounding box center [57, 93] width 104 height 14
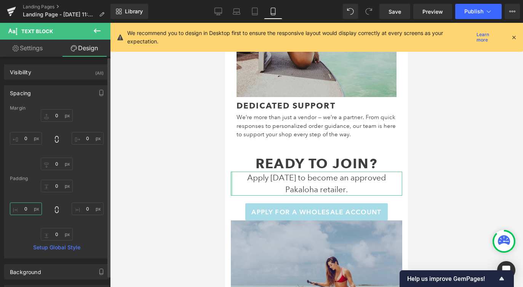
click at [21, 212] on input "0" at bounding box center [26, 209] width 32 height 13
type input "10"
click at [82, 210] on input "0" at bounding box center [88, 209] width 32 height 13
type input "10"
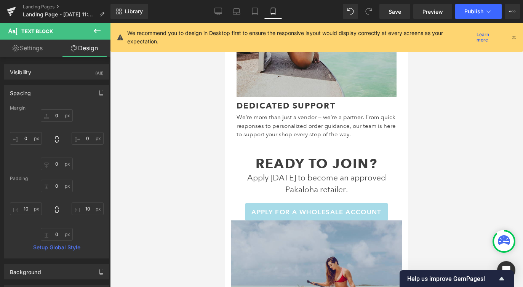
click at [428, 170] on div at bounding box center [316, 155] width 413 height 264
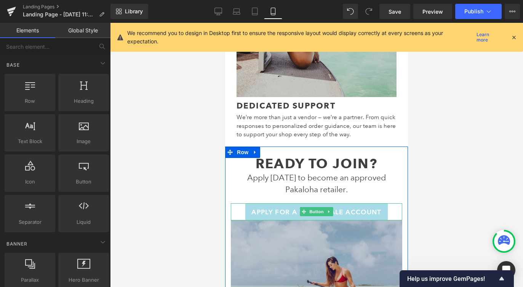
click at [391, 204] on div "Apply for a Wholesale Account" at bounding box center [316, 213] width 171 height 18
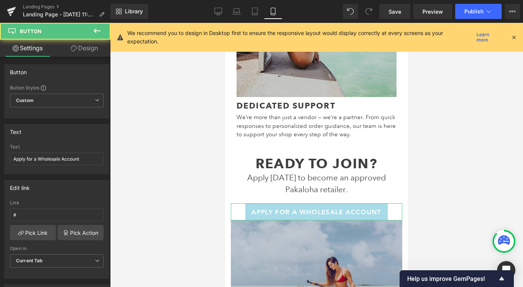
drag, startPoint x: 79, startPoint y: 49, endPoint x: 53, endPoint y: 103, distance: 60.0
click at [79, 49] on link "Design" at bounding box center [84, 48] width 55 height 17
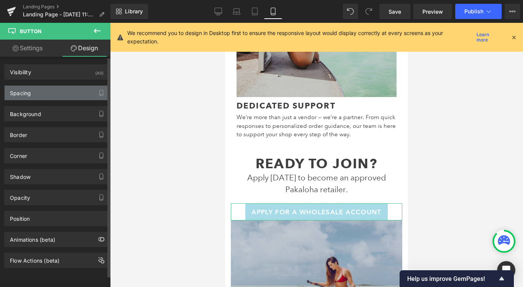
click at [37, 94] on div "Spacing" at bounding box center [57, 93] width 104 height 14
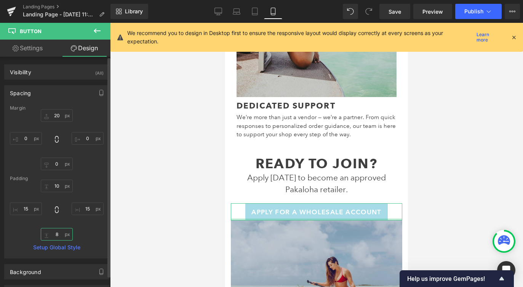
click at [56, 234] on input "8" at bounding box center [57, 234] width 32 height 13
click at [56, 158] on input "0" at bounding box center [57, 164] width 32 height 13
type input "20"
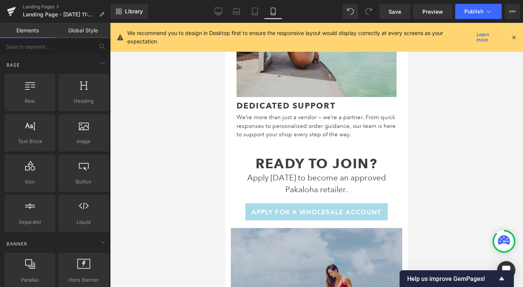
click at [151, 158] on div at bounding box center [316, 155] width 413 height 264
click at [220, 12] on icon at bounding box center [219, 12] width 8 height 8
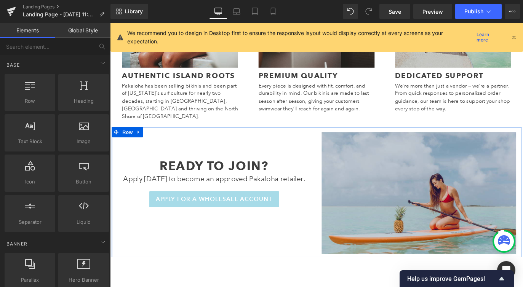
scroll to position [489, 0]
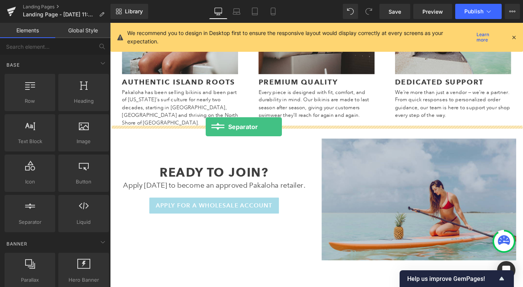
drag, startPoint x: 137, startPoint y: 236, endPoint x: 217, endPoint y: 139, distance: 125.6
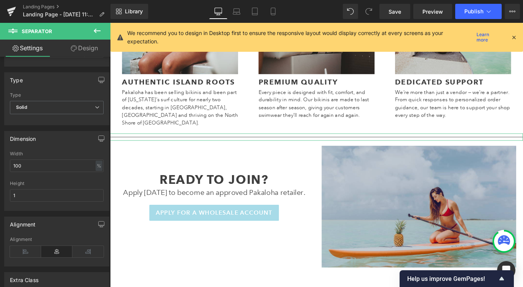
scroll to position [57, 0]
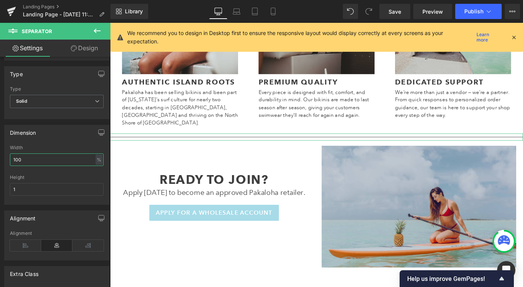
click at [44, 155] on input "100" at bounding box center [57, 160] width 94 height 13
type input "85"
click at [24, 96] on span "Solid" at bounding box center [57, 101] width 94 height 13
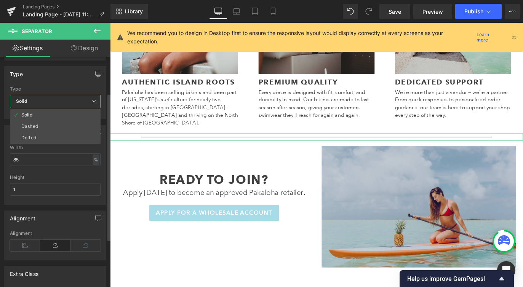
click at [32, 85] on div "Type Solid Dashed Dotted Type Solid Solid Dashed Dotted" at bounding box center [55, 92] width 102 height 53
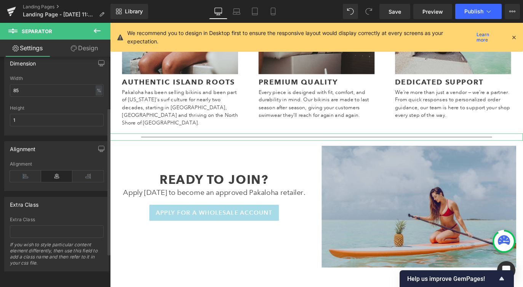
scroll to position [0, 0]
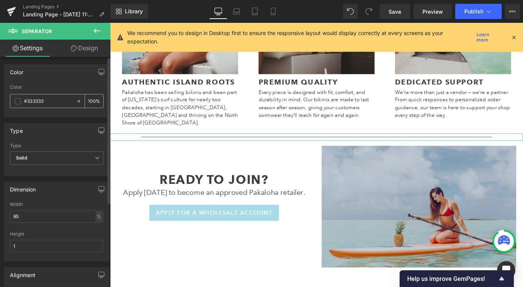
click at [17, 96] on div "#333333" at bounding box center [43, 101] width 66 height 13
click at [18, 102] on span at bounding box center [18, 101] width 6 height 6
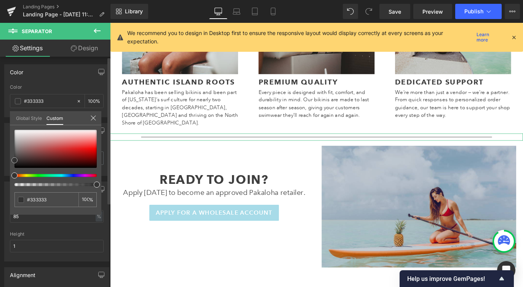
type input "#4c4747"
click at [16, 157] on div at bounding box center [55, 149] width 82 height 38
type input "#4e4545"
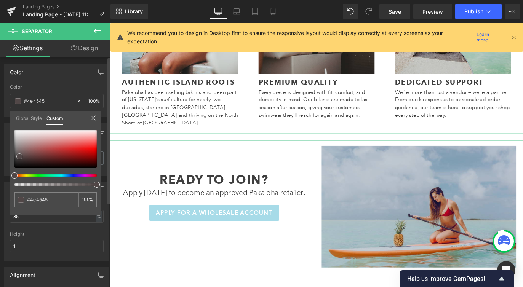
type input "#514747"
type input "#544949"
type input "#534a4a"
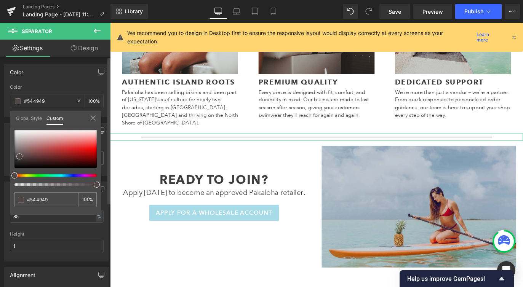
type input "#534a4a"
type input "#564c4c"
click at [19, 155] on span at bounding box center [19, 155] width 6 height 6
type input "#594f4f"
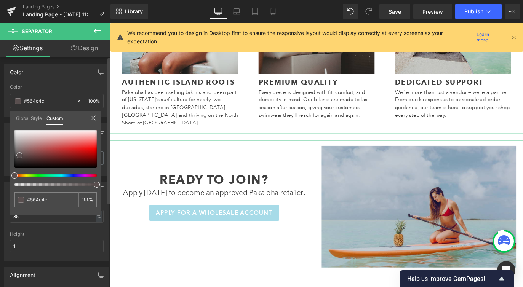
type input "#594f4f"
type input "#5e5353"
type input "#695d5d"
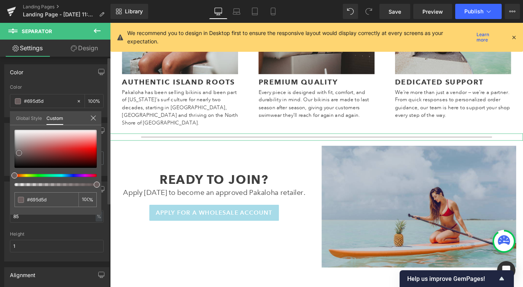
type input "#665b5b"
type input "#635959"
click at [19, 154] on span at bounding box center [19, 154] width 6 height 6
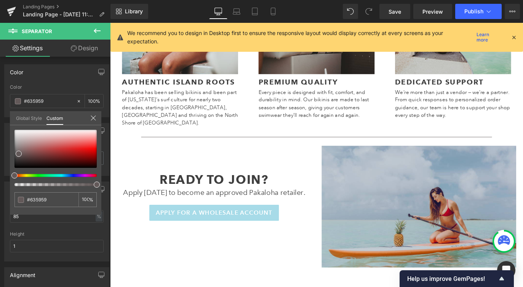
click at [169, 152] on body "Skip to content Just added to your cart Qty: View cart ( ) Continue shopping Su…" at bounding box center [340, 76] width 461 height 1085
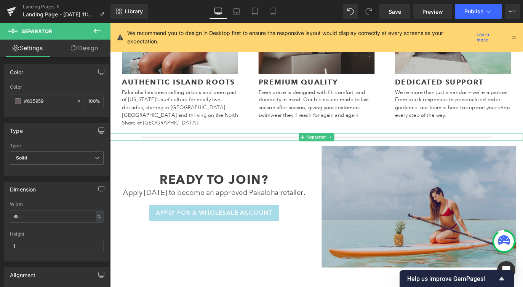
click at [174, 150] on hr at bounding box center [341, 152] width 392 height 4
click at [12, 102] on div "#635959" at bounding box center [43, 101] width 66 height 13
click at [16, 103] on span at bounding box center [18, 101] width 6 height 6
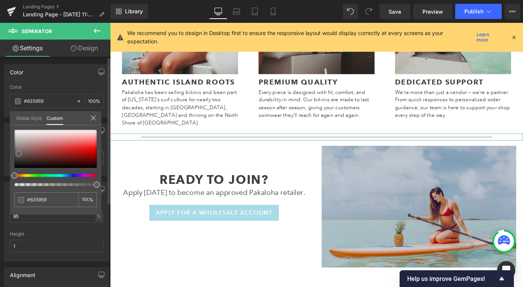
type input "#545454"
type input "#515151"
drag, startPoint x: 18, startPoint y: 155, endPoint x: 6, endPoint y: 157, distance: 11.2
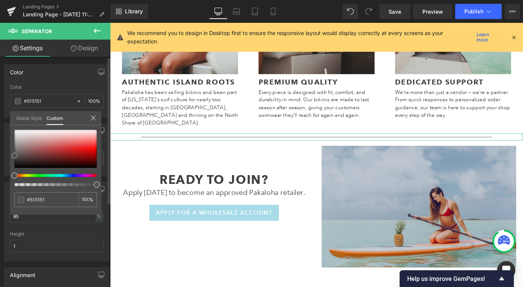
click at [6, 117] on div "Color rgba(81, 81, 81, 1) Color #515151 100 % Global Style Custom Setup Global …" at bounding box center [57, 88] width 114 height 59
drag, startPoint x: 96, startPoint y: 186, endPoint x: 86, endPoint y: 186, distance: 9.9
click at [87, 186] on div at bounding box center [52, 184] width 82 height 3
type input "92"
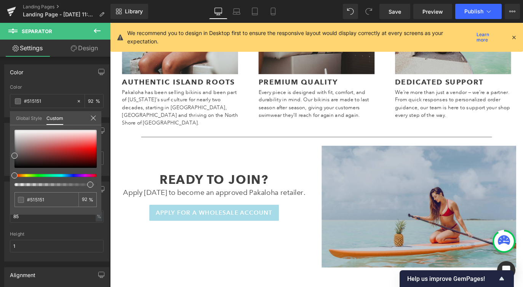
click at [153, 141] on body "Skip to content Just added to your cart Qty: View cart ( ) Continue shopping Su…" at bounding box center [340, 76] width 461 height 1085
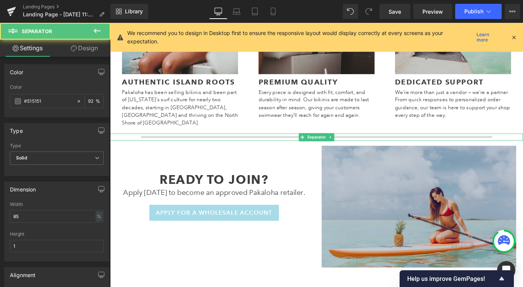
click at [153, 146] on div at bounding box center [340, 150] width 461 height 8
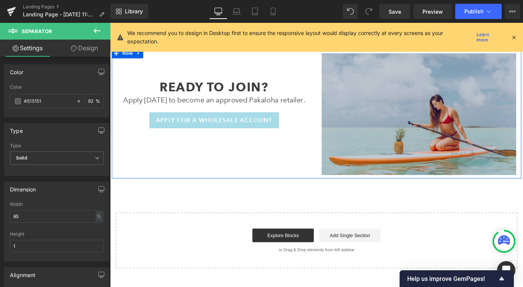
scroll to position [519, 0]
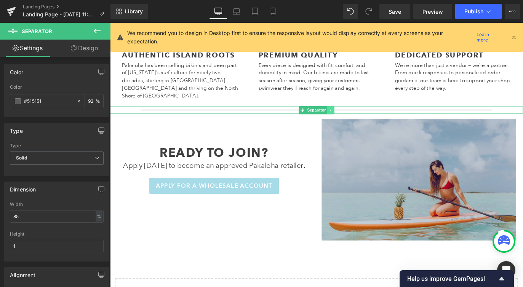
click at [356, 118] on icon at bounding box center [356, 120] width 4 height 5
click at [351, 118] on icon at bounding box center [353, 120] width 4 height 4
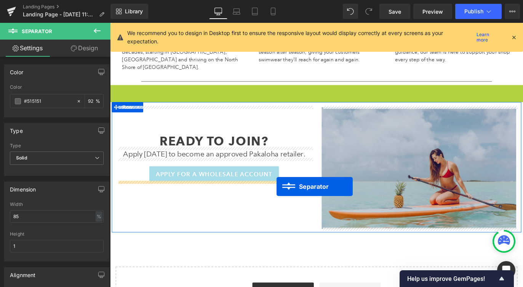
scroll to position [552, 0]
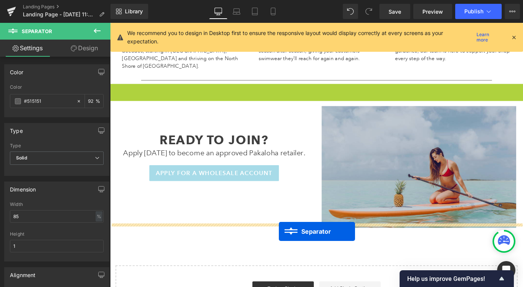
drag, startPoint x: 325, startPoint y: 120, endPoint x: 298, endPoint y: 256, distance: 138.9
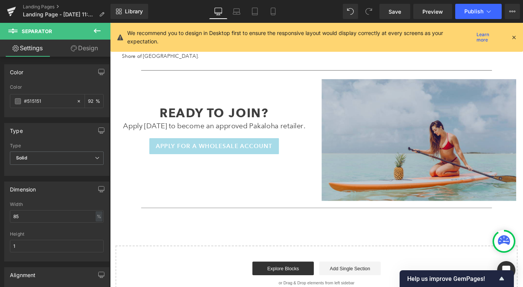
scroll to position [563, 0]
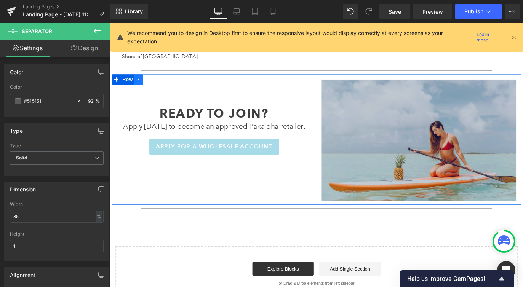
click at [145, 80] on link at bounding box center [142, 85] width 10 height 11
click at [153, 83] on icon at bounding box center [151, 85] width 5 height 5
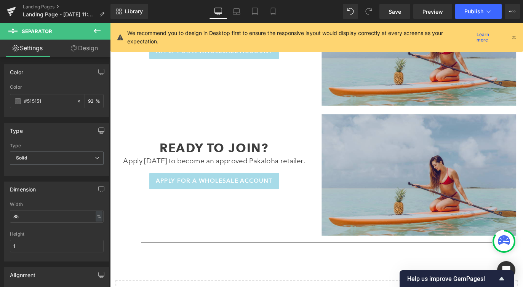
scroll to position [669, 0]
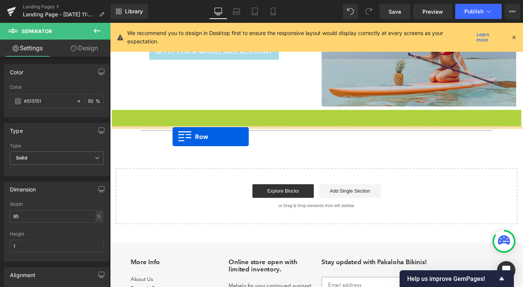
drag, startPoint x: 115, startPoint y: 118, endPoint x: 180, endPoint y: 150, distance: 71.9
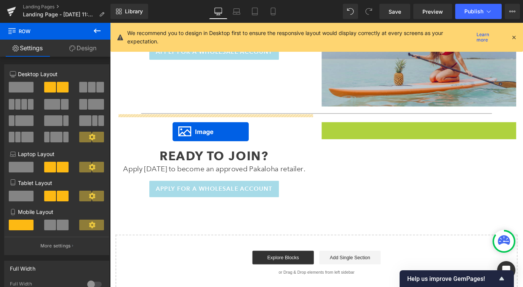
drag, startPoint x: 442, startPoint y: 192, endPoint x: 180, endPoint y: 144, distance: 266.1
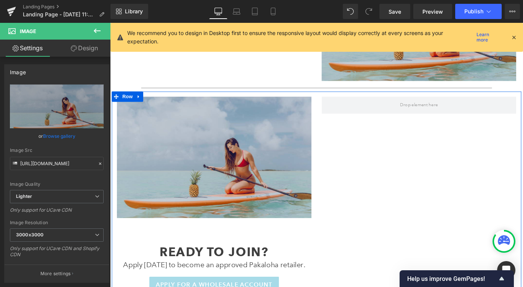
scroll to position [698, 0]
click at [237, 170] on icon at bounding box center [238, 172] width 4 height 5
click at [241, 170] on icon at bounding box center [242, 172] width 4 height 5
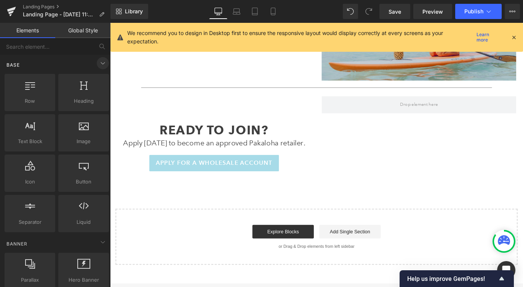
click at [98, 62] on icon at bounding box center [102, 63] width 9 height 9
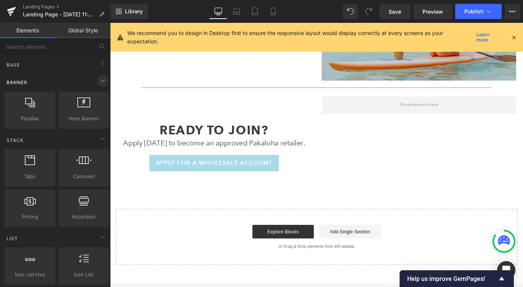
click at [98, 82] on icon at bounding box center [102, 80] width 9 height 9
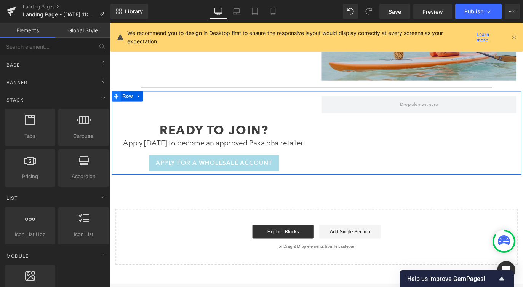
click at [118, 102] on icon at bounding box center [116, 104] width 5 height 5
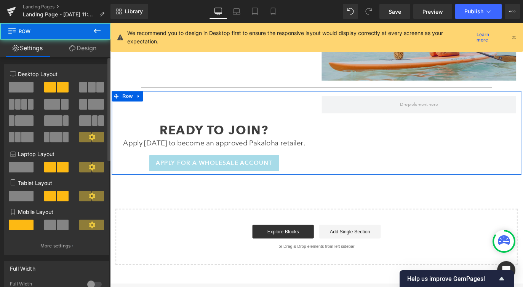
click at [30, 89] on span at bounding box center [21, 87] width 25 height 11
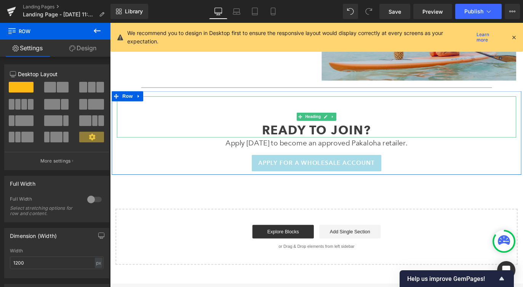
click at [301, 135] on h2 "Ready to Join?" at bounding box center [341, 143] width 446 height 16
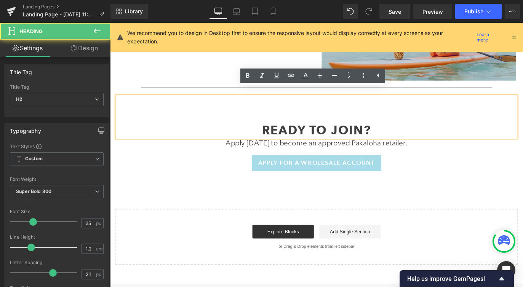
click at [301, 135] on h2 "Ready to Join?" at bounding box center [341, 143] width 446 height 16
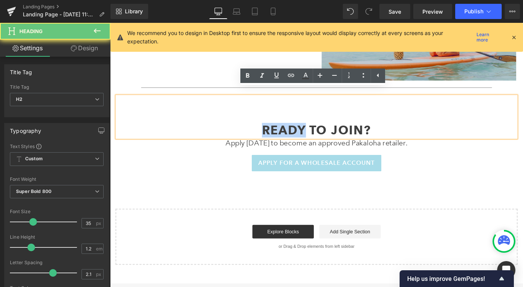
click at [301, 135] on h2 "Ready to Join?" at bounding box center [341, 143] width 446 height 16
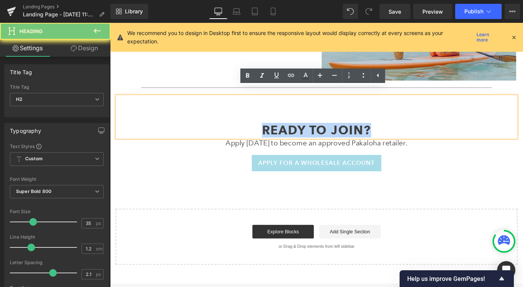
click at [301, 135] on h2 "Ready to Join?" at bounding box center [341, 143] width 446 height 16
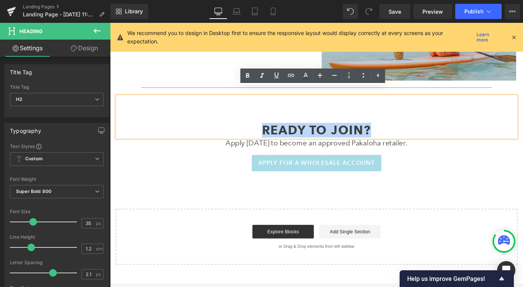
paste div
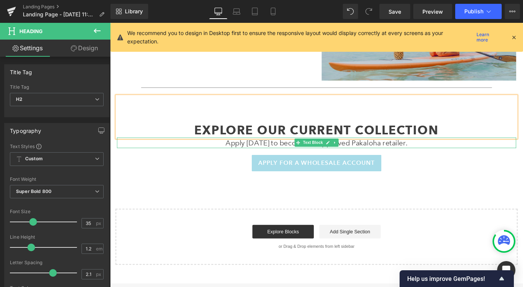
click at [254, 151] on p "Apply [DATE] to become an approved Pakaloha retailer." at bounding box center [341, 157] width 446 height 12
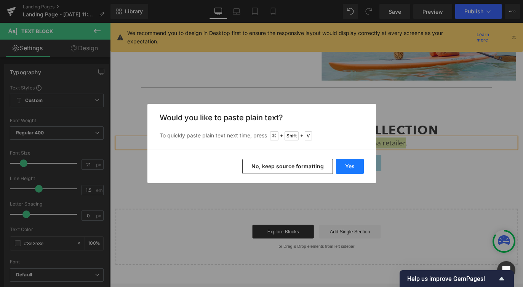
click at [348, 160] on button "Yes" at bounding box center [350, 166] width 28 height 15
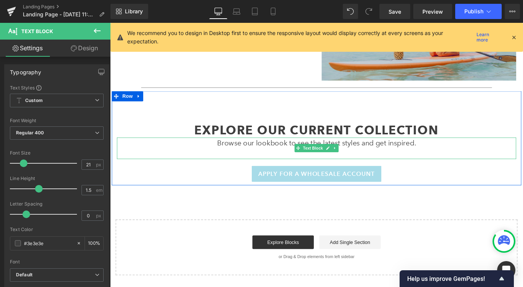
click at [293, 163] on p at bounding box center [341, 169] width 446 height 12
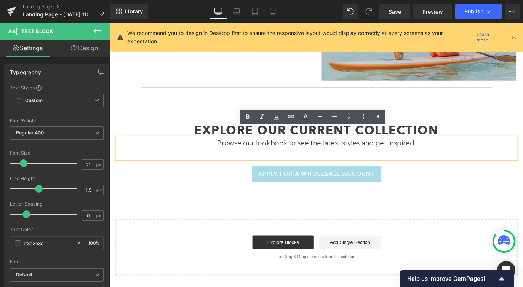
click at [197, 183] on div "Apply for a Wholesale Account" at bounding box center [341, 192] width 446 height 18
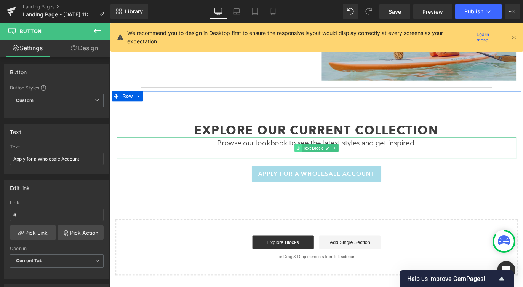
click at [321, 160] on icon at bounding box center [320, 162] width 4 height 4
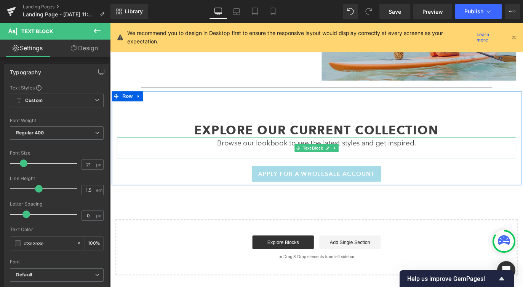
drag, startPoint x: 315, startPoint y: 165, endPoint x: 312, endPoint y: 155, distance: 9.8
click at [315, 156] on div "Browse our lookbook to see the latest styles and get inspired. Text Block" at bounding box center [341, 163] width 446 height 24
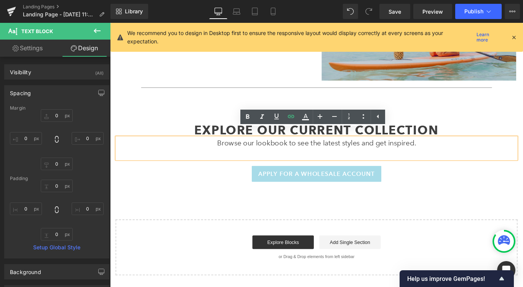
click at [261, 163] on p at bounding box center [341, 169] width 446 height 12
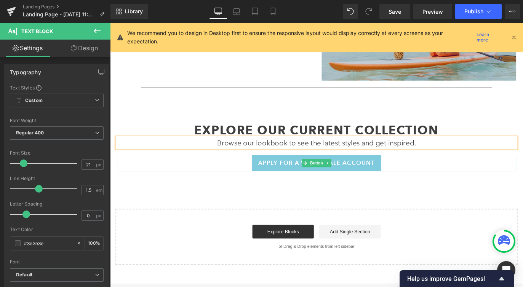
click at [294, 175] on span "Apply for a Wholesale Account" at bounding box center [341, 180] width 130 height 10
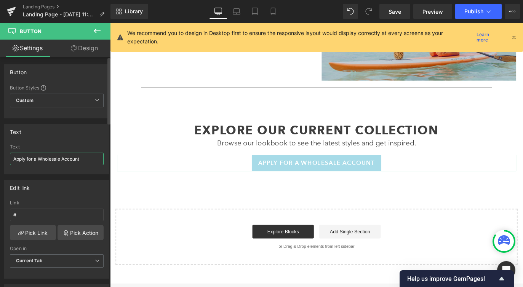
click at [84, 158] on input "Apply for a Wholesale Account" at bounding box center [57, 159] width 94 height 13
paste input "View Lookbook (PDF)"
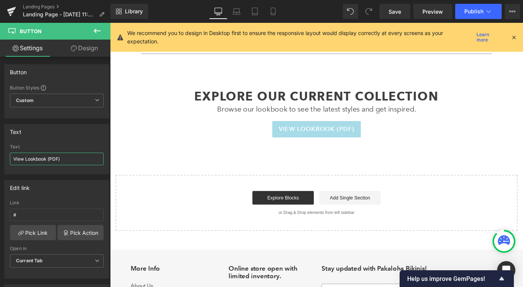
scroll to position [755, 0]
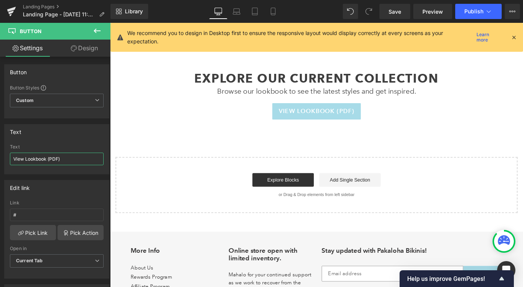
type input "View Lookbook (PDF)"
click at [97, 29] on icon at bounding box center [97, 30] width 9 height 9
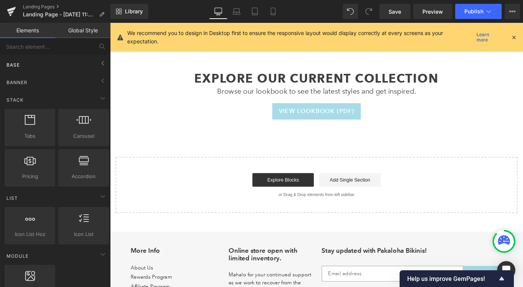
click at [31, 64] on div "Base" at bounding box center [56, 64] width 107 height 15
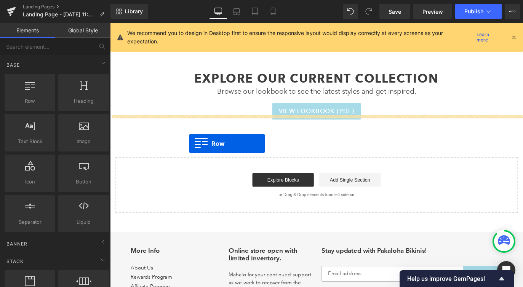
drag, startPoint x: 144, startPoint y: 115, endPoint x: 198, endPoint y: 158, distance: 68.4
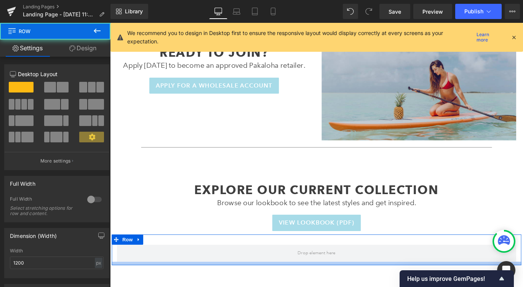
scroll to position [579, 0]
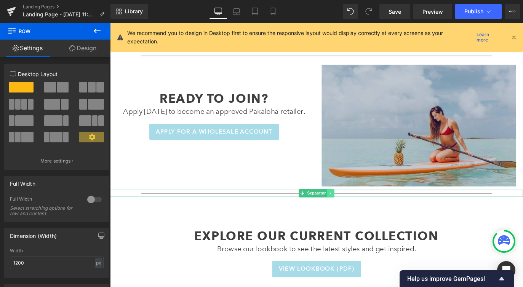
click at [355, 211] on icon at bounding box center [356, 213] width 4 height 5
click at [354, 211] on icon at bounding box center [353, 213] width 4 height 5
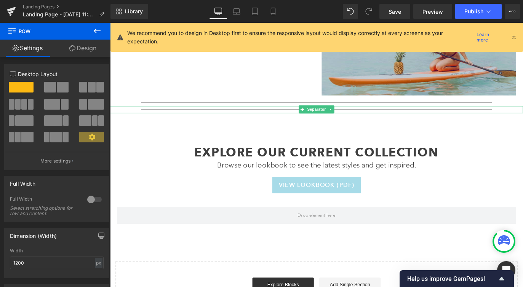
scroll to position [673, 0]
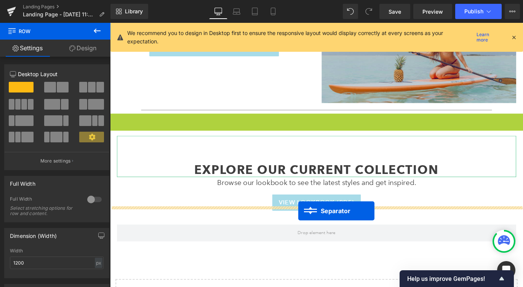
drag, startPoint x: 325, startPoint y: 119, endPoint x: 320, endPoint y: 233, distance: 114.0
